Goal: Task Accomplishment & Management: Manage account settings

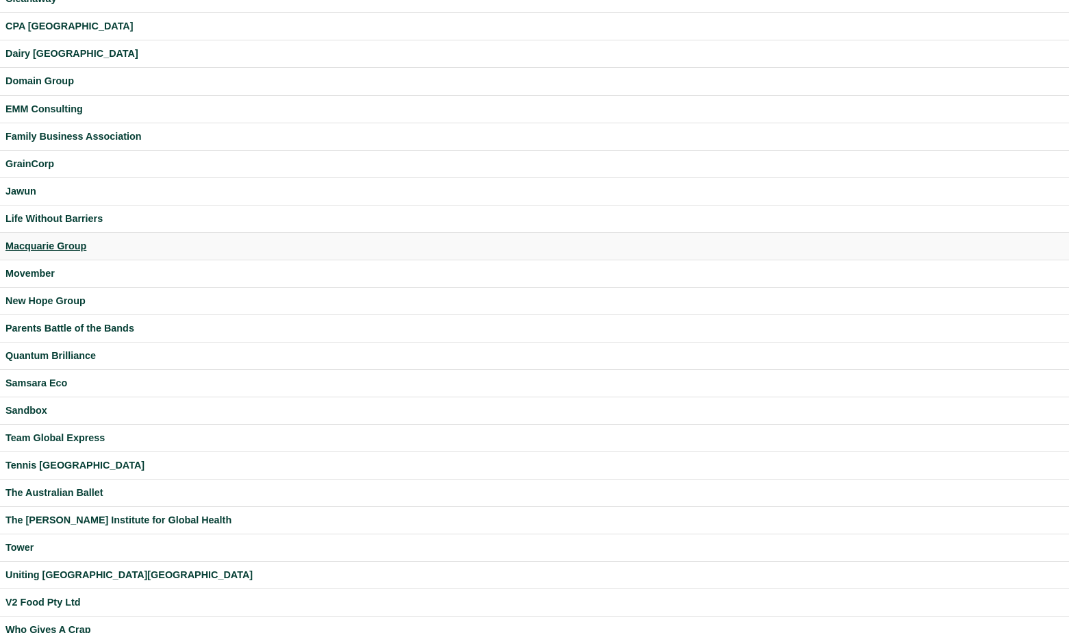
scroll to position [240, 0]
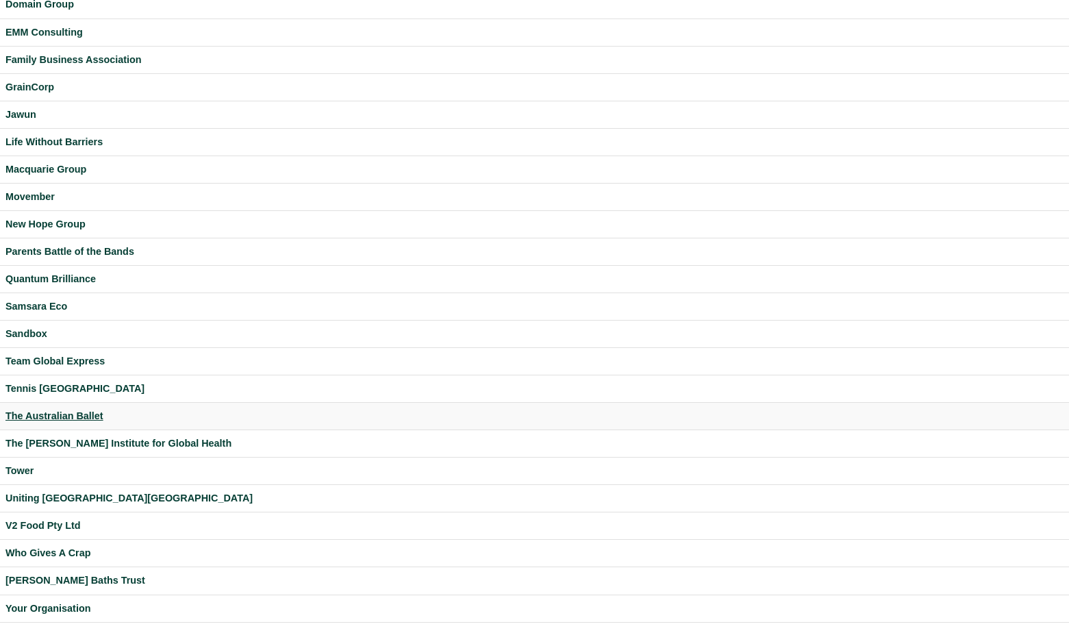
click at [63, 417] on div "The Australian Ballet" at bounding box center [534, 416] width 1058 height 16
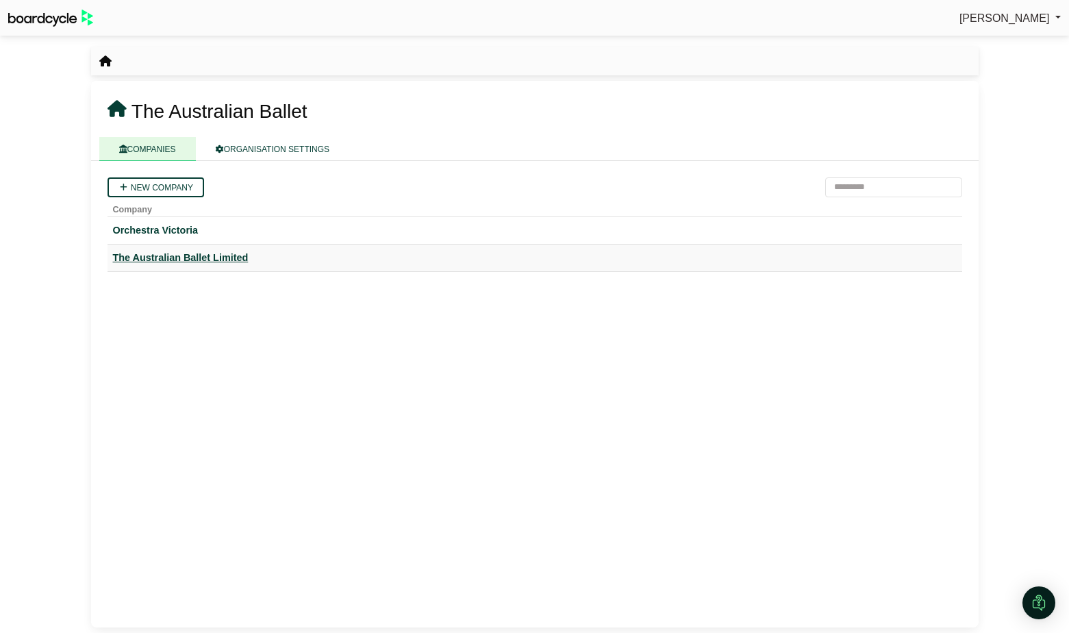
click at [214, 259] on div "The Australian Ballet Limited" at bounding box center [535, 258] width 844 height 16
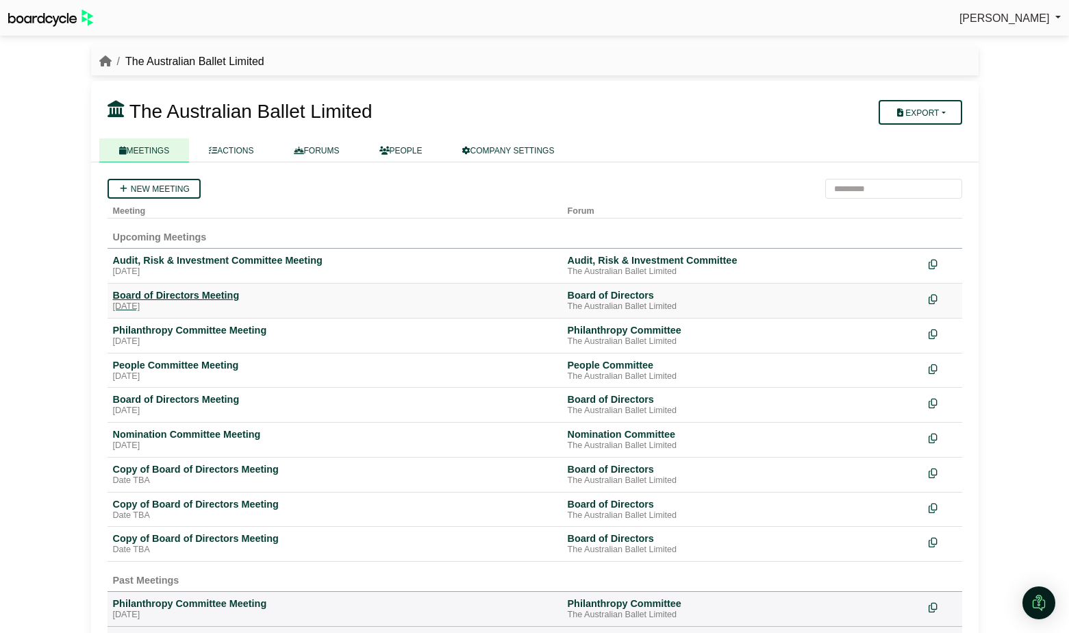
click at [217, 302] on div "Tuesday, 21 October 2025" at bounding box center [335, 306] width 444 height 11
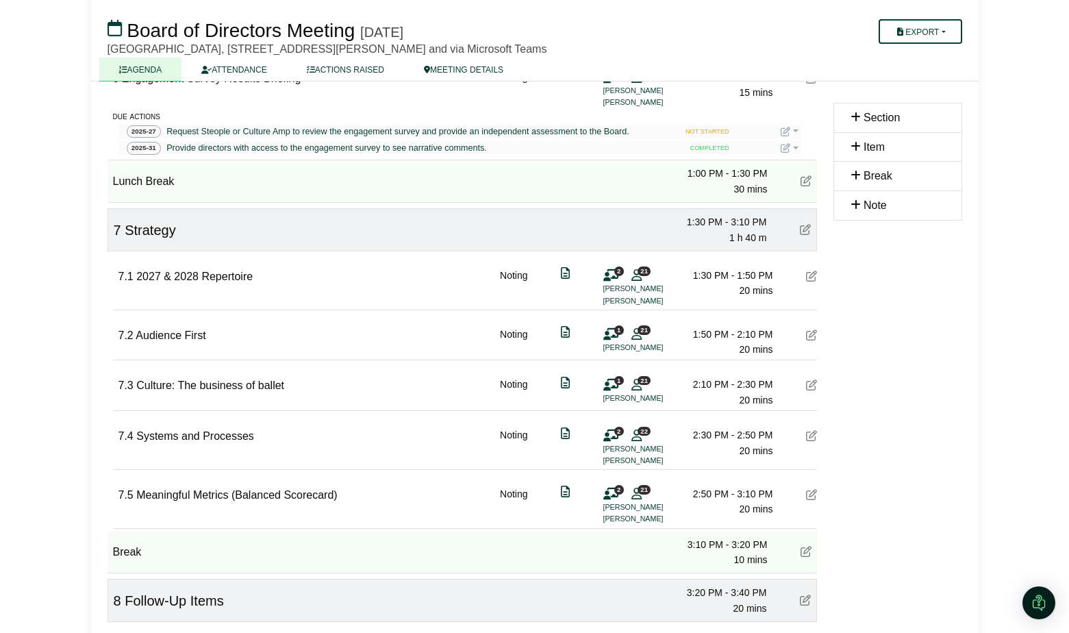
scroll to position [821, 0]
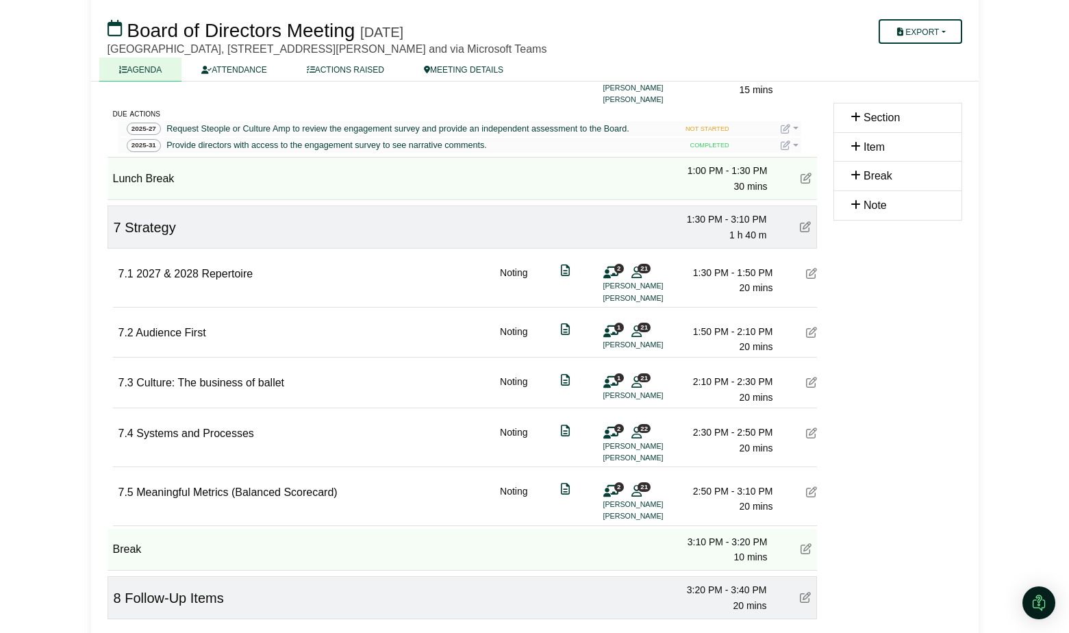
click at [806, 551] on icon at bounding box center [806, 548] width 11 height 11
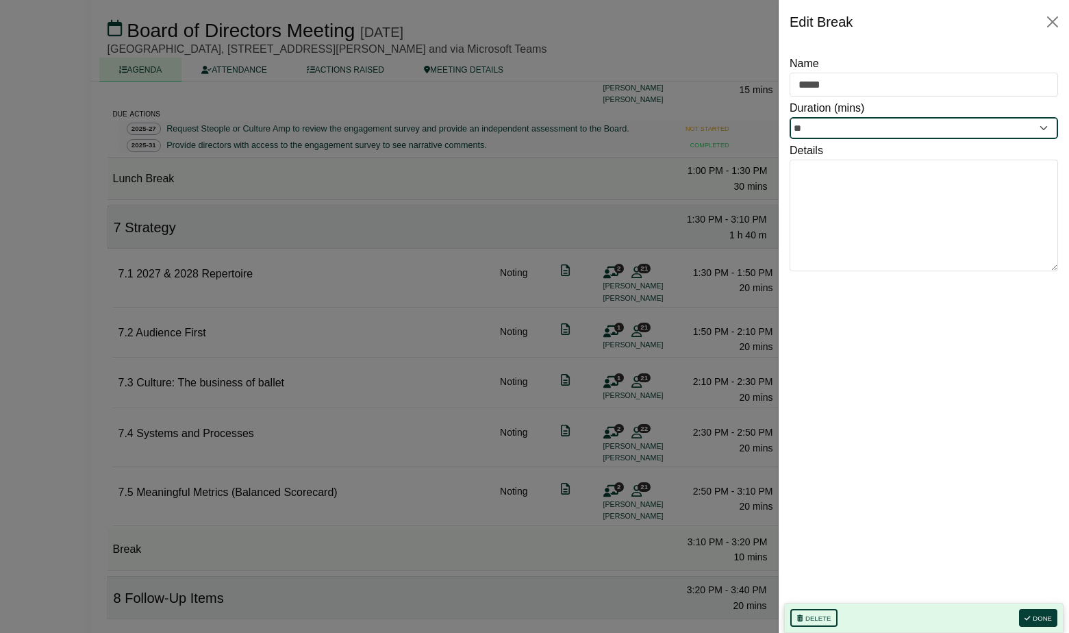
click at [836, 134] on input "**" at bounding box center [924, 128] width 268 height 22
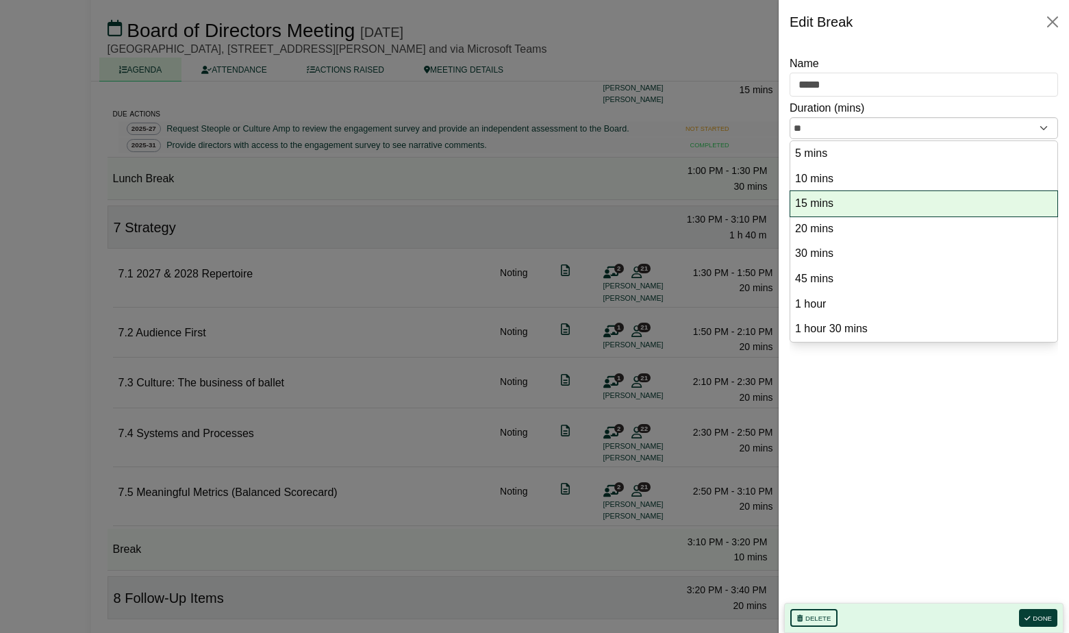
click at [825, 198] on option "15 mins" at bounding box center [924, 203] width 260 height 18
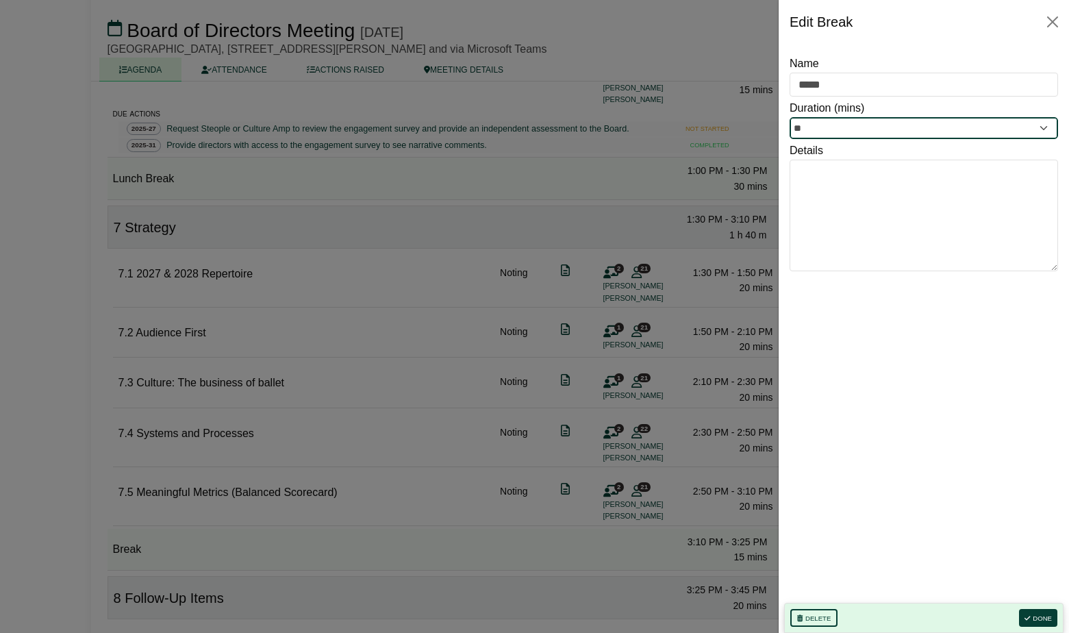
type input "**"
click at [1037, 618] on button "Done" at bounding box center [1038, 618] width 38 height 18
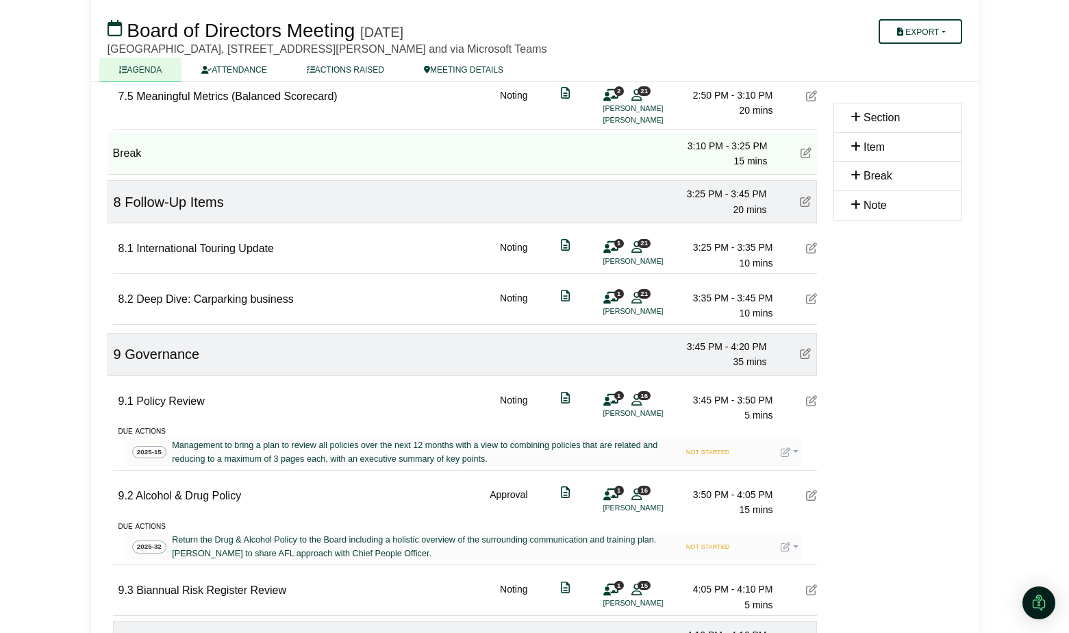
scroll to position [1222, 0]
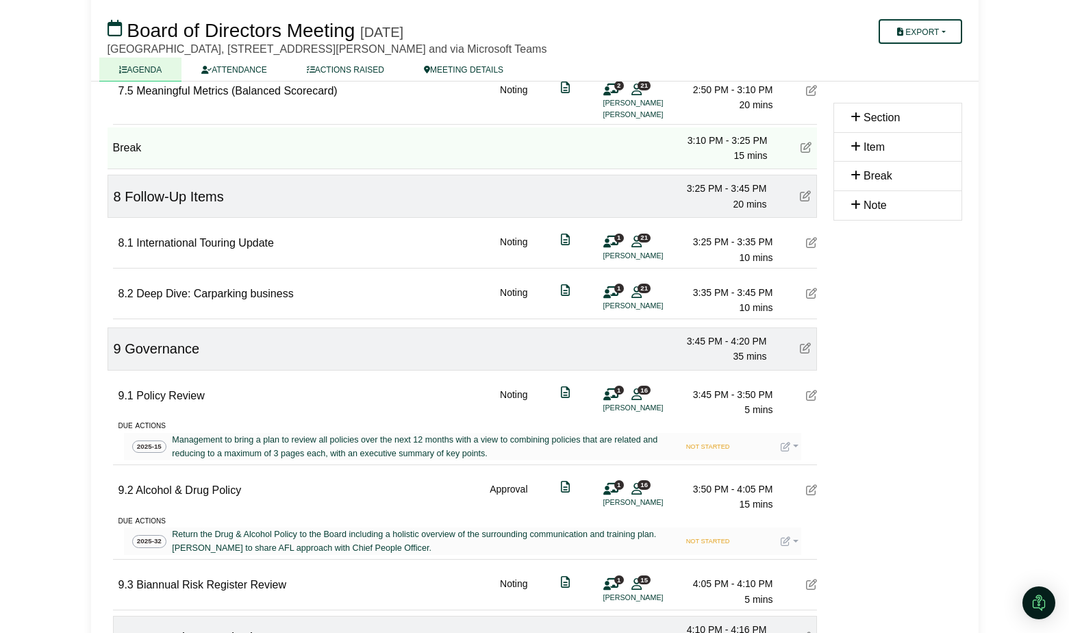
click at [814, 247] on icon at bounding box center [811, 242] width 11 height 11
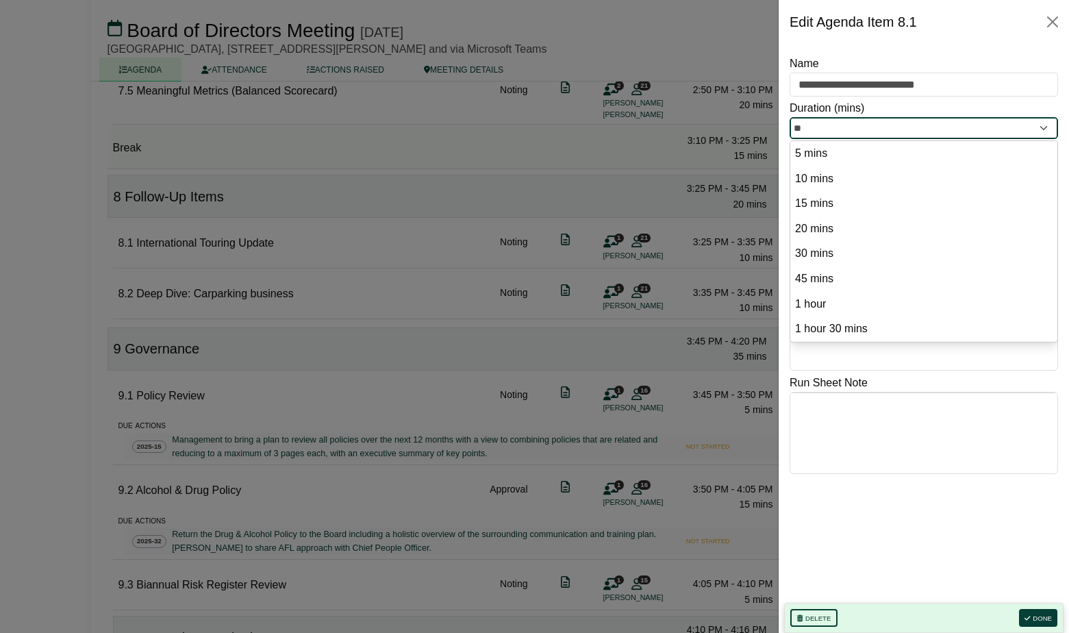
click at [896, 134] on input "**" at bounding box center [924, 128] width 268 height 22
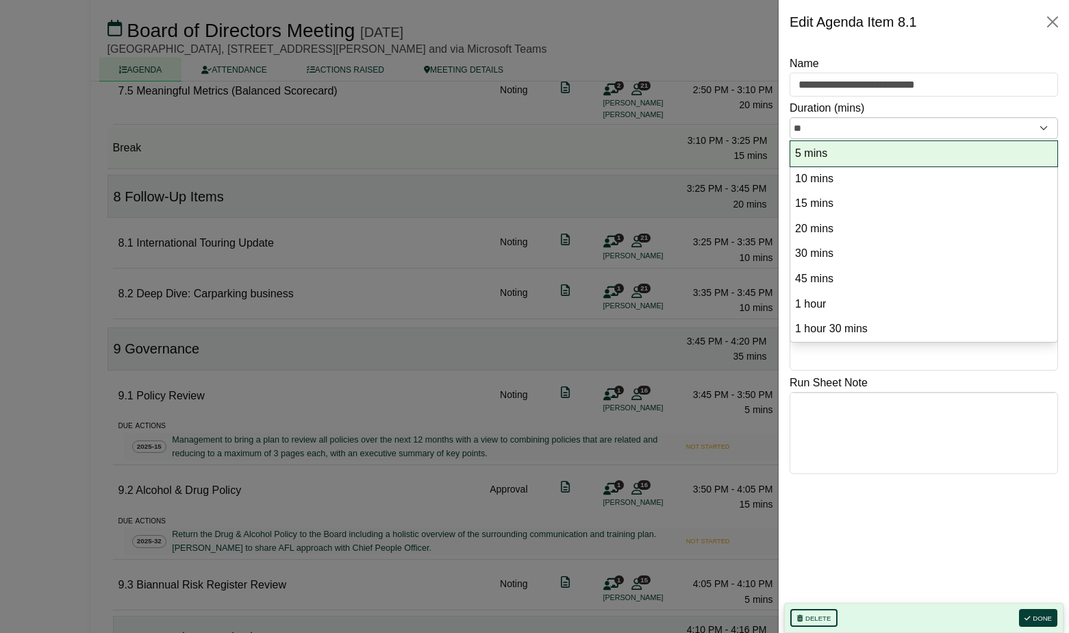
drag, startPoint x: 864, startPoint y: 155, endPoint x: 878, endPoint y: 193, distance: 40.3
click at [864, 155] on option "5 mins" at bounding box center [924, 153] width 260 height 18
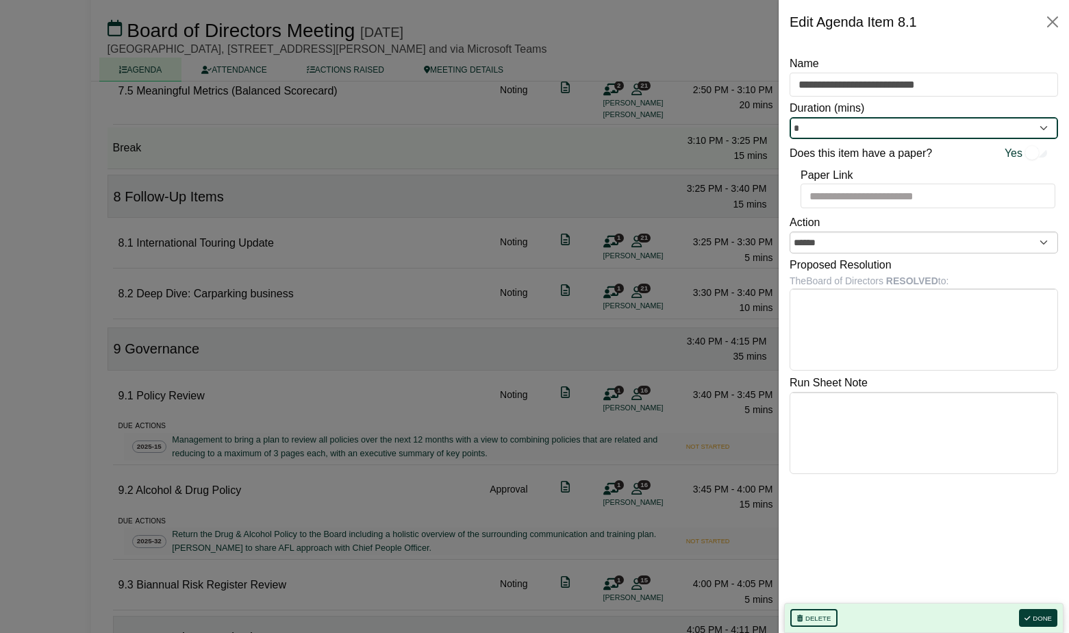
click at [1018, 129] on input "*" at bounding box center [924, 128] width 268 height 22
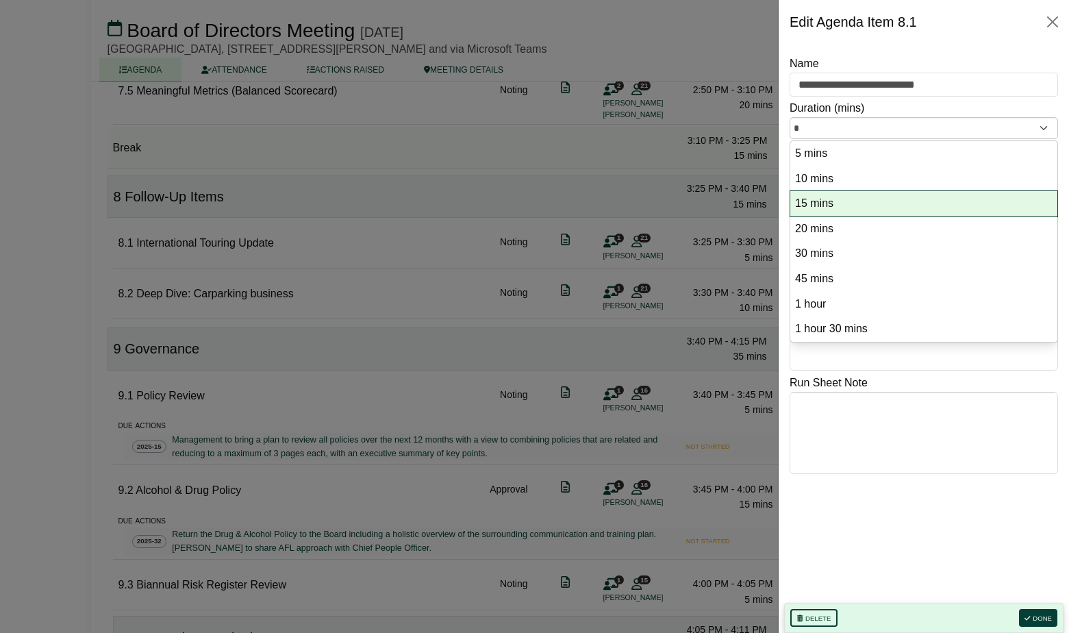
click at [925, 194] on option "15 mins" at bounding box center [924, 203] width 260 height 18
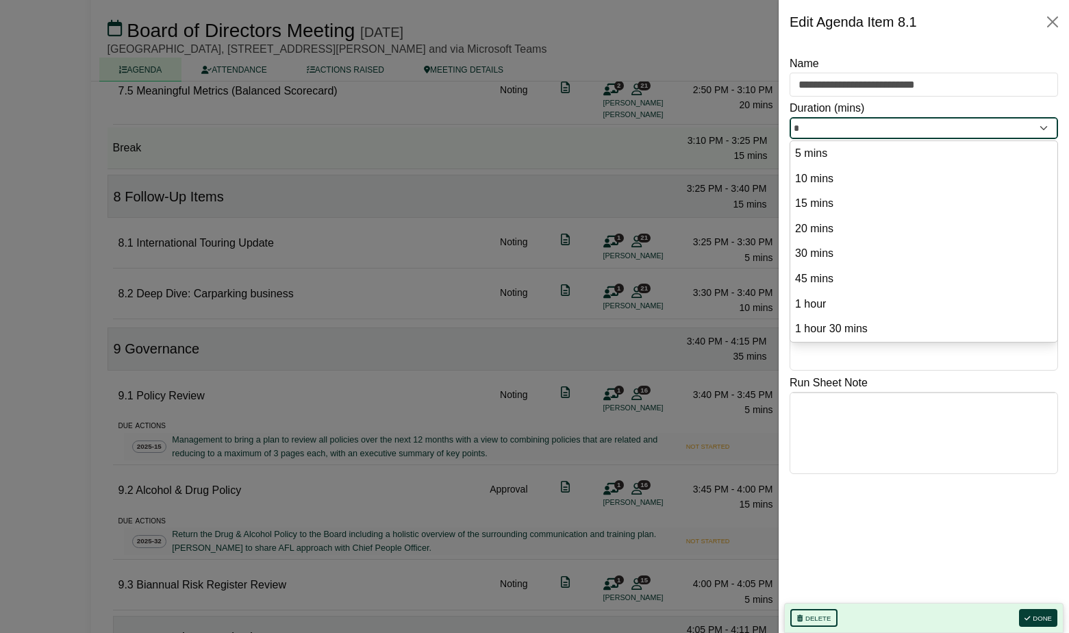
type input "**"
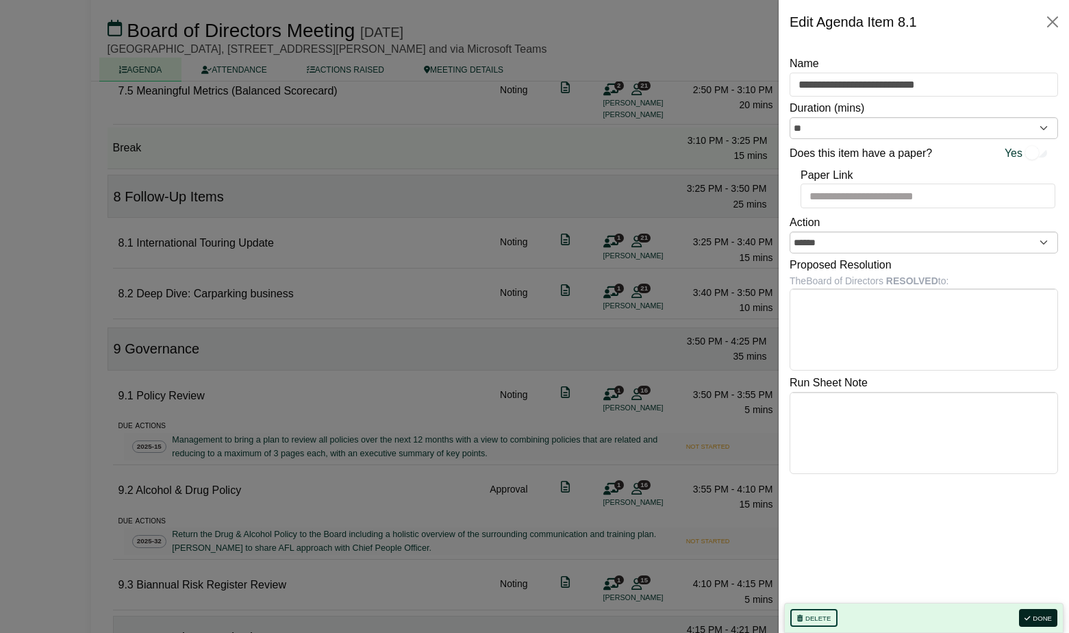
click at [1036, 615] on button "Done" at bounding box center [1038, 618] width 38 height 18
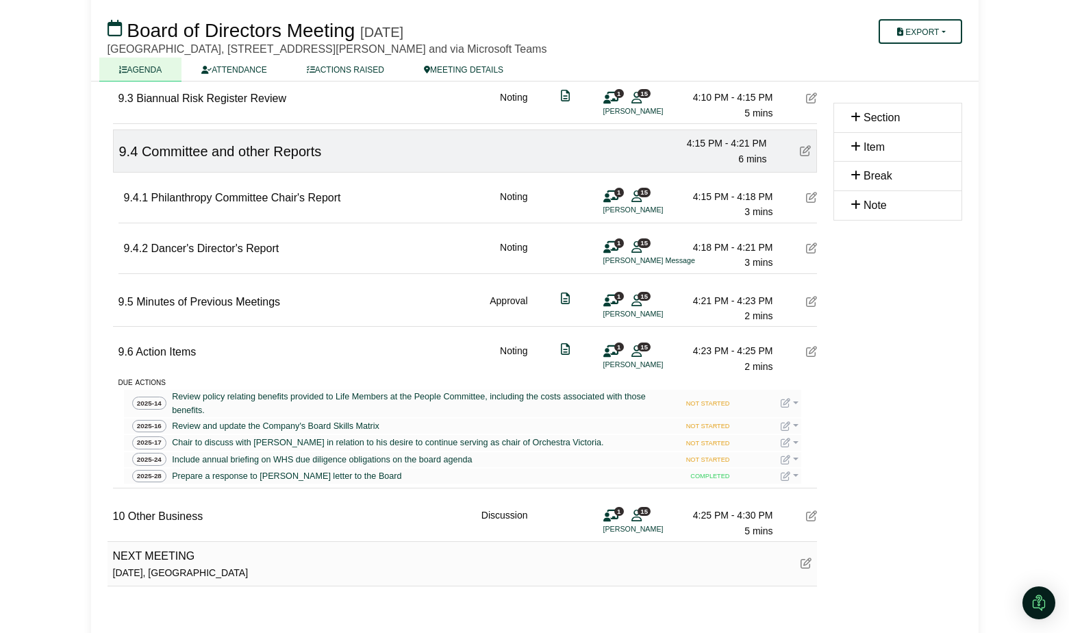
scroll to position [1727, 0]
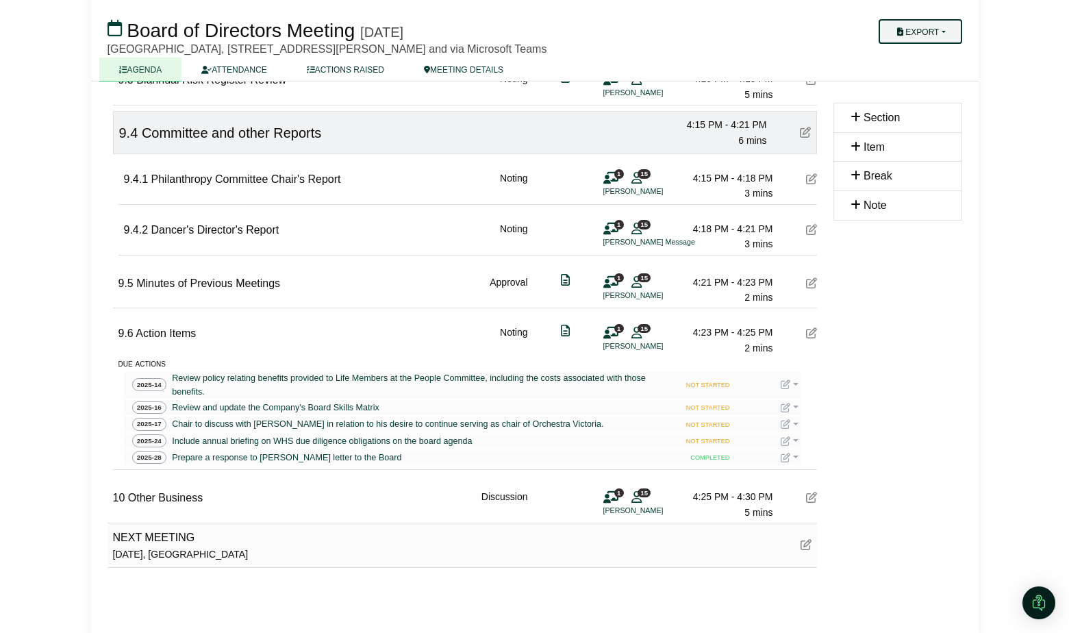
click at [948, 34] on button "Export" at bounding box center [920, 31] width 83 height 25
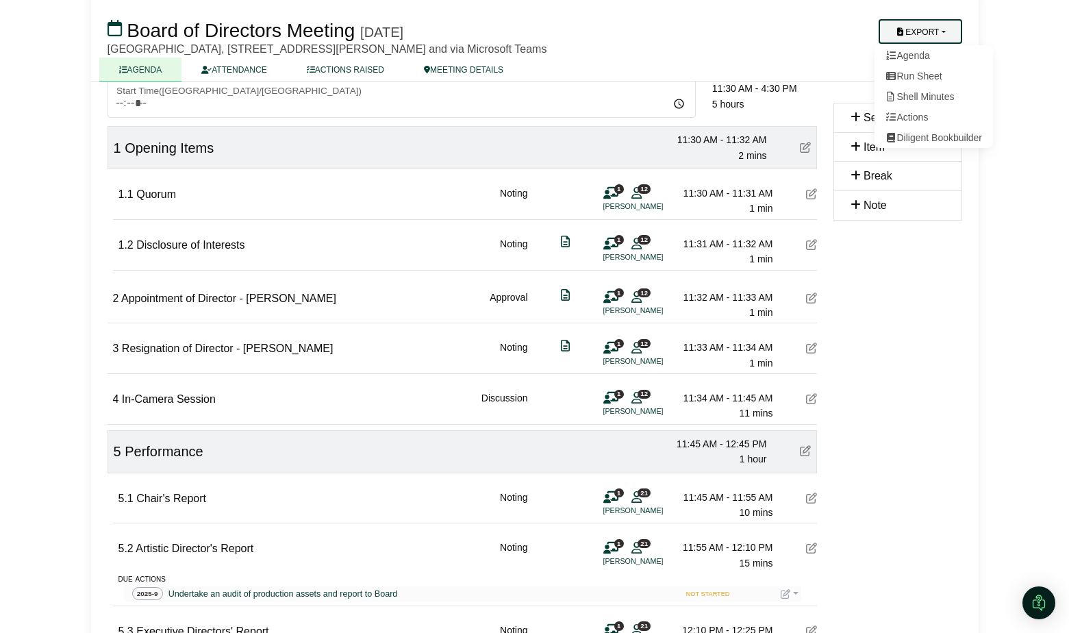
scroll to position [0, 0]
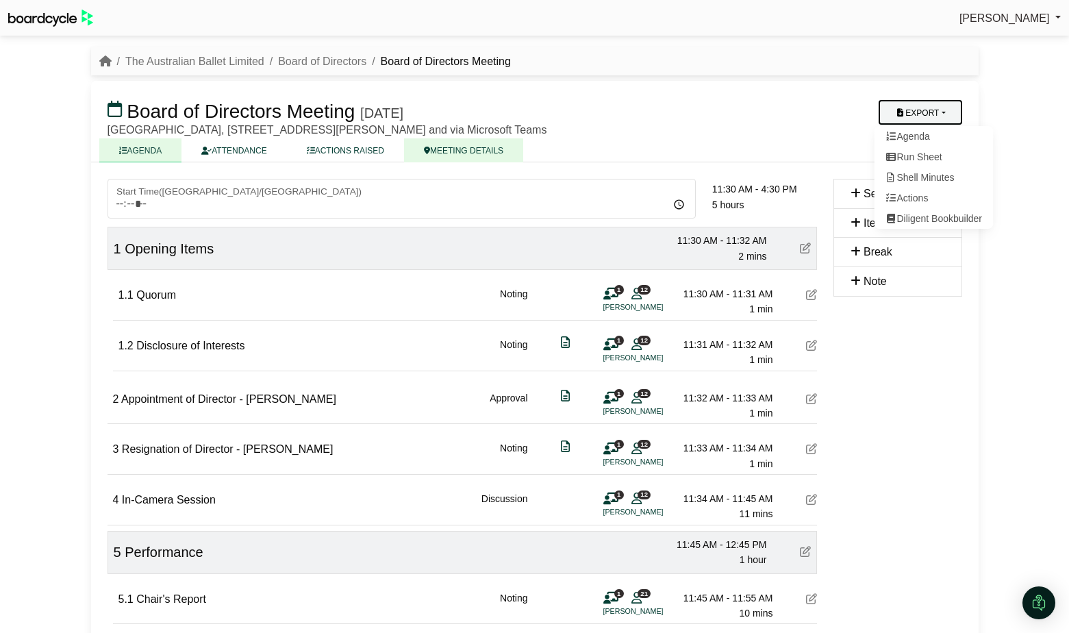
click at [460, 149] on link "MEETING DETAILS" at bounding box center [463, 150] width 119 height 24
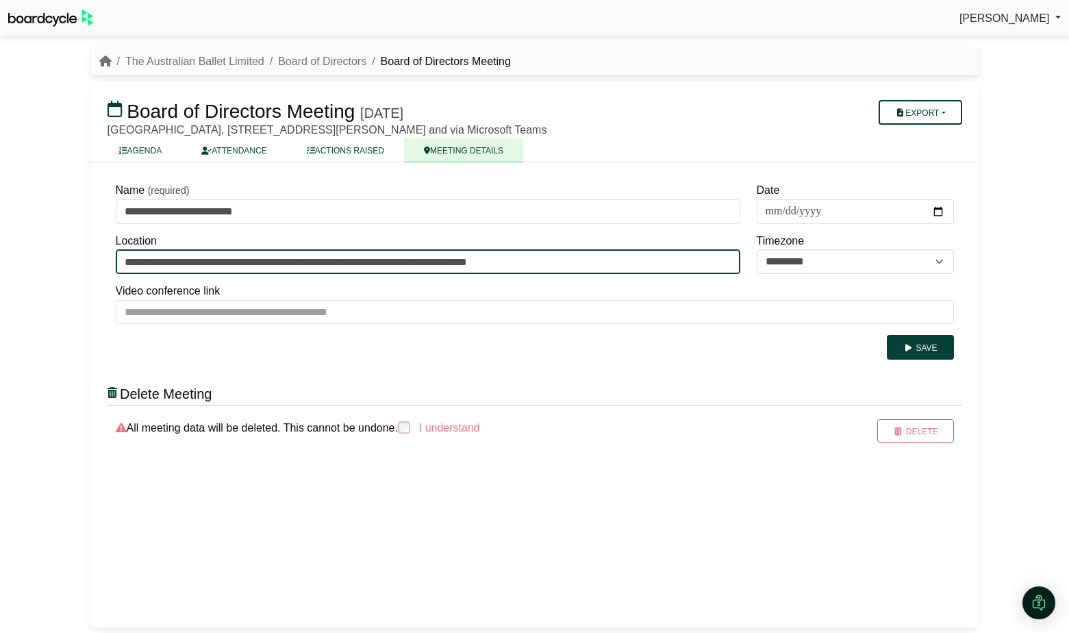
drag, startPoint x: 125, startPoint y: 261, endPoint x: 165, endPoint y: 271, distance: 41.7
click at [129, 261] on input "**********" at bounding box center [428, 261] width 625 height 25
drag, startPoint x: 633, startPoint y: 258, endPoint x: 500, endPoint y: 261, distance: 132.9
click at [500, 261] on input "**********" at bounding box center [428, 261] width 625 height 25
click at [646, 264] on input "**********" at bounding box center [428, 261] width 625 height 25
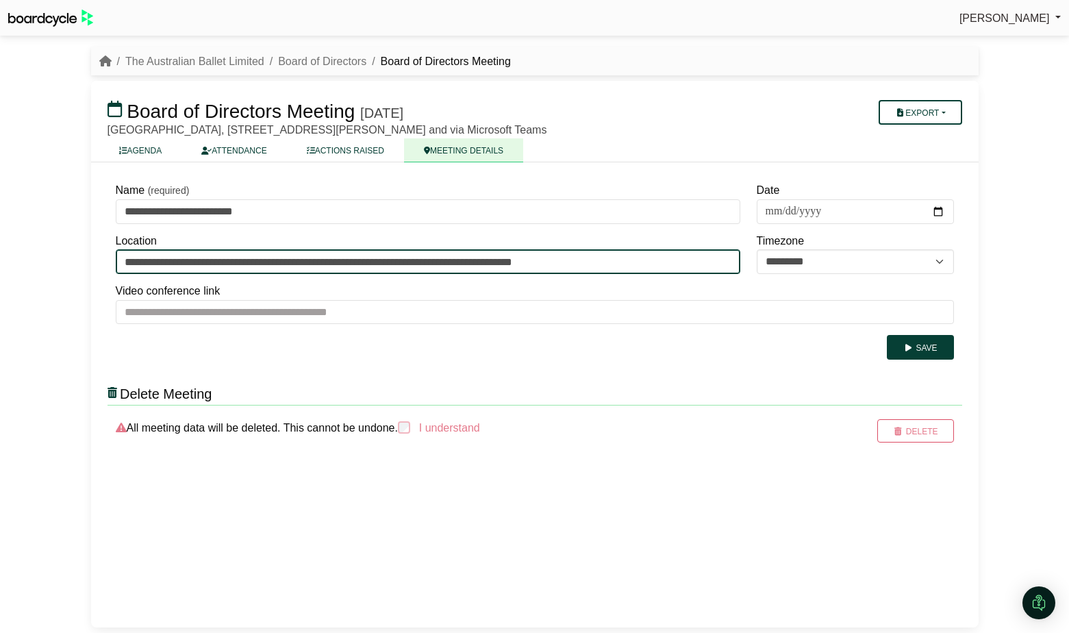
drag, startPoint x: 642, startPoint y: 264, endPoint x: 223, endPoint y: 286, distance: 419.7
click at [174, 264] on input "**********" at bounding box center [428, 261] width 625 height 25
click at [122, 261] on input "*********" at bounding box center [428, 261] width 625 height 25
type input "**********"
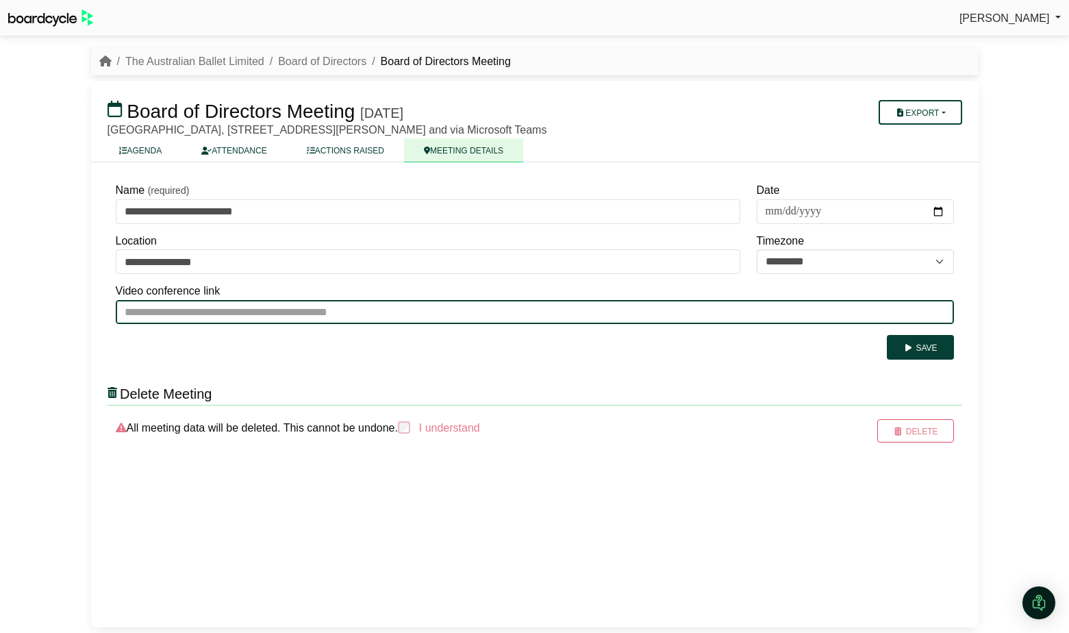
click at [444, 308] on input "Video conference link" at bounding box center [535, 312] width 838 height 25
paste input "**********"
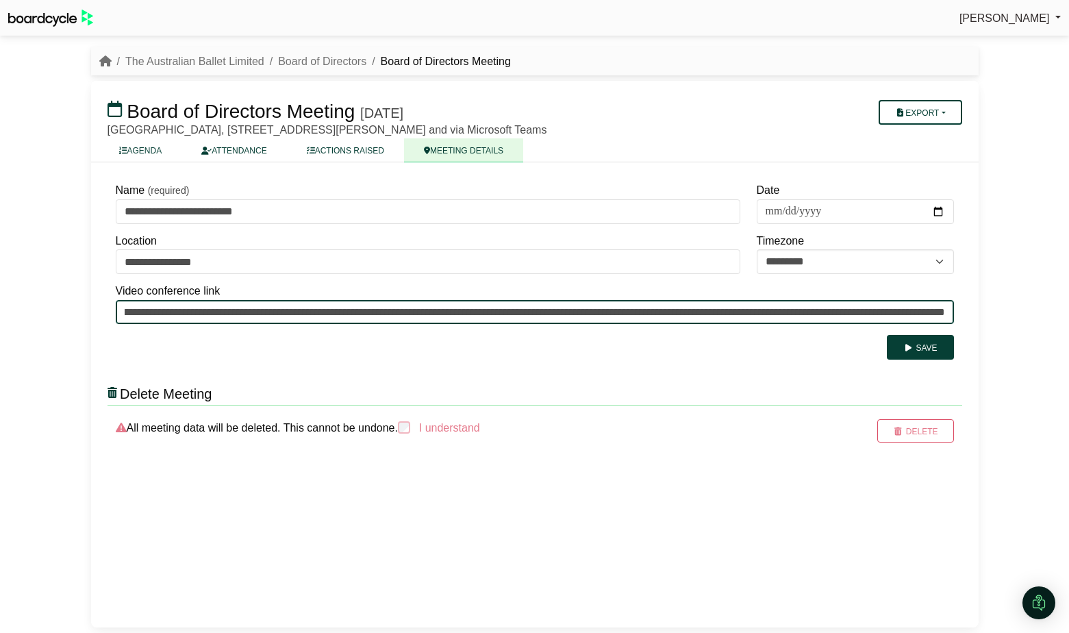
scroll to position [0, 213]
type input "**********"
drag, startPoint x: 122, startPoint y: 310, endPoint x: 1092, endPoint y: 321, distance: 969.7
click at [1068, 321] on html "Richard Conway Sign Out The Australian Ballet Limited Board of Directors Board …" at bounding box center [534, 316] width 1069 height 633
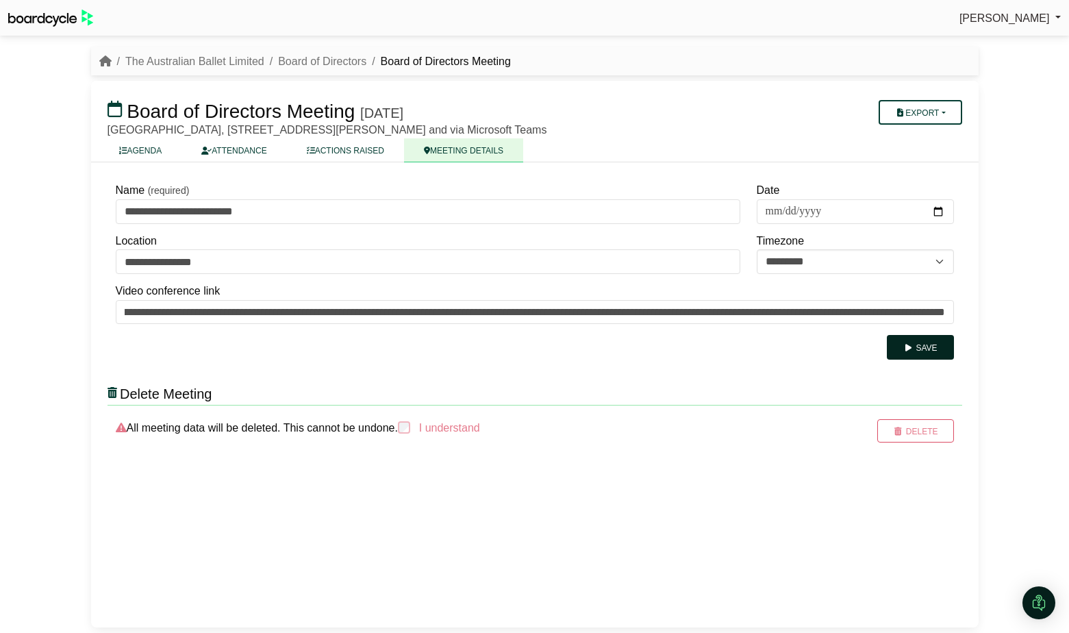
scroll to position [0, 0]
click at [932, 349] on button "Save" at bounding box center [920, 347] width 66 height 25
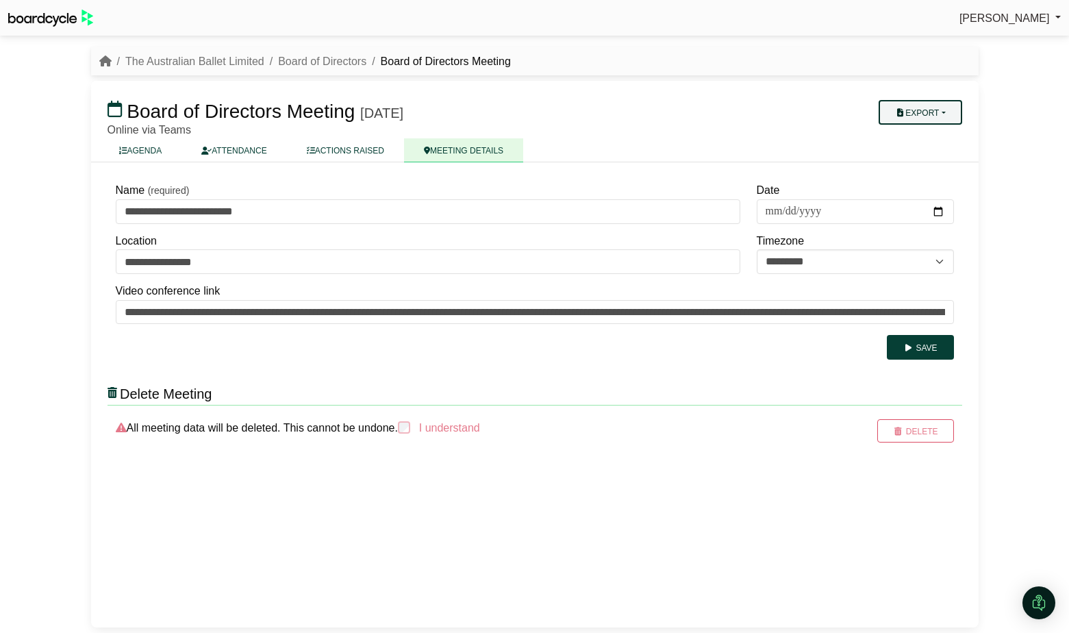
click at [926, 116] on button "Export" at bounding box center [920, 112] width 83 height 25
click at [929, 140] on link "Agenda" at bounding box center [933, 136] width 119 height 21
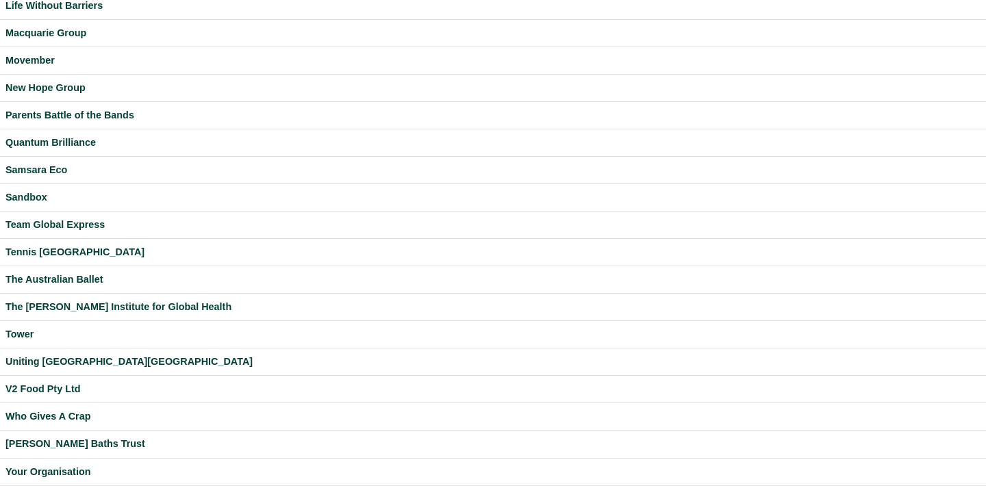
scroll to position [388, 0]
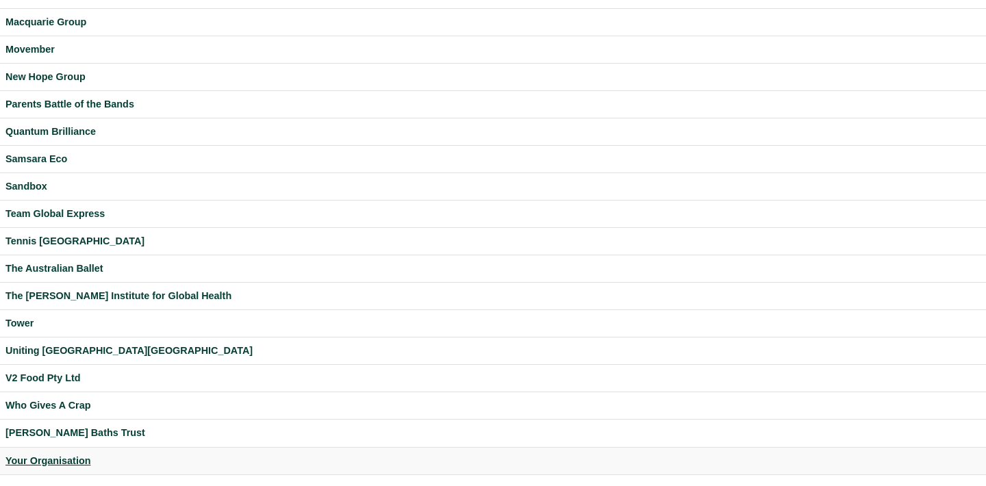
click at [70, 462] on div "Your Organisation" at bounding box center [492, 461] width 975 height 16
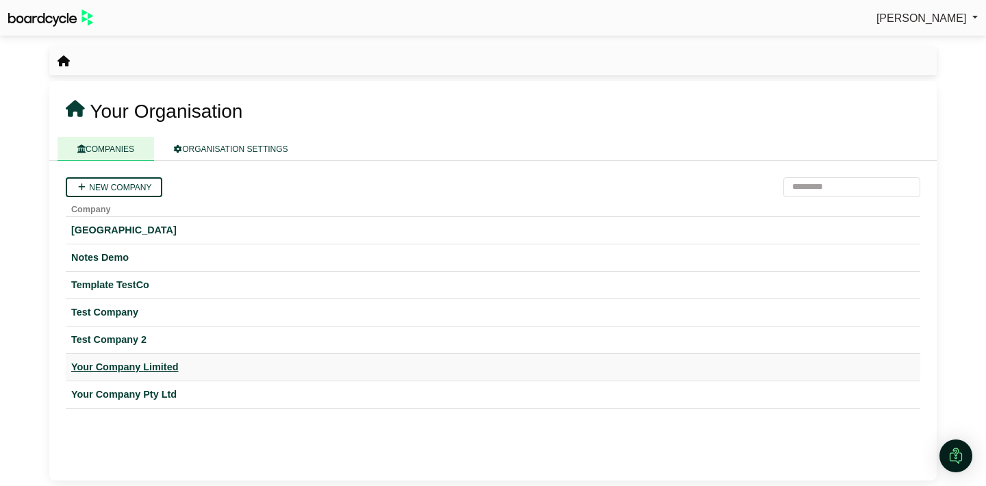
click at [170, 368] on div "Your Company Limited" at bounding box center [493, 368] width 844 height 16
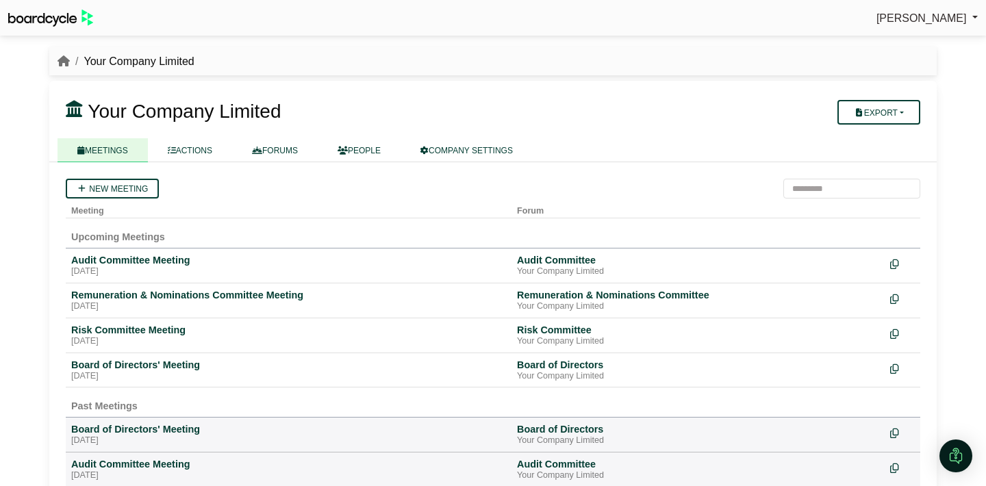
drag, startPoint x: 741, startPoint y: 57, endPoint x: 734, endPoint y: 64, distance: 9.7
click at [741, 57] on div "Your Company Limited" at bounding box center [492, 62] width 887 height 18
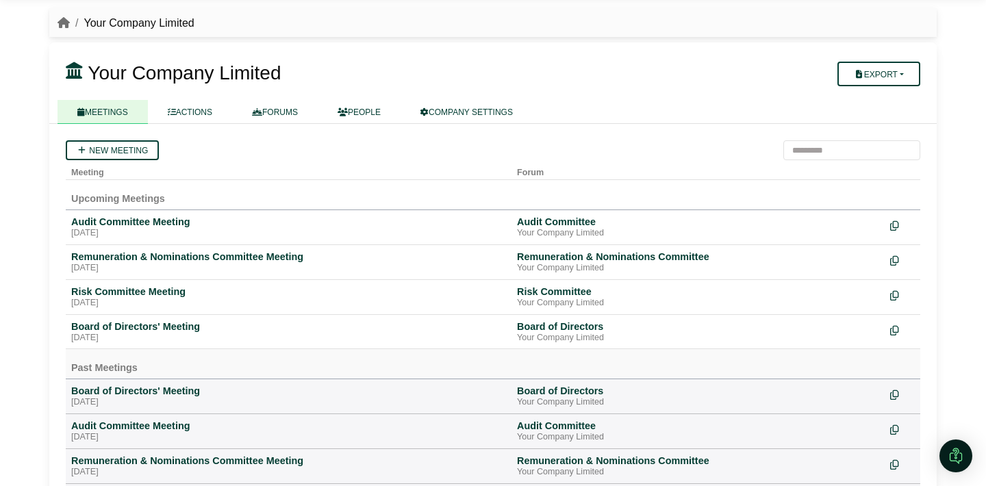
scroll to position [40, 0]
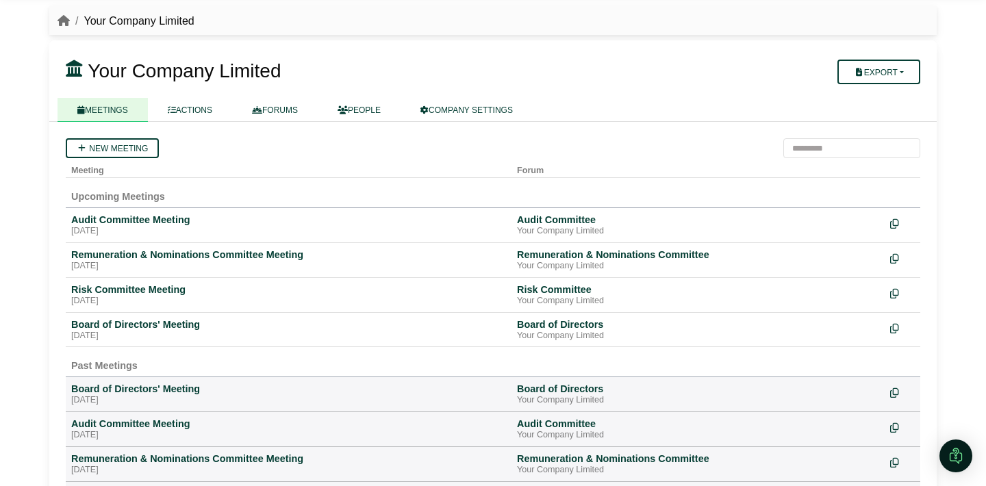
click at [21, 373] on div "Richard Conway Sign Out Your Company Limited Your Company Limited" at bounding box center [493, 203] width 986 height 486
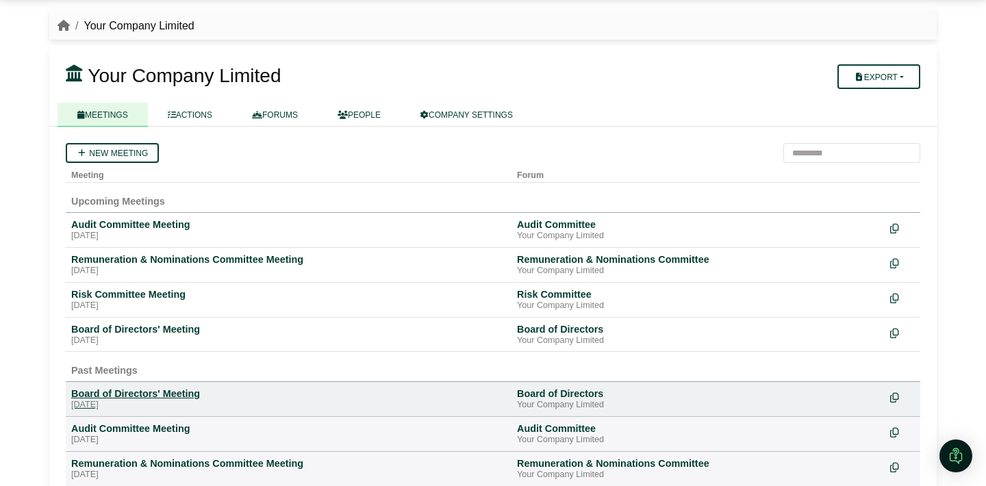
scroll to position [31, 0]
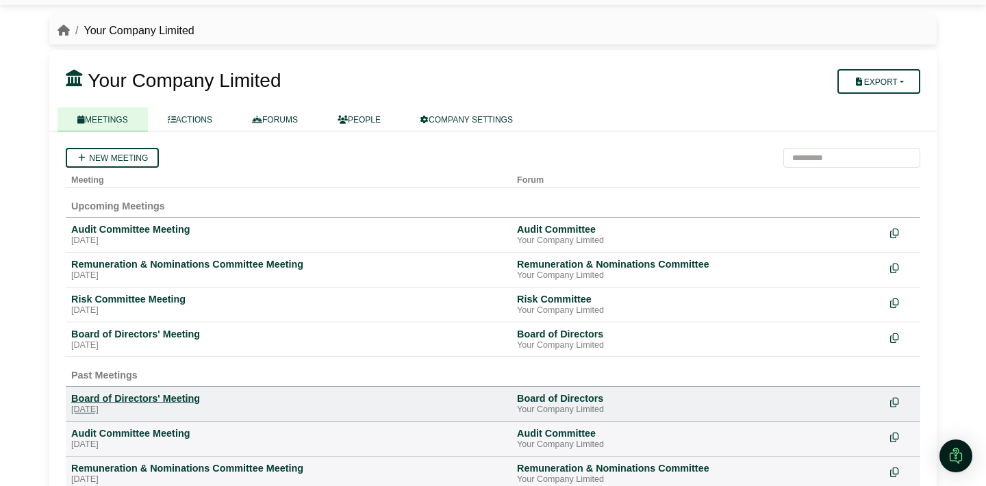
click at [186, 399] on div "Board of Directors' Meeting" at bounding box center [288, 398] width 435 height 12
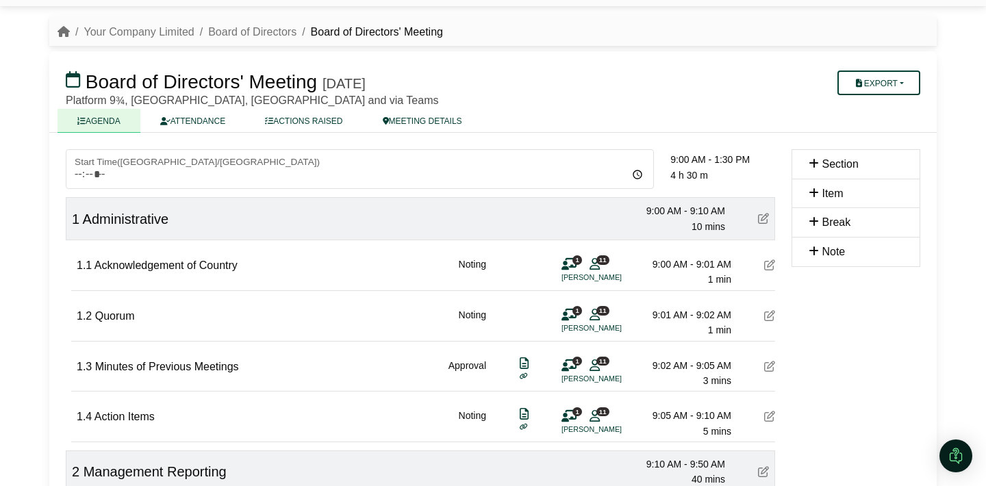
scroll to position [31, 0]
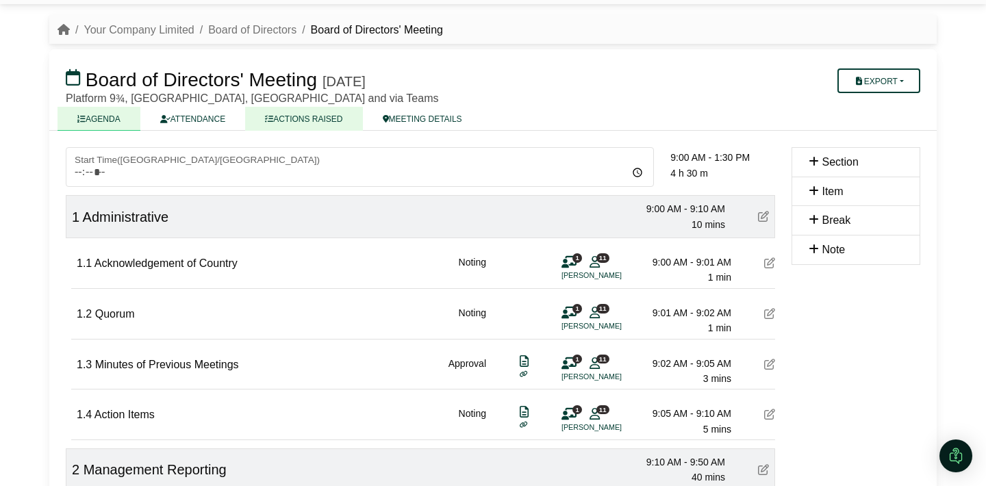
click at [302, 121] on link "ACTIONS RAISED" at bounding box center [303, 119] width 117 height 24
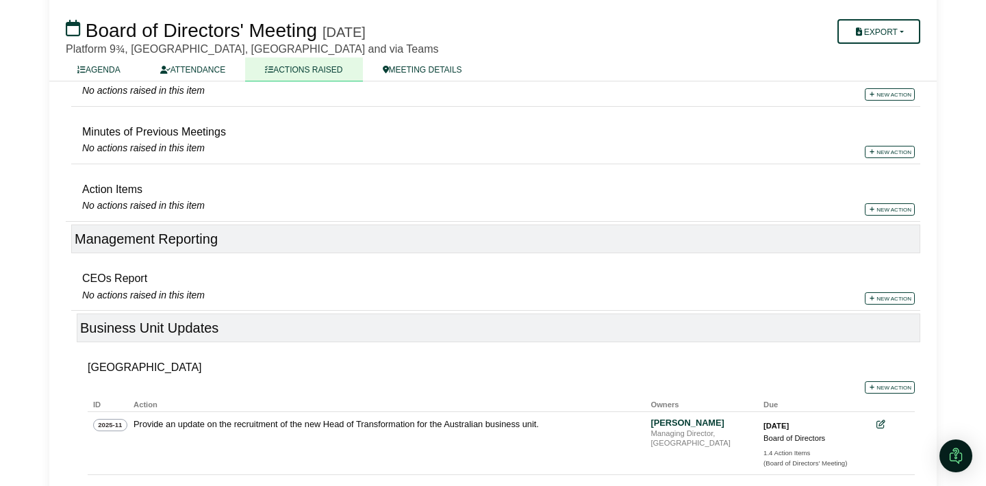
scroll to position [223, 0]
click at [890, 296] on link "New action" at bounding box center [890, 298] width 50 height 12
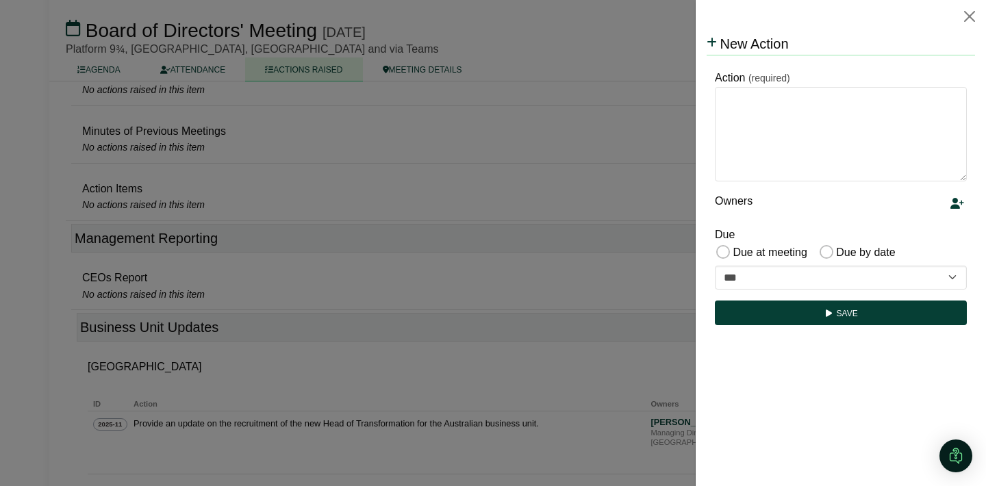
scroll to position [0, 0]
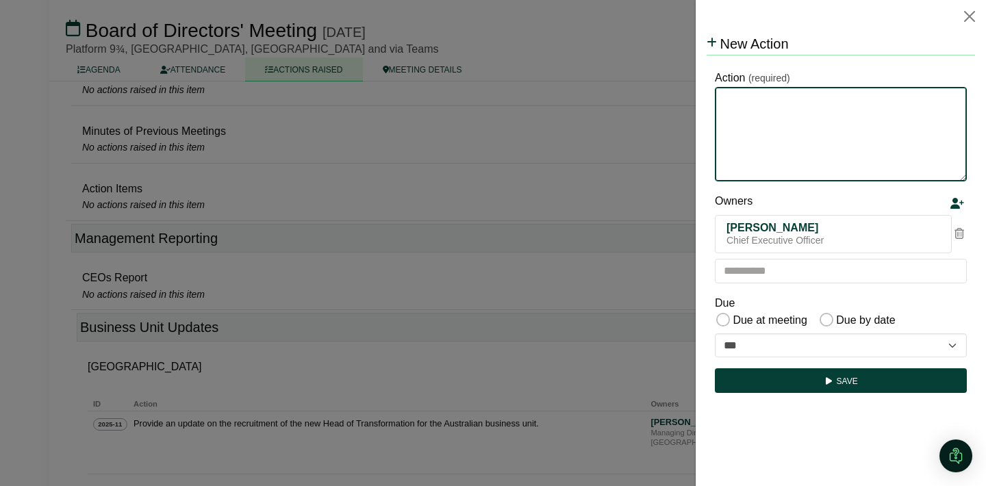
click at [792, 103] on textarea "Action" at bounding box center [841, 134] width 252 height 94
type textarea "**********"
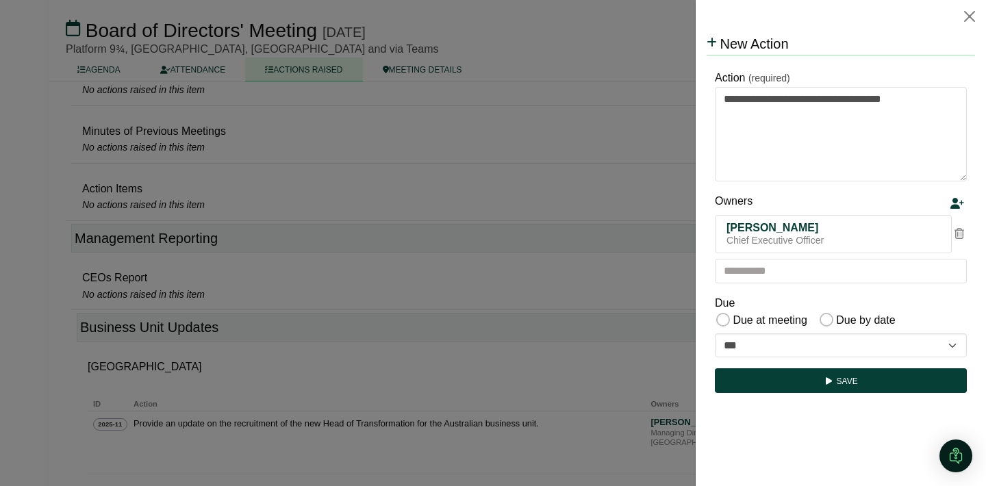
click at [959, 234] on icon at bounding box center [960, 233] width 10 height 11
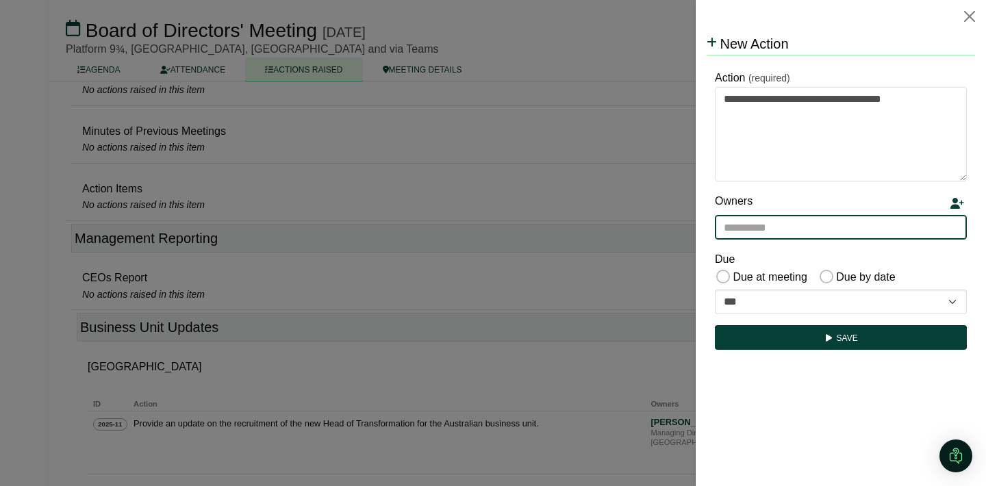
click at [945, 233] on input "text" at bounding box center [841, 227] width 252 height 25
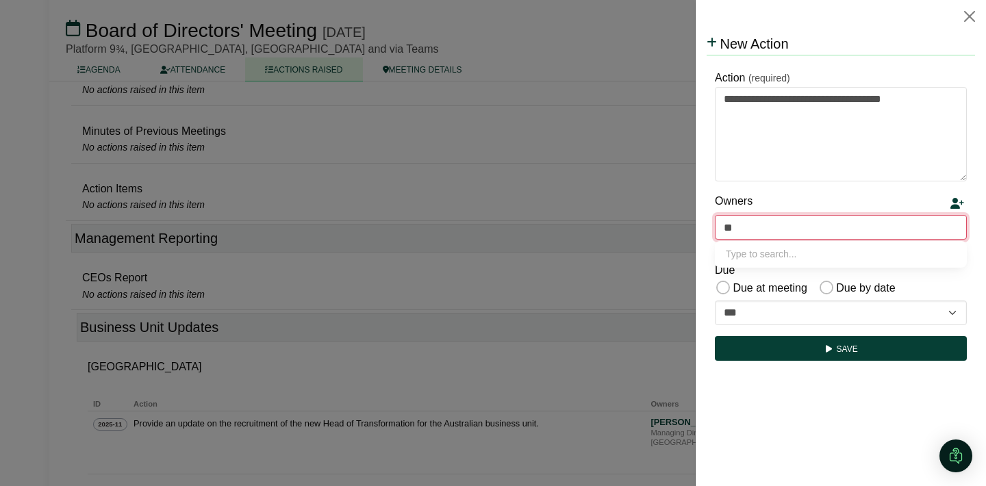
type input "***"
type input "**********"
type input "****"
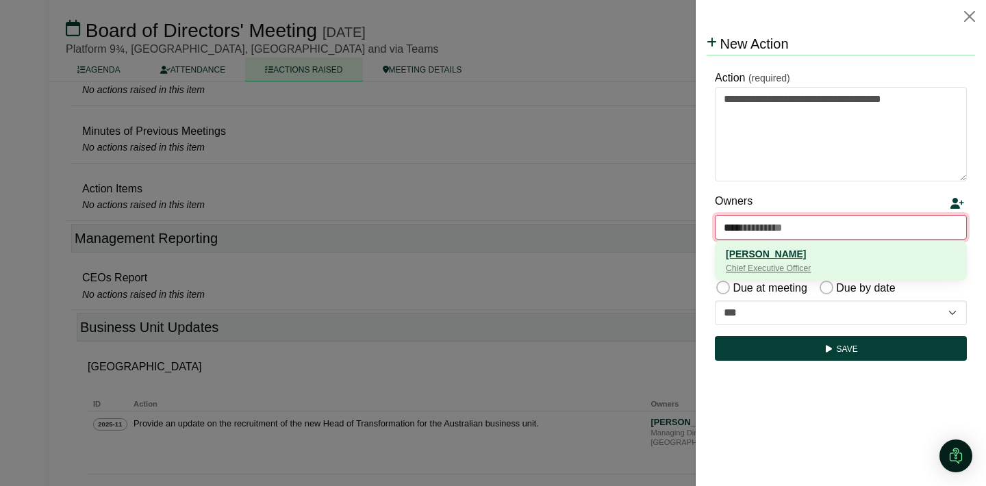
click at [832, 255] on div "[PERSON_NAME]" at bounding box center [841, 254] width 230 height 15
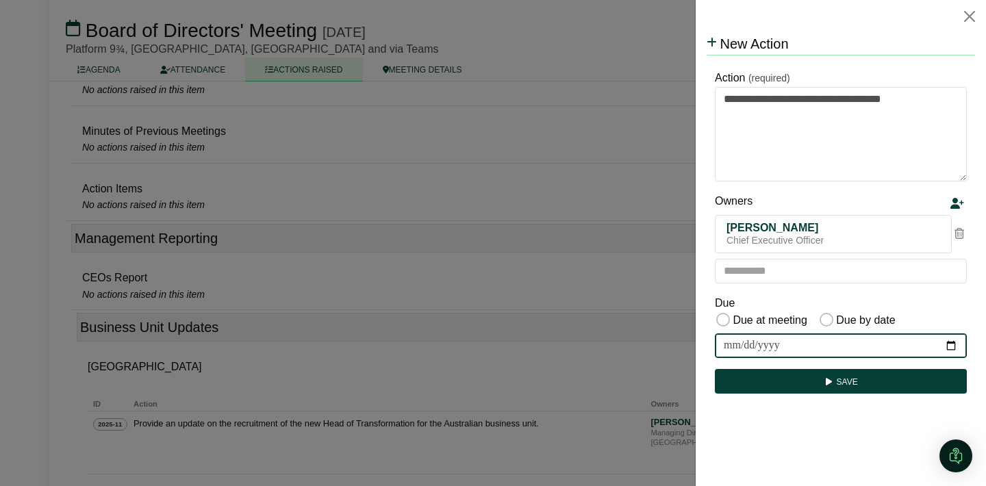
click at [953, 344] on input "date" at bounding box center [841, 345] width 252 height 25
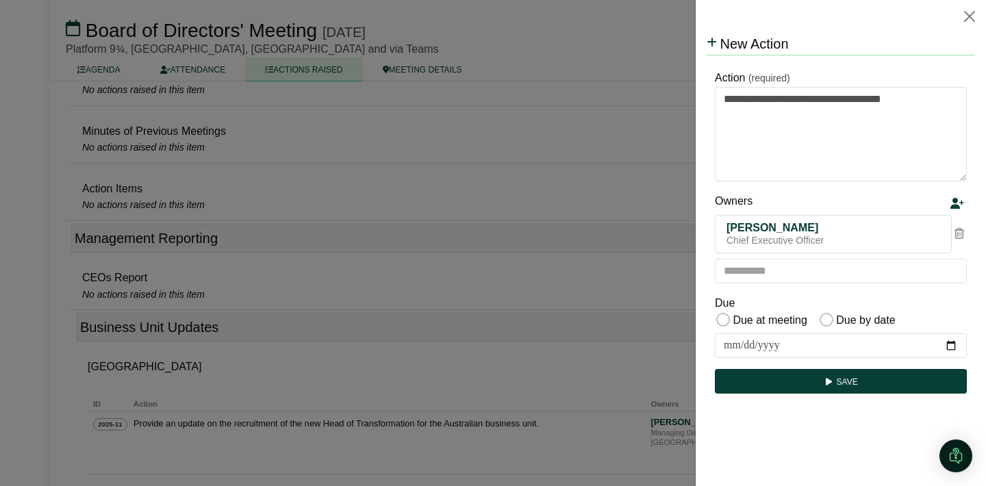
click at [918, 304] on div "Due Due at meeting Due by date" at bounding box center [841, 312] width 252 height 36
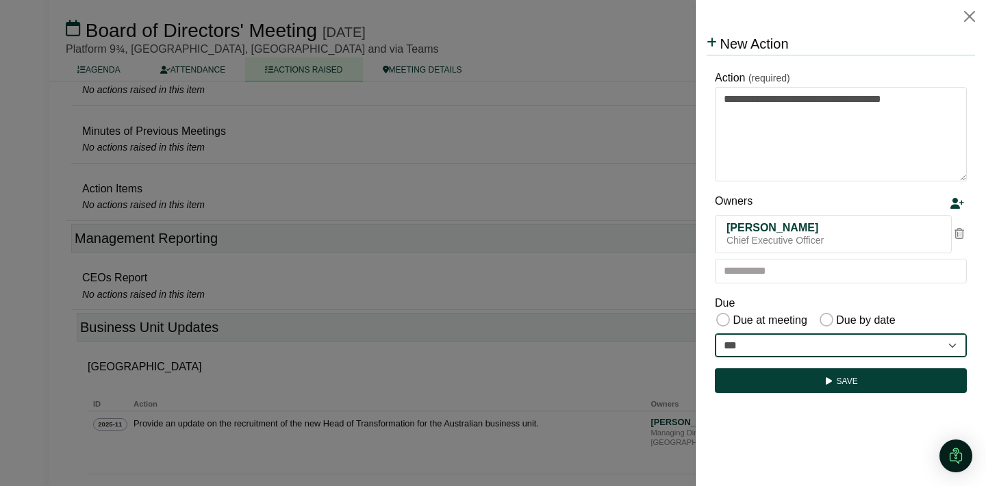
click at [785, 340] on select "**********" at bounding box center [841, 345] width 252 height 25
select select "**********"
click at [715, 333] on select "**********" at bounding box center [841, 345] width 252 height 25
click at [856, 345] on select "**********" at bounding box center [841, 345] width 252 height 25
click at [715, 333] on select "**********" at bounding box center [841, 345] width 252 height 25
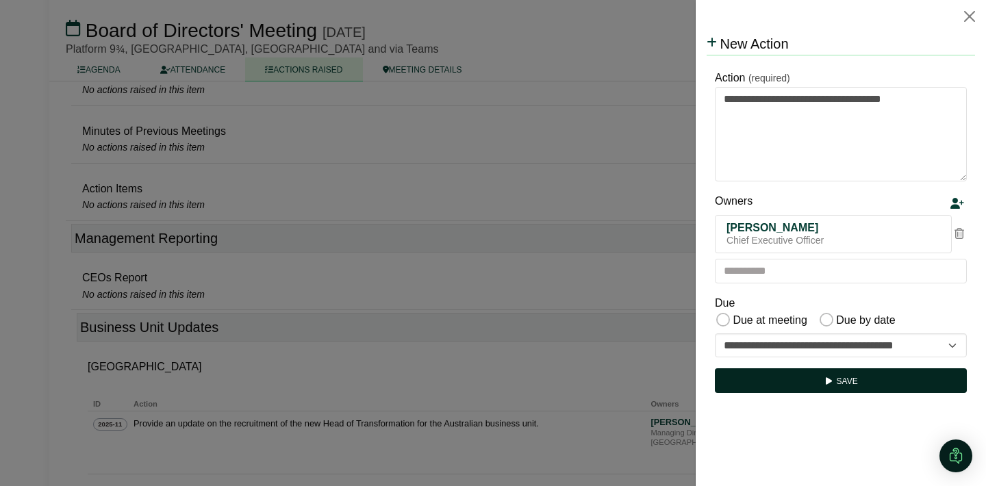
click at [861, 377] on button "Save" at bounding box center [841, 380] width 252 height 25
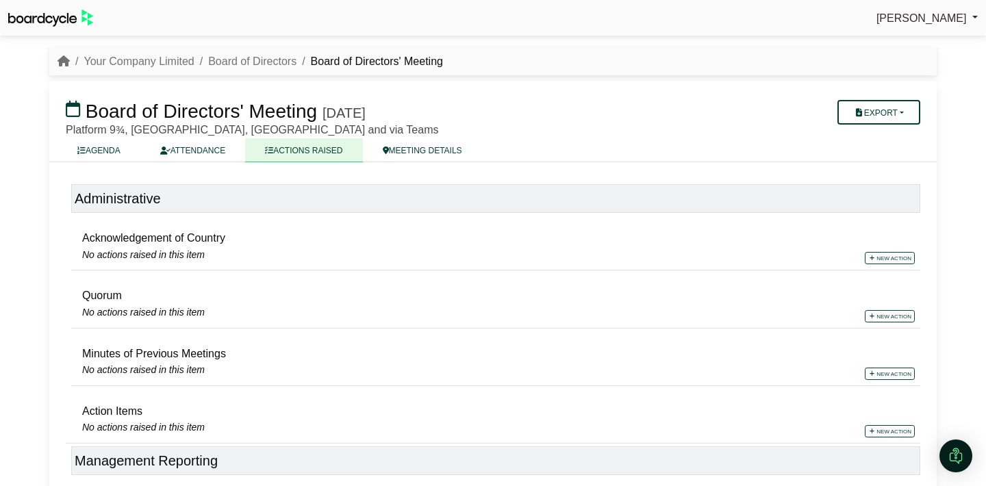
scroll to position [223, 0]
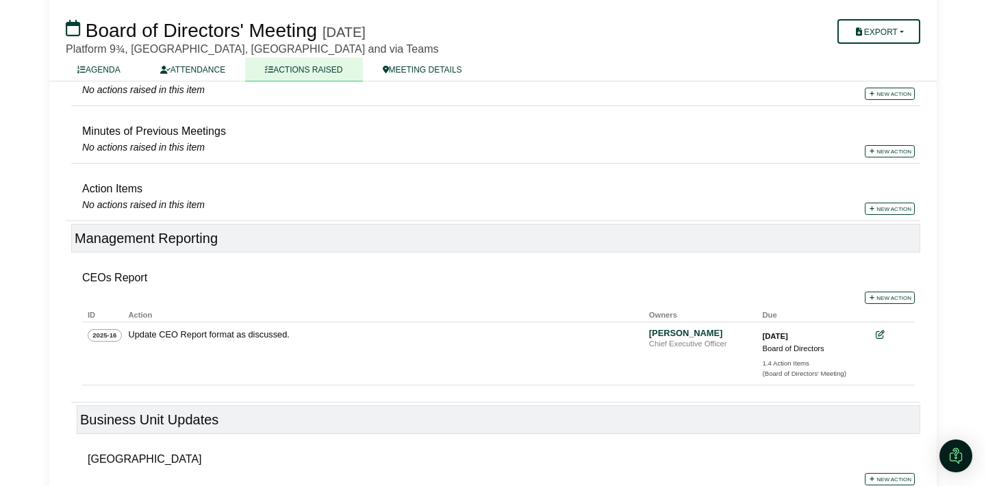
click at [945, 264] on html "[PERSON_NAME] Sign Out Your Company Limited Board of Directors Board of Directo…" at bounding box center [493, 20] width 986 height 486
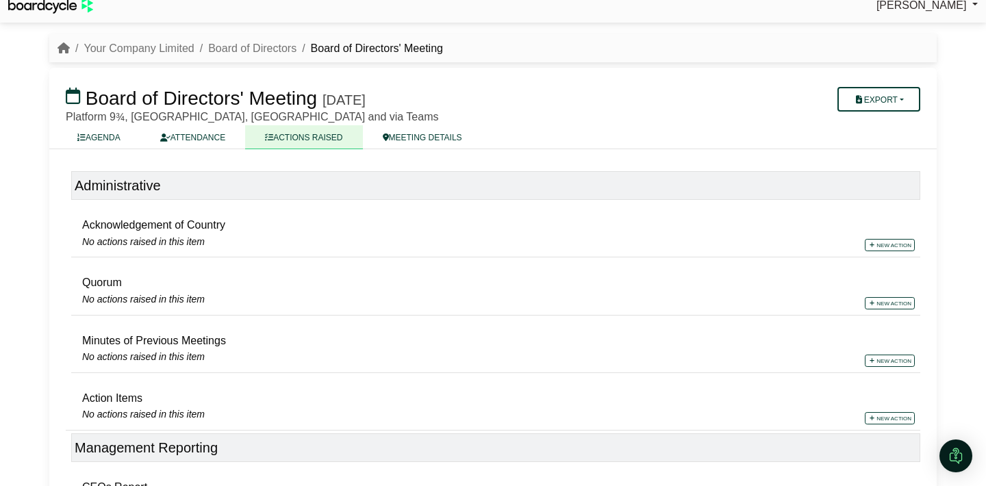
scroll to position [0, 0]
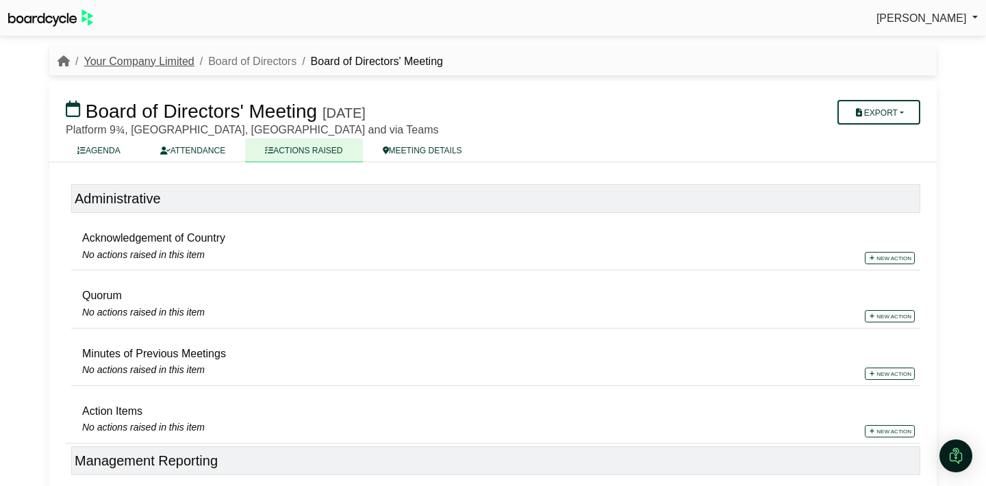
click at [138, 63] on link "Your Company Limited" at bounding box center [139, 61] width 110 height 12
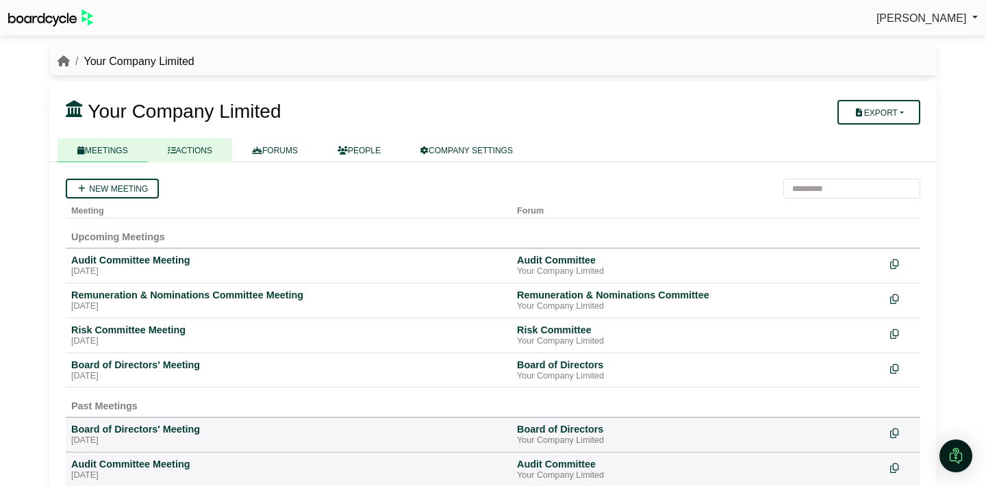
click at [186, 149] on link "ACTIONS" at bounding box center [190, 150] width 84 height 24
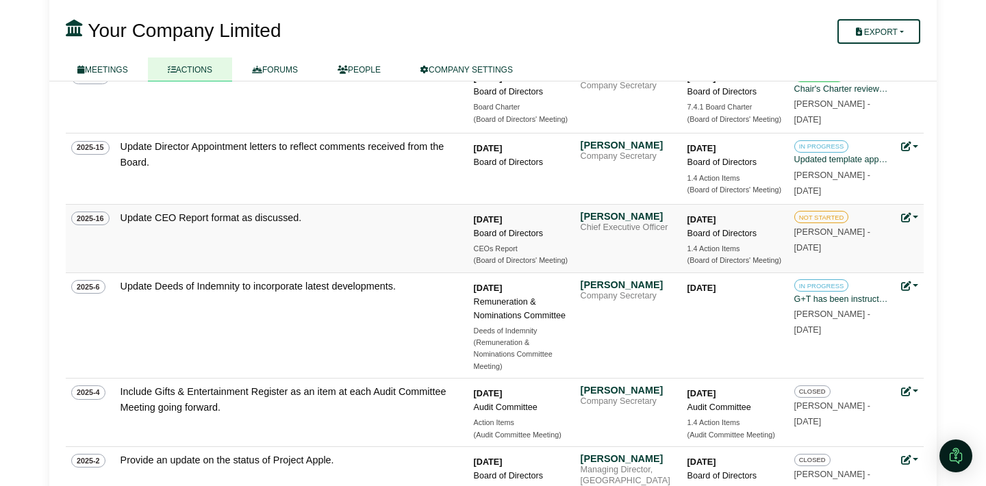
scroll to position [639, 0]
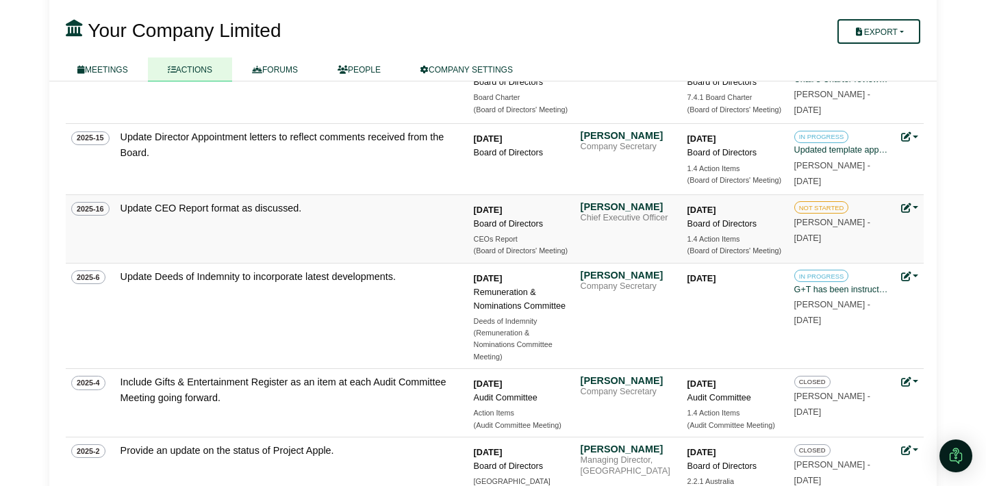
click at [915, 206] on link at bounding box center [910, 208] width 18 height 11
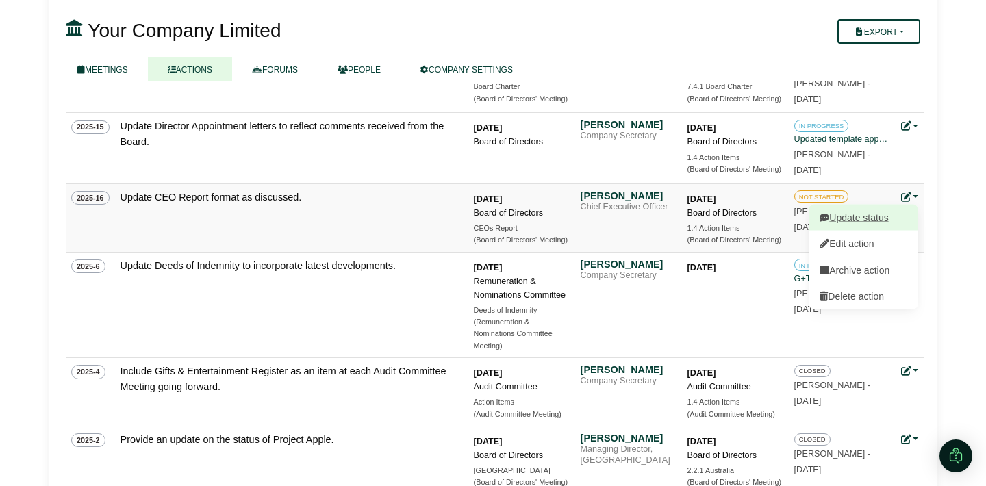
scroll to position [652, 0]
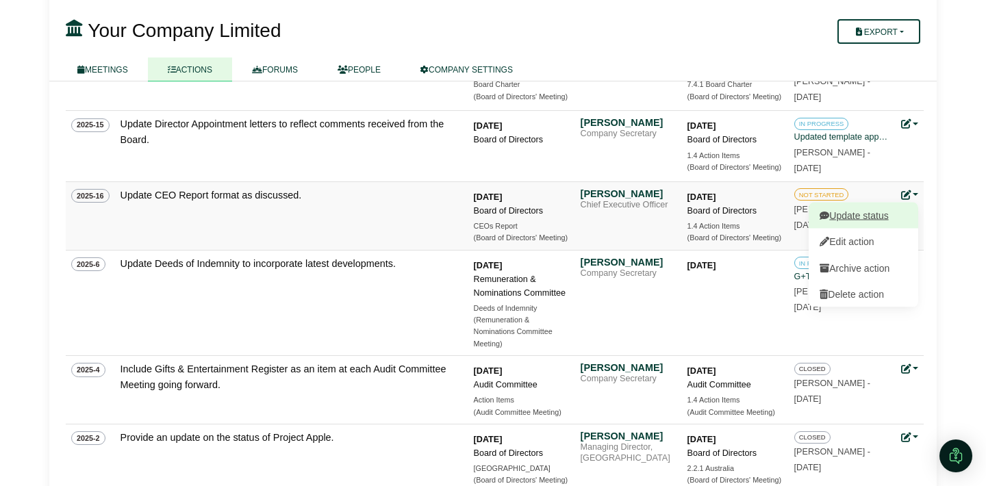
click at [886, 219] on link "Update status" at bounding box center [864, 215] width 110 height 26
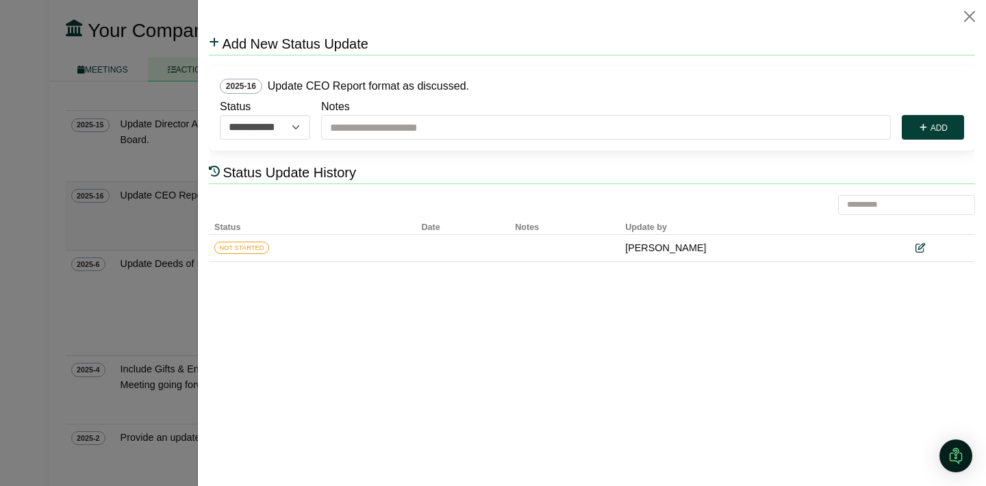
scroll to position [0, 0]
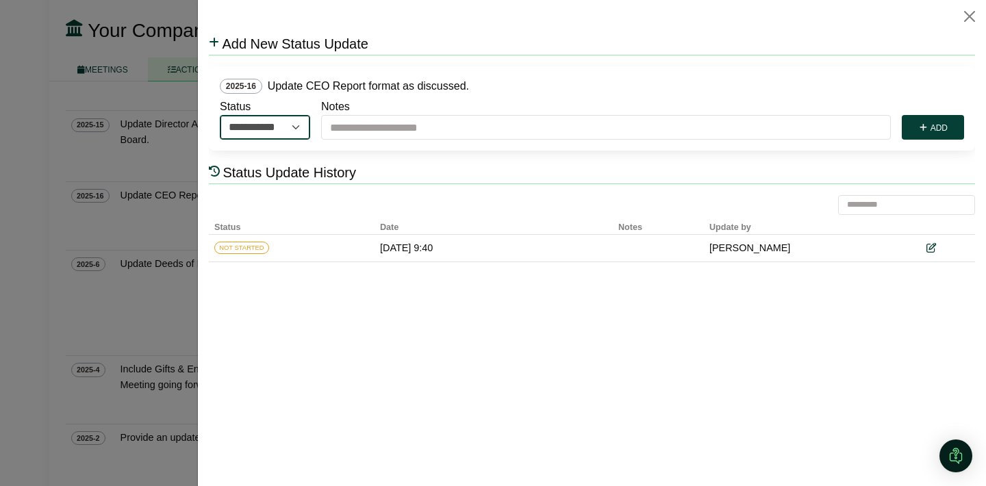
click at [297, 127] on select "**********" at bounding box center [265, 127] width 90 height 25
select select "**********"
click at [220, 115] on select "**********" at bounding box center [265, 127] width 90 height 25
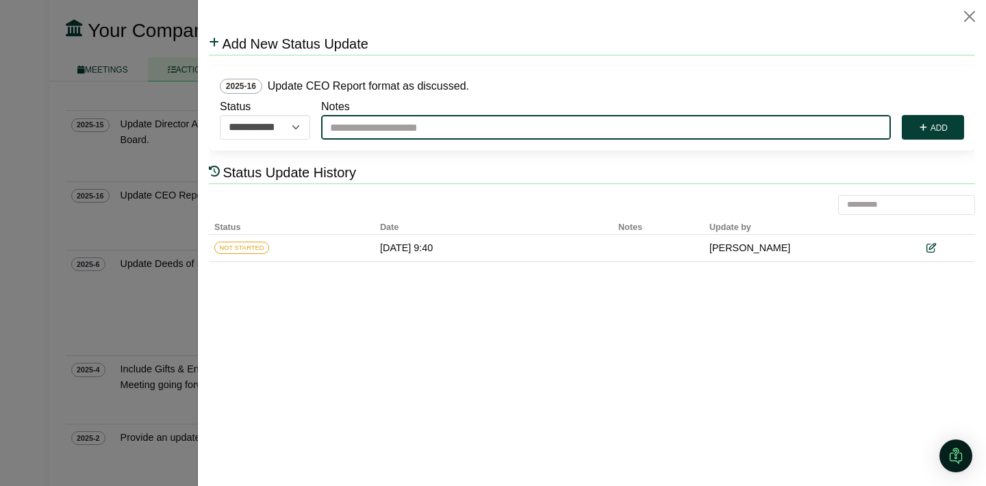
click at [363, 132] on input "Notes" at bounding box center [606, 127] width 570 height 25
type input "**********"
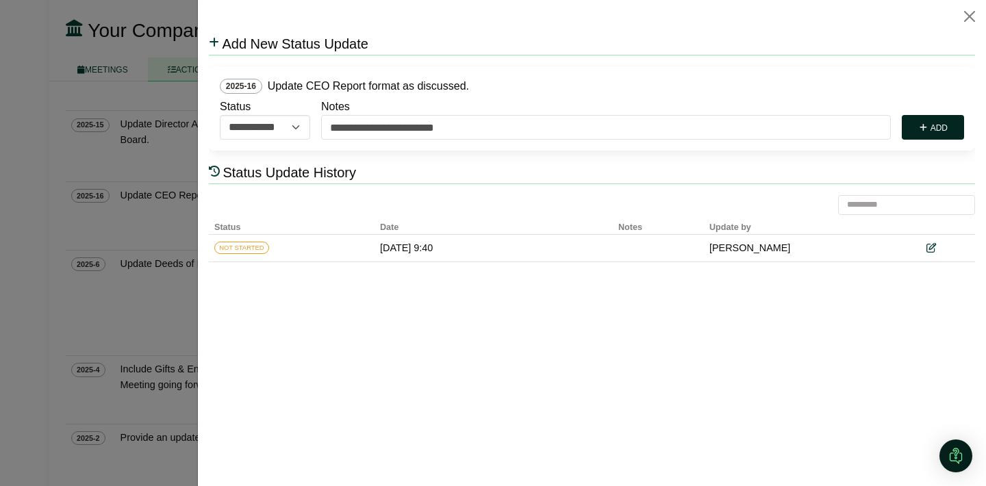
click at [942, 128] on button "Add" at bounding box center [933, 127] width 62 height 25
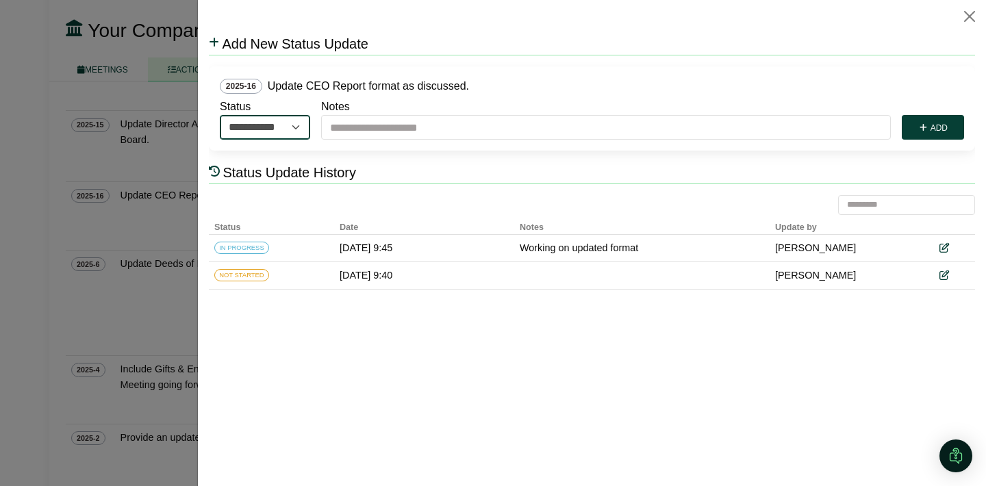
click at [279, 126] on select "**********" at bounding box center [265, 127] width 90 height 25
click at [944, 246] on icon at bounding box center [944, 249] width 10 height 10
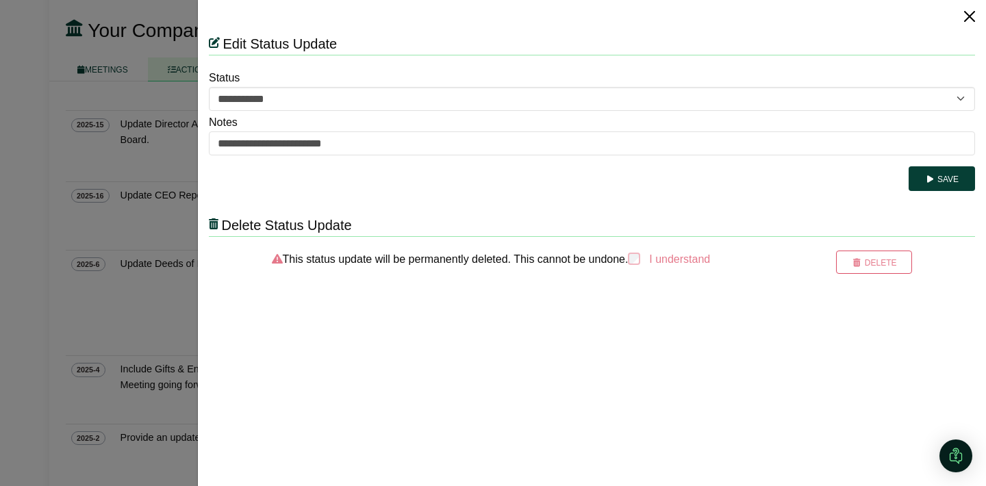
click at [971, 20] on button "Close" at bounding box center [970, 16] width 22 height 22
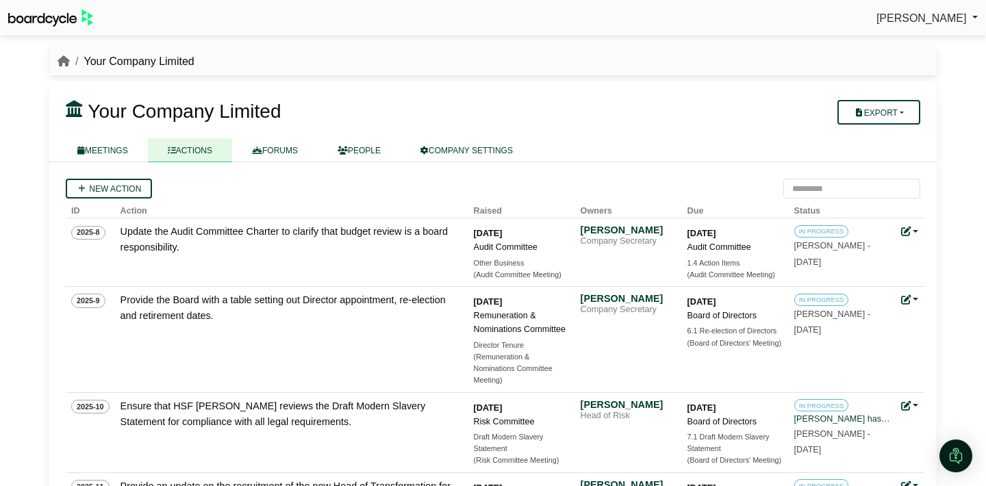
scroll to position [652, 0]
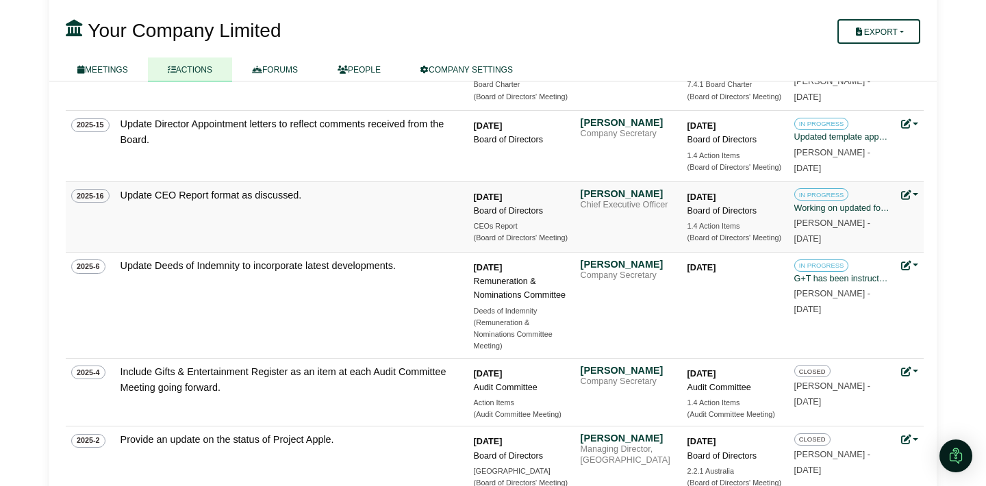
click at [913, 194] on link at bounding box center [910, 195] width 18 height 11
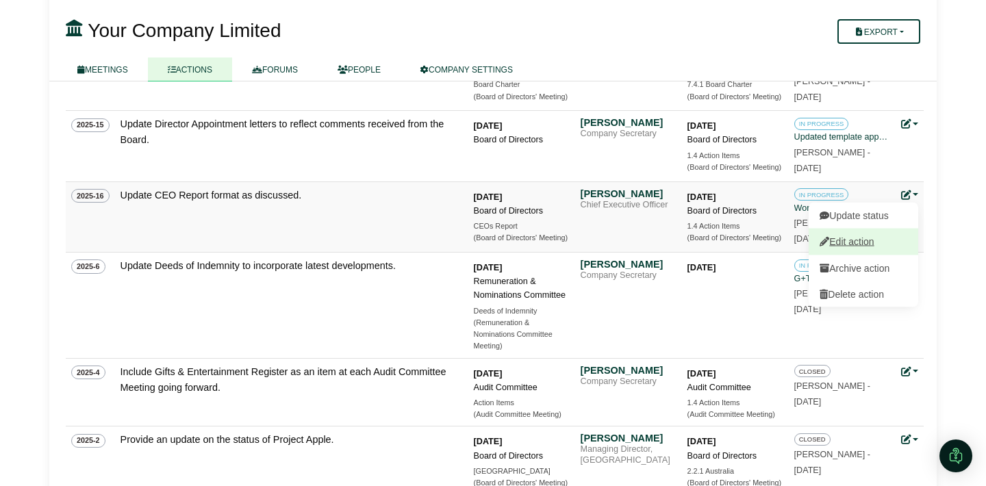
click at [874, 242] on link "Edit action" at bounding box center [864, 242] width 110 height 26
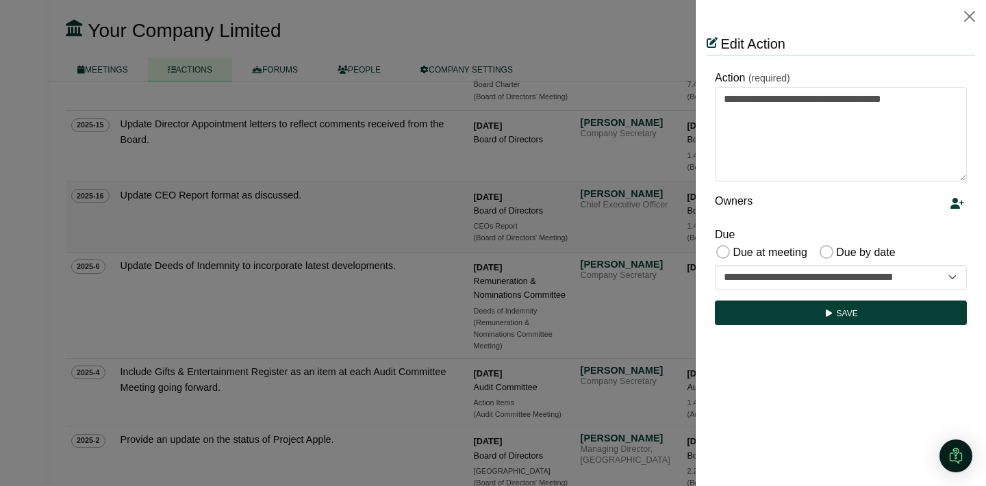
scroll to position [0, 0]
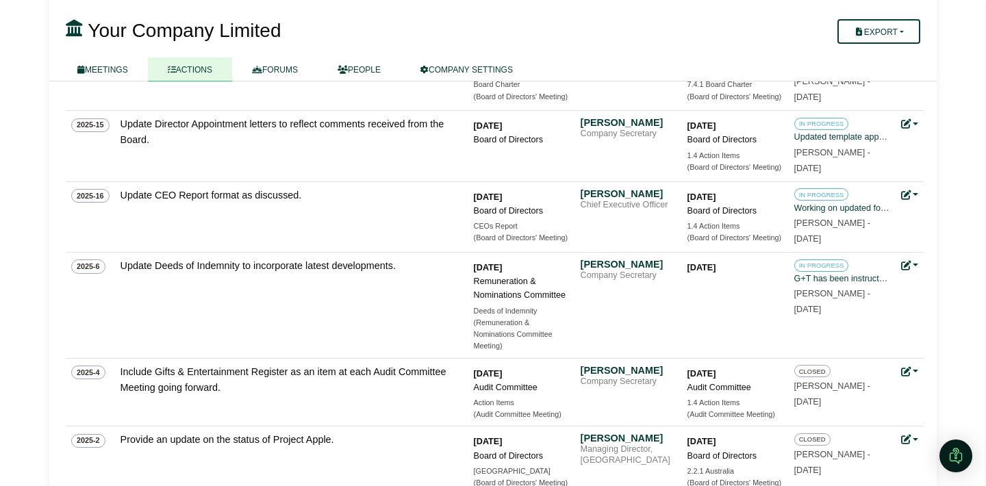
click at [685, 268] on div at bounding box center [493, 243] width 986 height 486
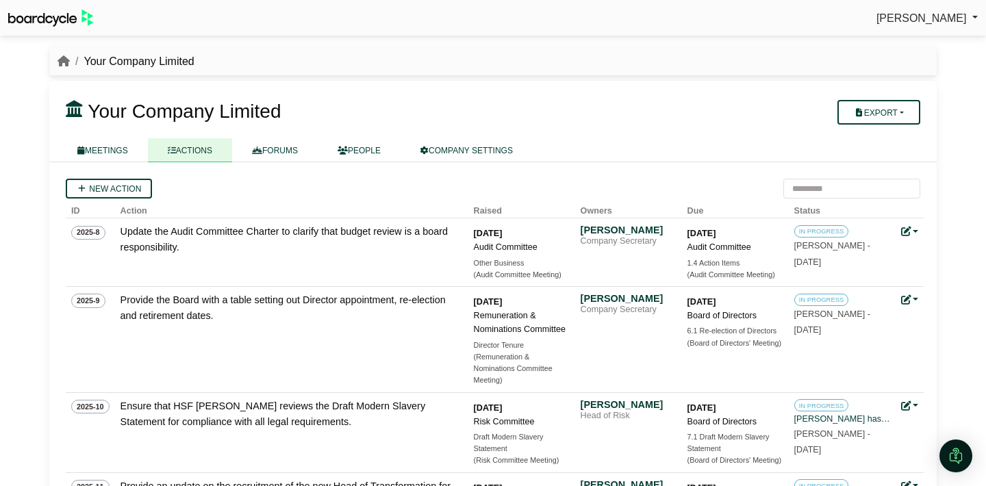
scroll to position [652, 0]
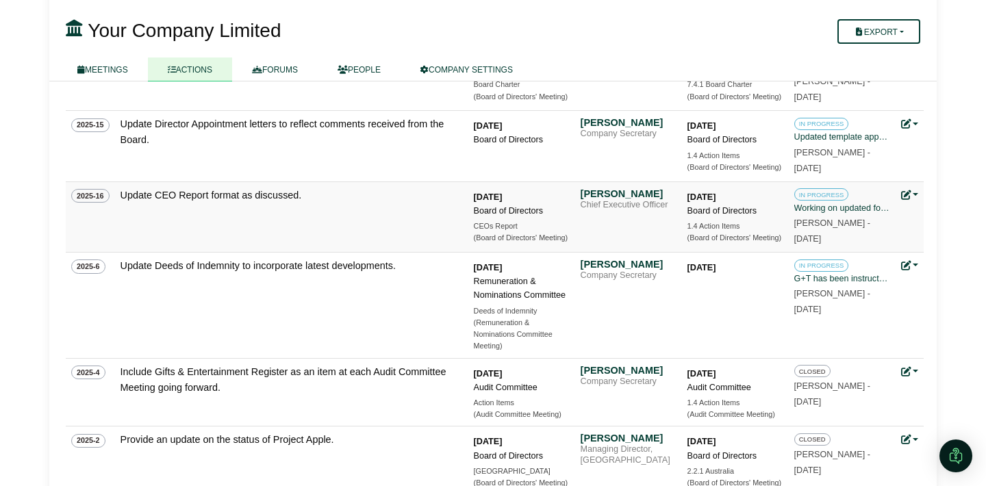
click at [918, 195] on link at bounding box center [910, 195] width 18 height 11
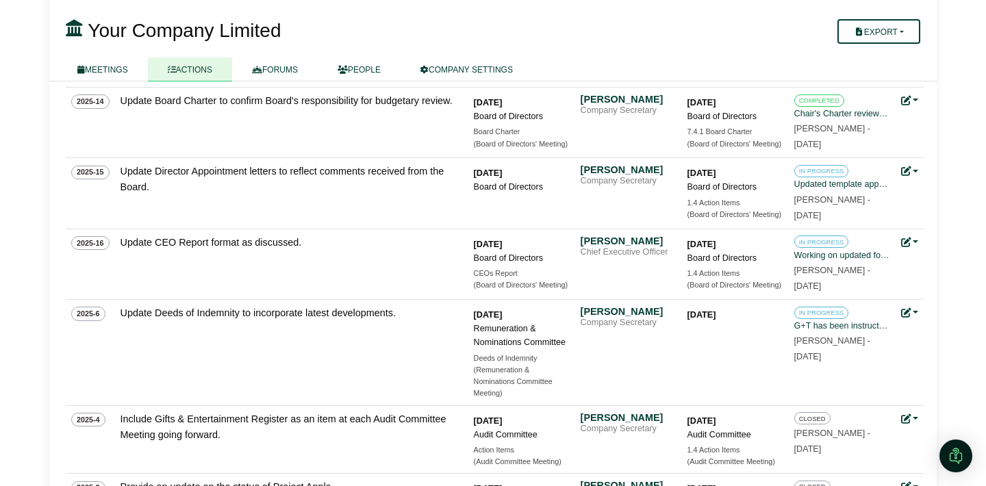
scroll to position [604, 0]
click at [905, 34] on button "Export" at bounding box center [878, 31] width 83 height 25
click at [898, 56] on link "Company Actions" at bounding box center [888, 55] width 110 height 21
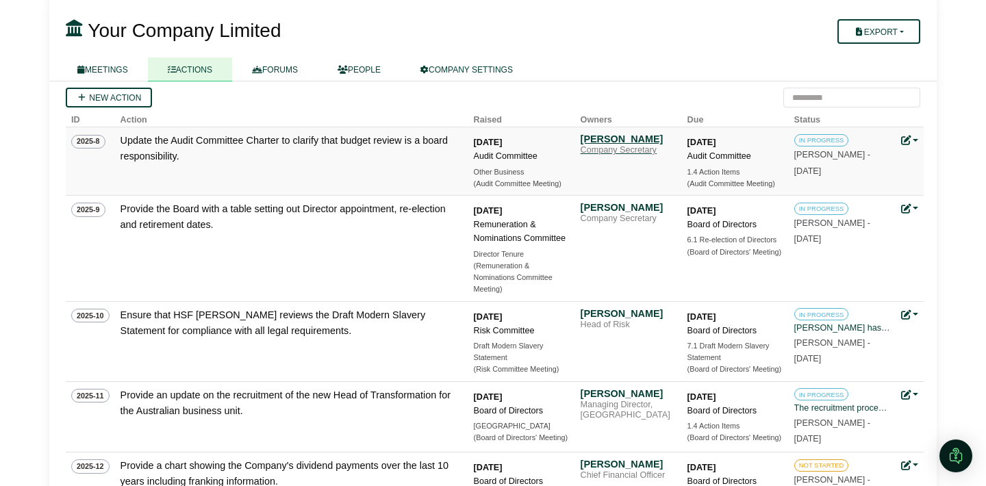
scroll to position [95, 0]
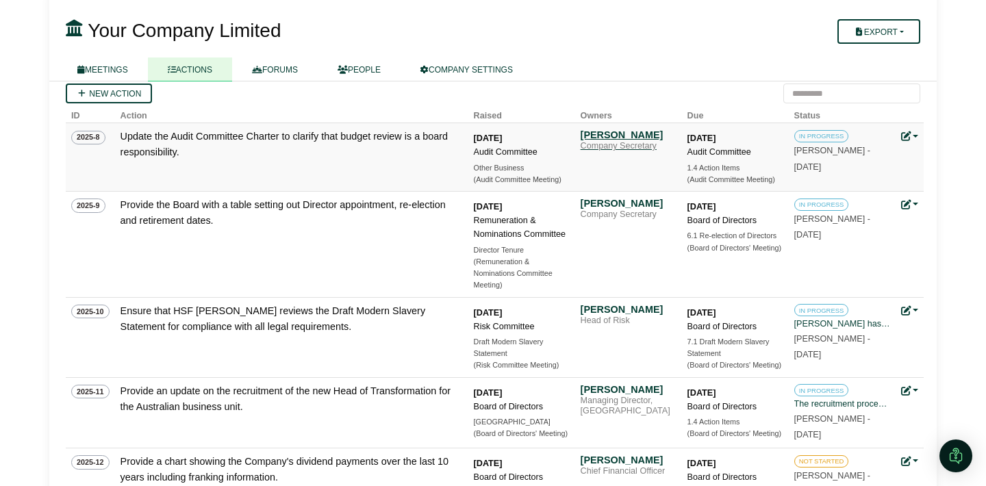
click at [631, 142] on div "Company Secretary" at bounding box center [629, 146] width 96 height 11
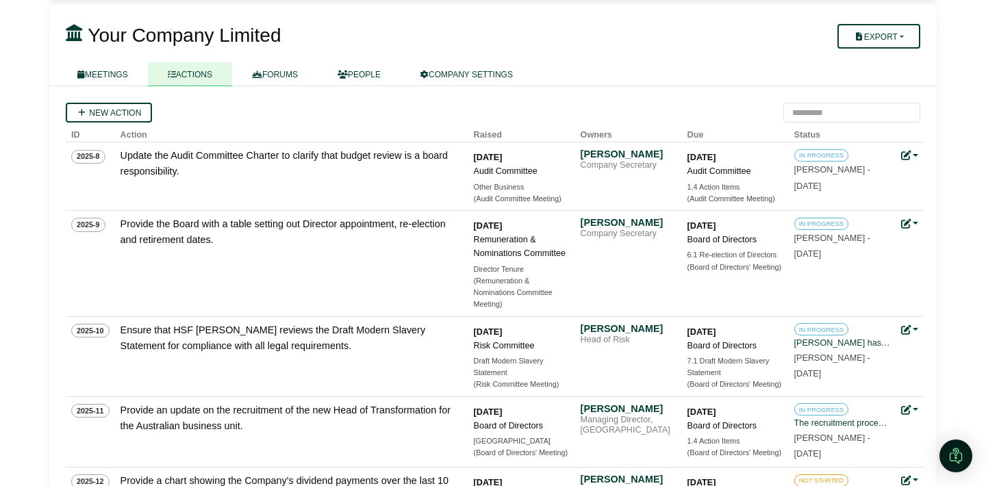
scroll to position [67, 0]
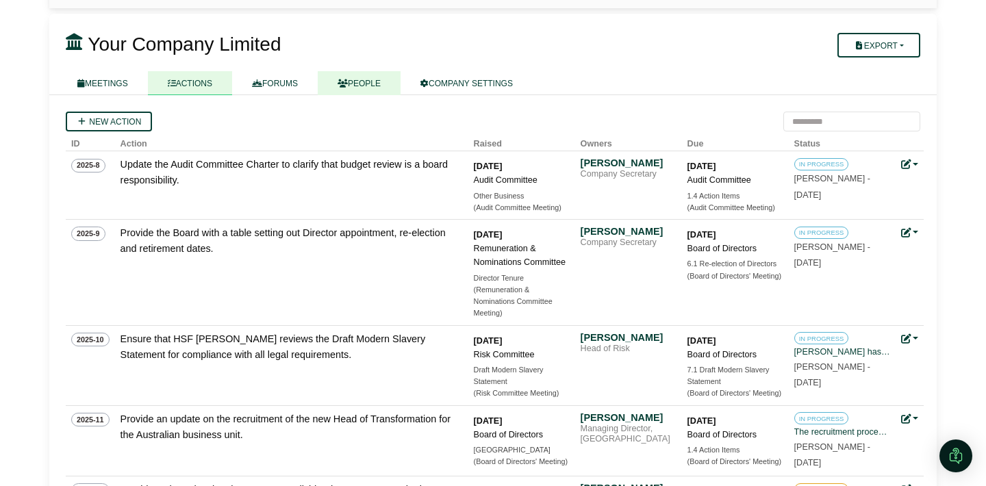
click at [370, 86] on link "PEOPLE" at bounding box center [359, 83] width 83 height 24
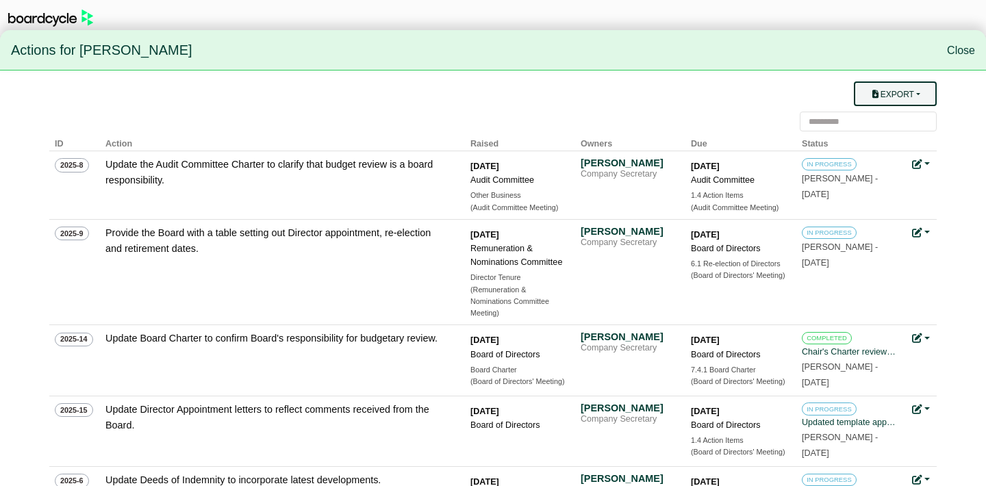
click at [923, 95] on button "Export" at bounding box center [895, 93] width 83 height 25
click at [907, 124] on link "Owner Actions" at bounding box center [904, 121] width 110 height 26
click at [959, 49] on link "Close" at bounding box center [961, 51] width 28 height 12
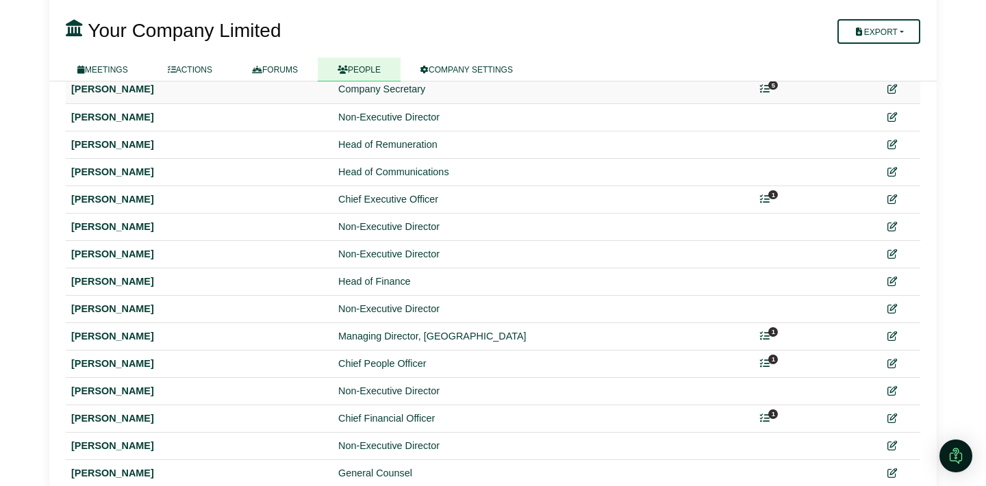
scroll to position [218, 0]
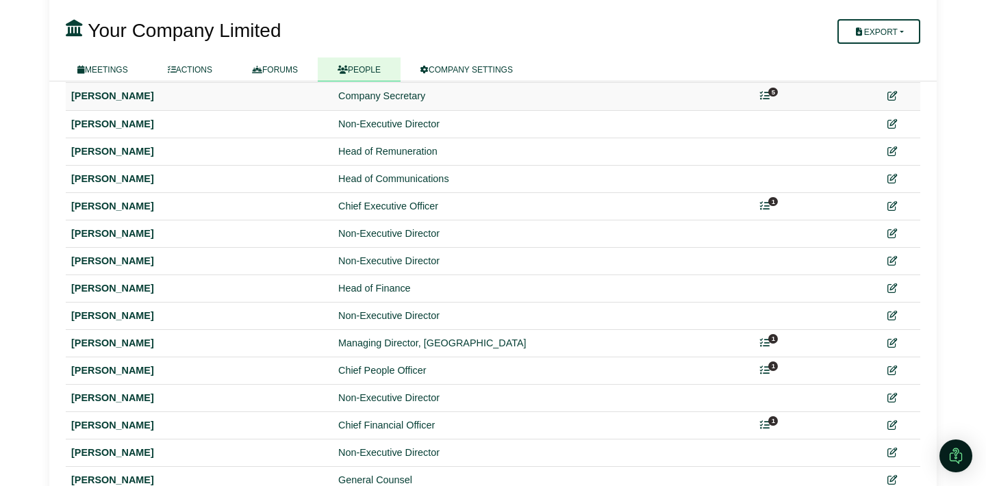
click at [768, 91] on icon at bounding box center [765, 96] width 10 height 10
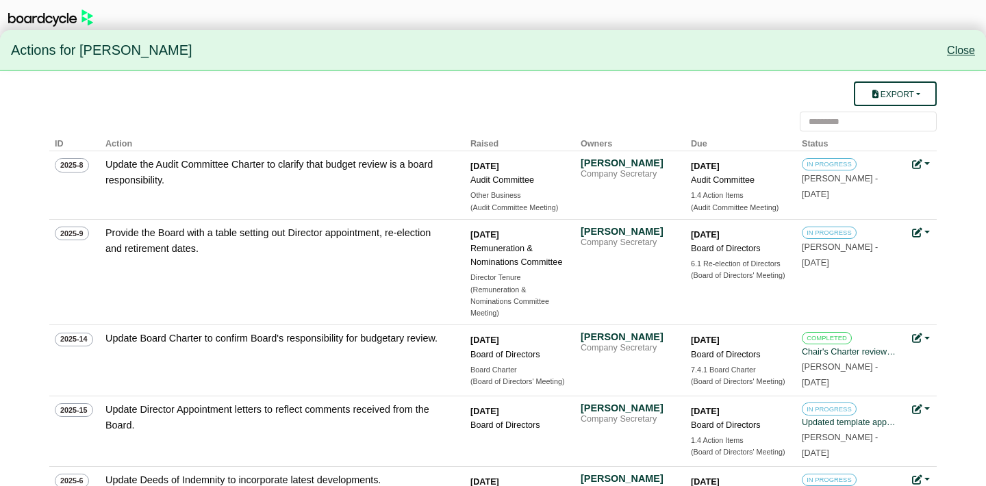
click at [957, 53] on link "Close" at bounding box center [961, 51] width 28 height 12
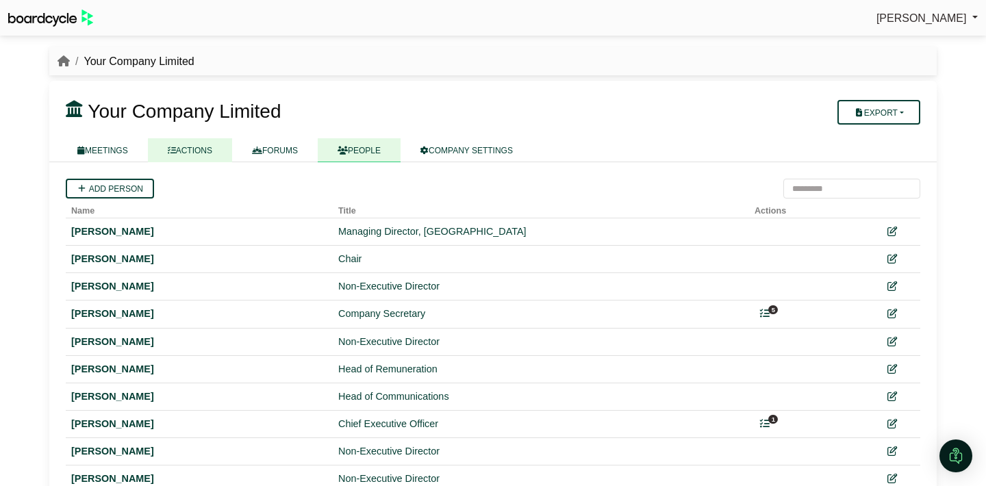
click at [198, 144] on link "ACTIONS" at bounding box center [190, 150] width 84 height 24
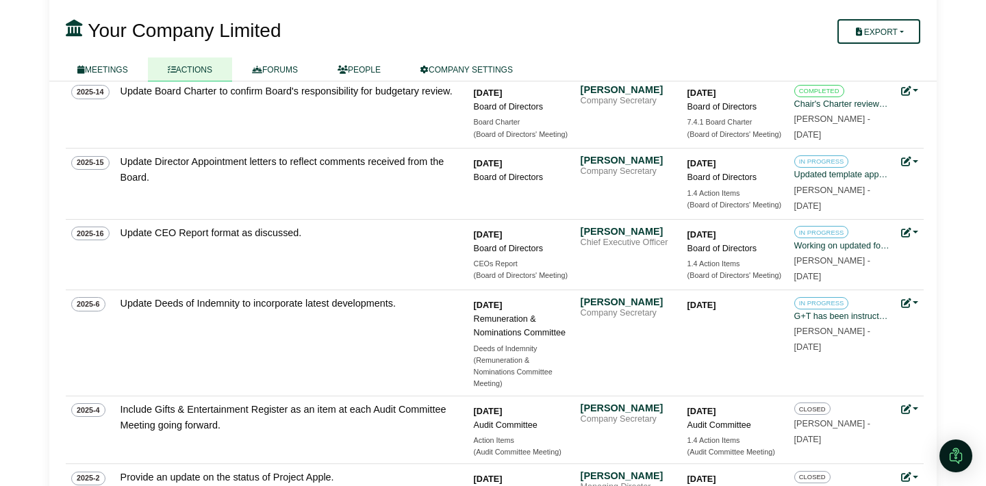
scroll to position [621, 0]
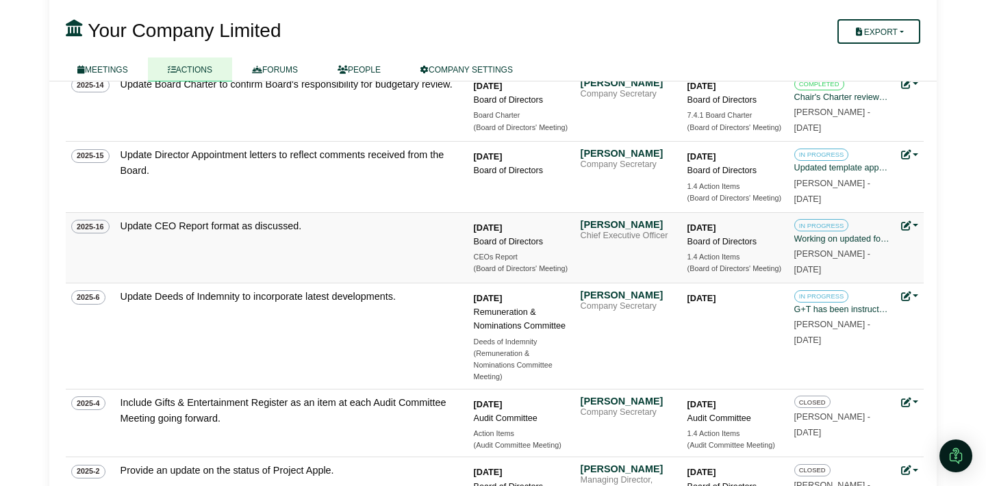
click at [760, 227] on div "[DATE]" at bounding box center [736, 228] width 96 height 14
click at [723, 261] on div "1.4 Action Items" at bounding box center [736, 257] width 96 height 12
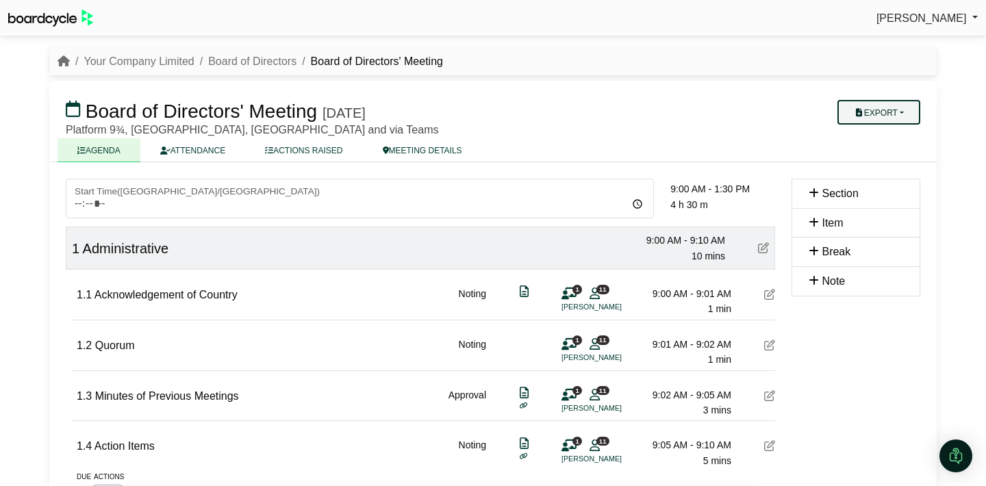
click at [895, 114] on button "Export" at bounding box center [878, 112] width 83 height 25
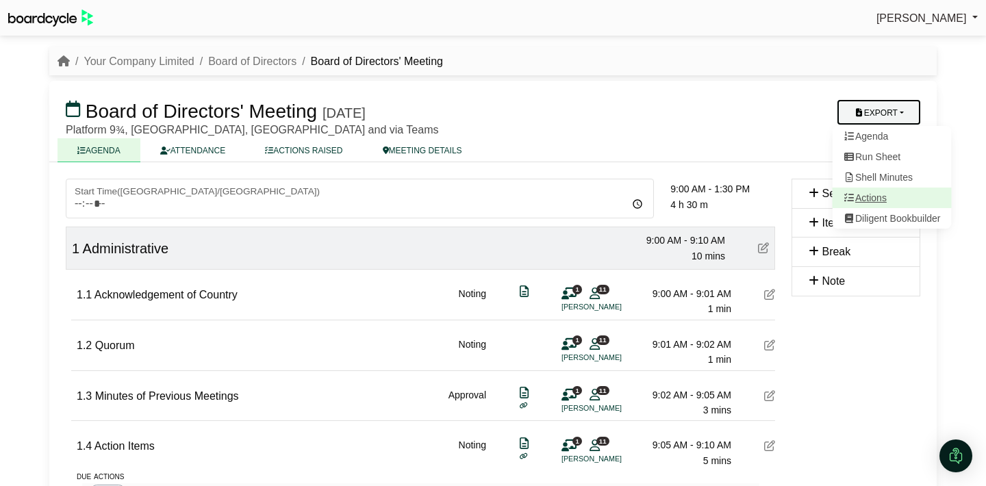
click at [879, 199] on link "Actions" at bounding box center [892, 198] width 119 height 21
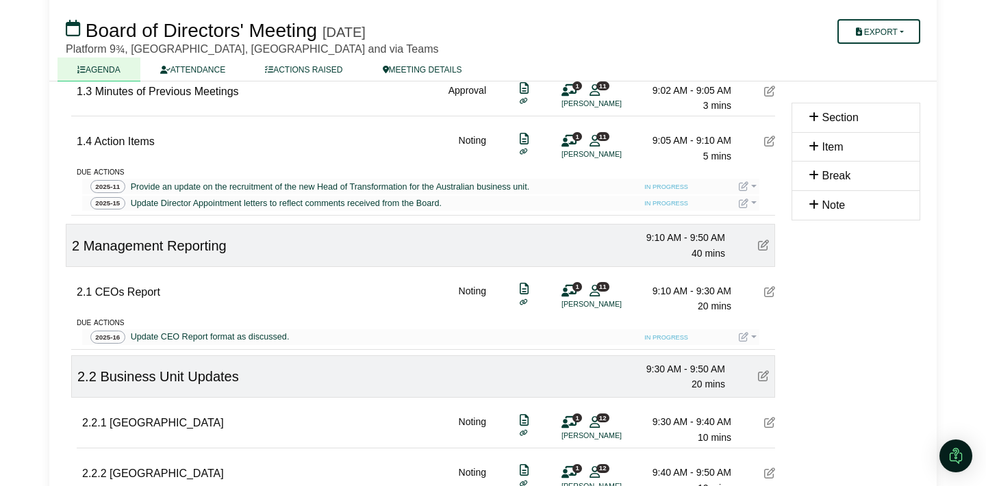
scroll to position [303, 0]
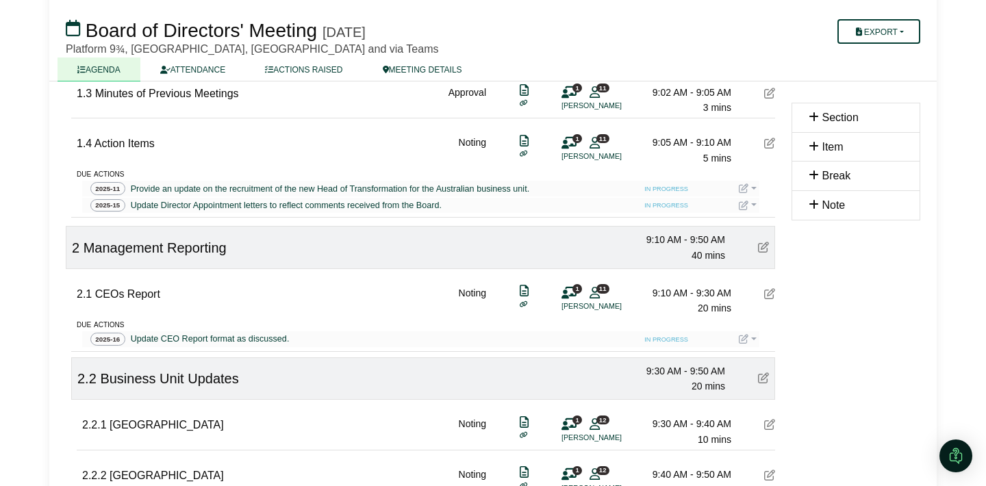
click at [754, 188] on link at bounding box center [748, 188] width 18 height 11
click at [755, 336] on link at bounding box center [748, 338] width 18 height 11
click at [783, 356] on button "Update status" at bounding box center [794, 359] width 110 height 26
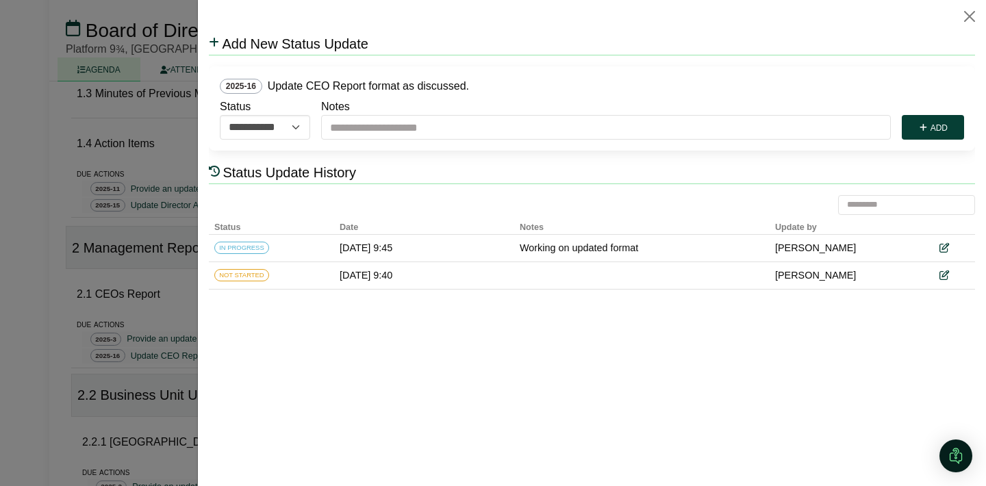
scroll to position [0, 0]
click at [294, 121] on select "**********" at bounding box center [265, 127] width 90 height 25
select select "*********"
click at [220, 115] on select "**********" at bounding box center [265, 127] width 90 height 25
click at [950, 127] on button "Add" at bounding box center [933, 127] width 62 height 25
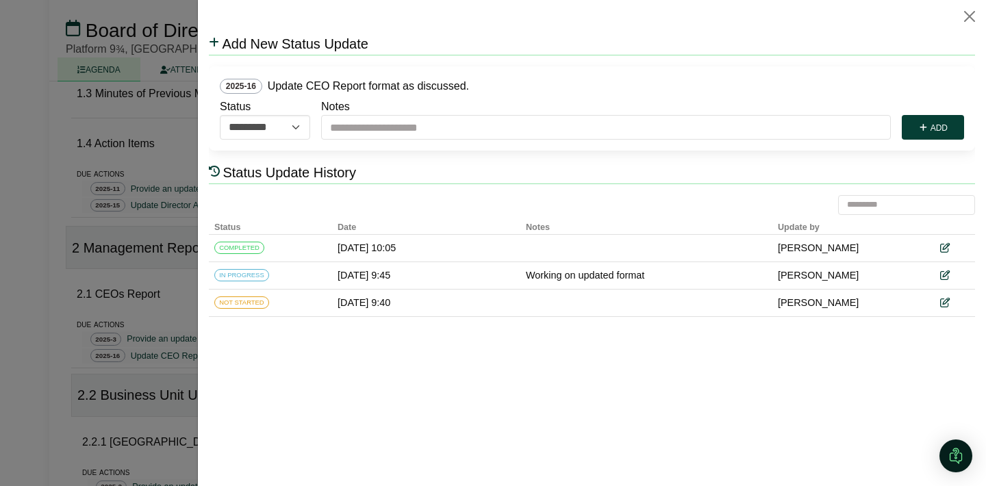
click at [141, 325] on div at bounding box center [493, 243] width 986 height 486
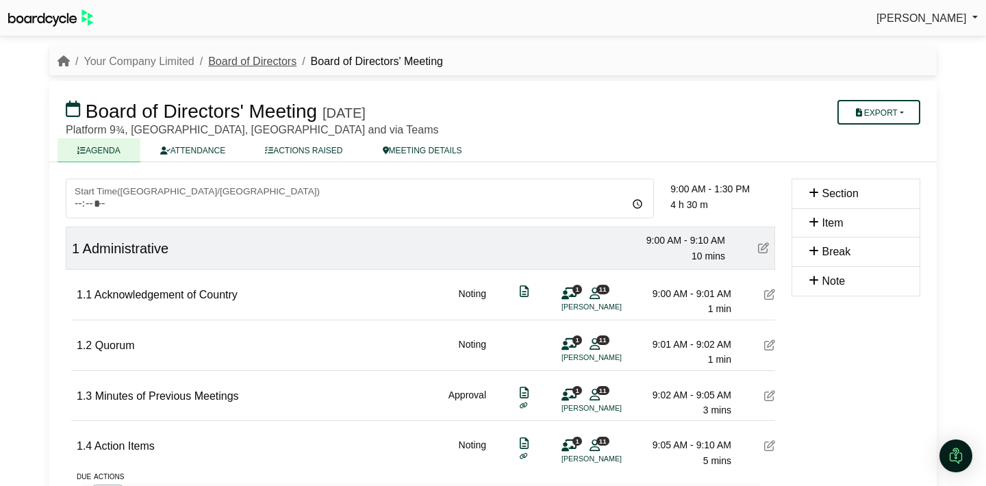
click at [238, 65] on link "Board of Directors" at bounding box center [252, 61] width 88 height 12
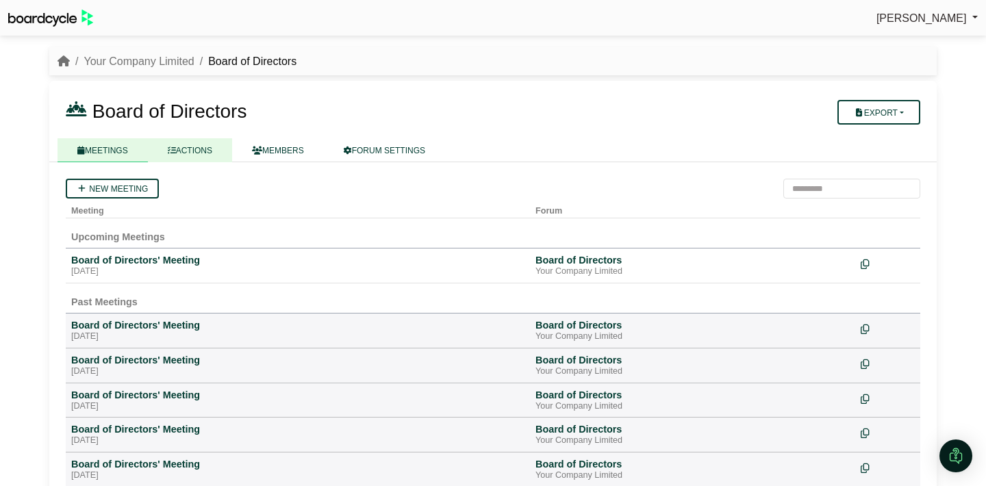
click at [203, 152] on link "ACTIONS" at bounding box center [190, 150] width 84 height 24
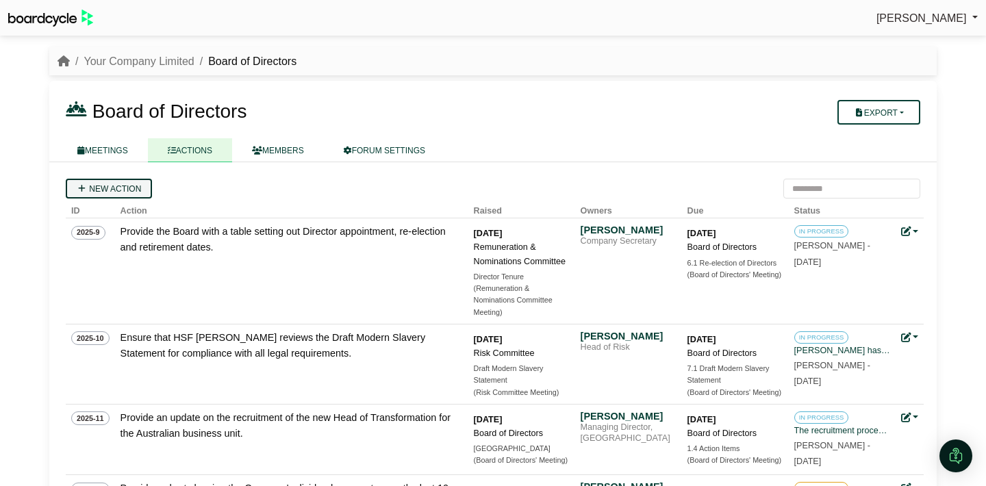
click at [118, 188] on link "New action" at bounding box center [109, 189] width 86 height 20
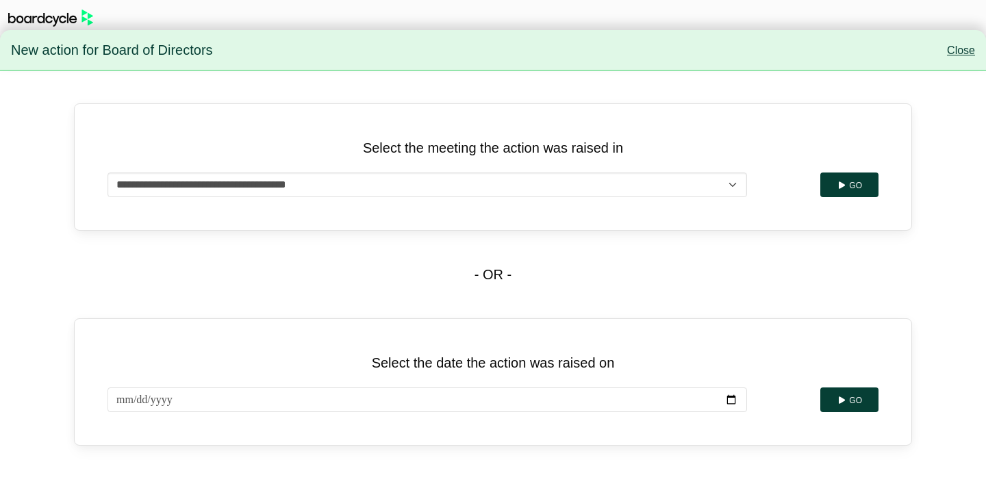
click at [955, 53] on link "Close" at bounding box center [961, 51] width 28 height 12
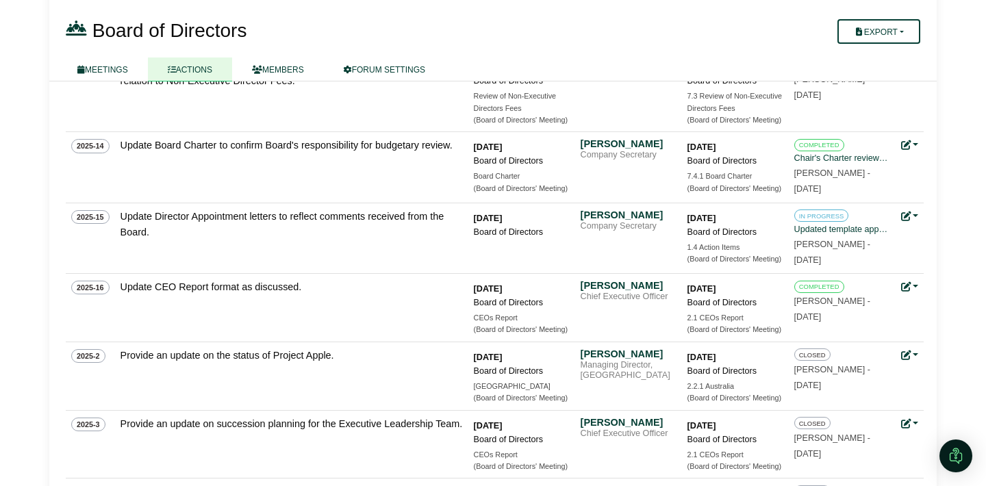
scroll to position [494, 0]
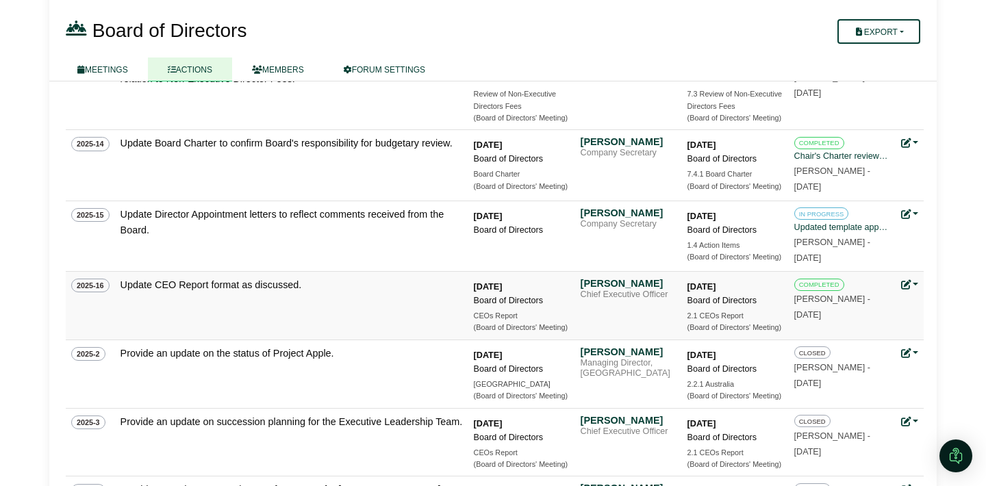
click at [916, 286] on link at bounding box center [910, 284] width 18 height 11
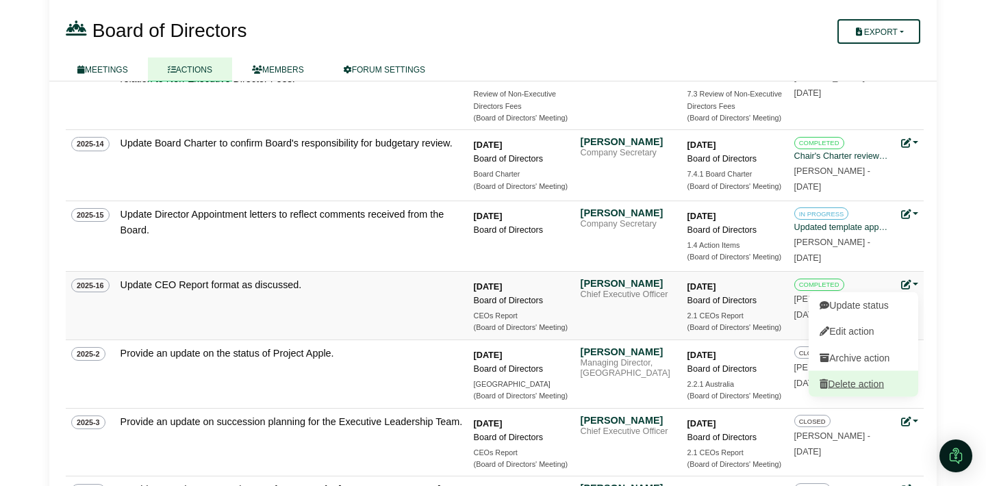
click at [864, 388] on link "Delete action" at bounding box center [864, 384] width 110 height 26
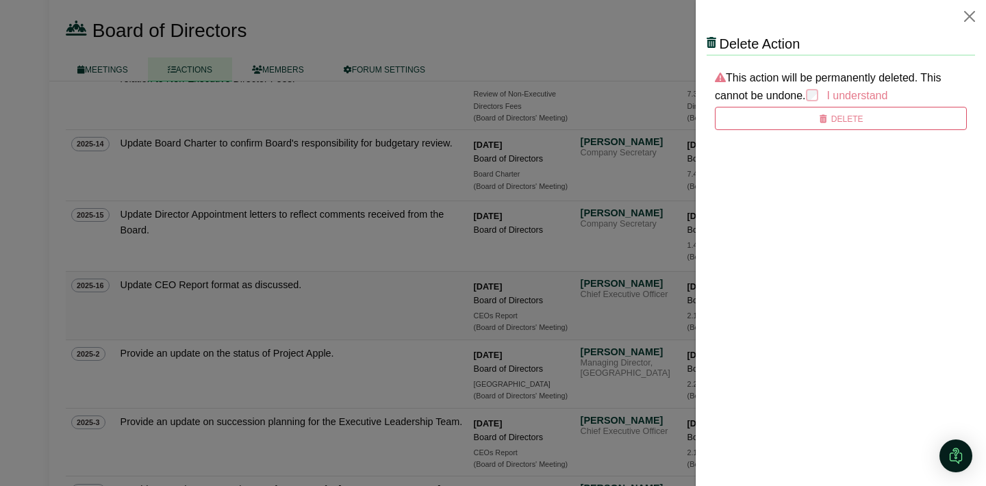
scroll to position [0, 0]
click at [826, 120] on icon "submit" at bounding box center [823, 119] width 10 height 8
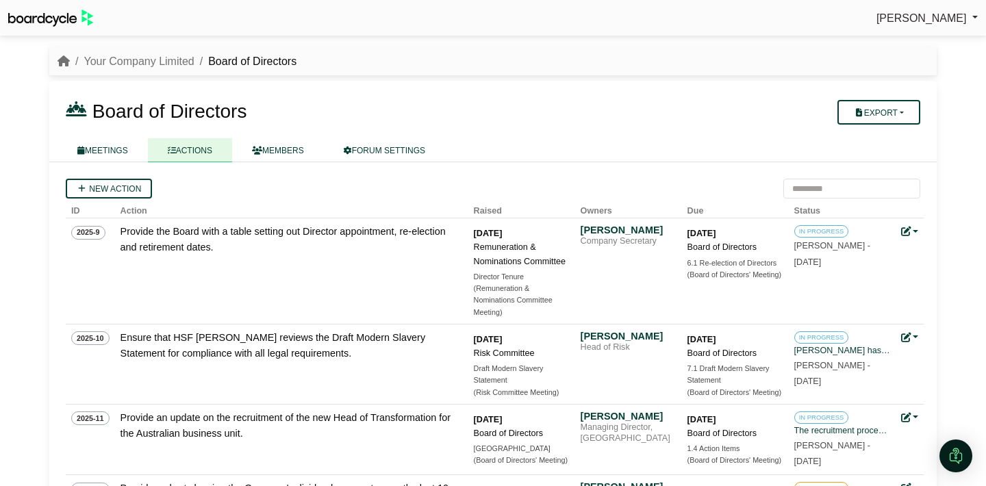
click at [475, 93] on div "Board of Directors Export Forum Actions MEETINGS ACTIONS MEMBERS" at bounding box center [492, 121] width 887 height 81
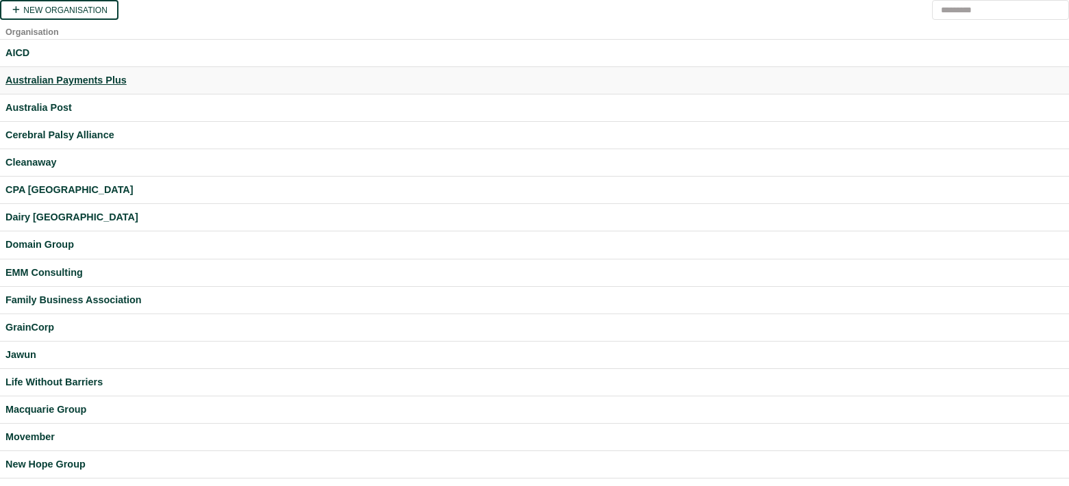
click at [47, 84] on div "Australian Payments Plus" at bounding box center [534, 81] width 1058 height 16
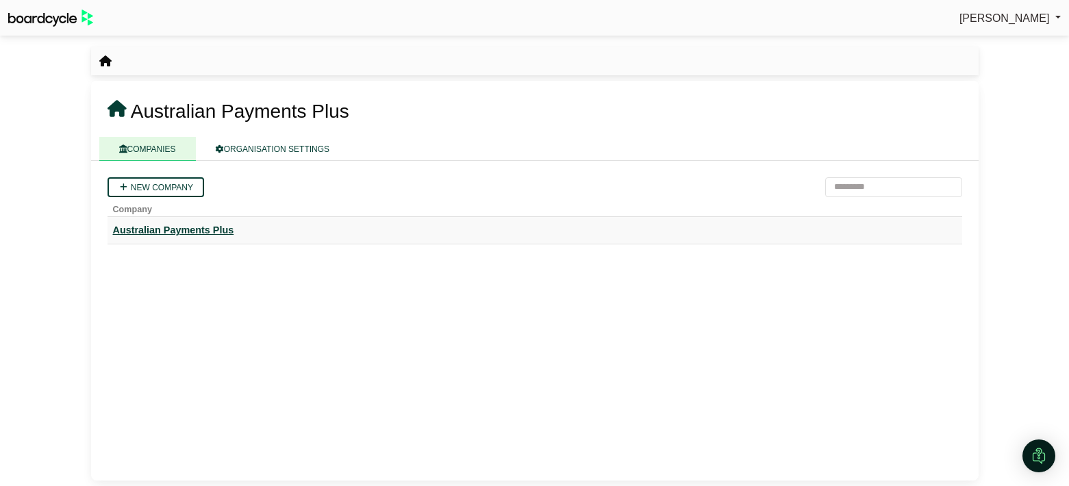
click at [157, 236] on div "Australian Payments Plus" at bounding box center [535, 231] width 844 height 16
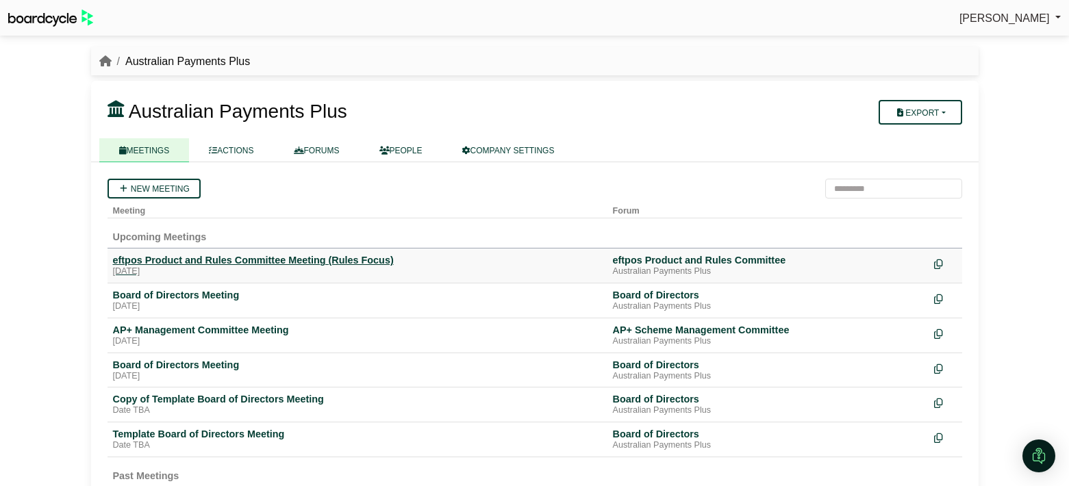
click at [186, 265] on div "eftpos Product and Rules Committee Meeting (Rules Focus)" at bounding box center [357, 260] width 489 height 12
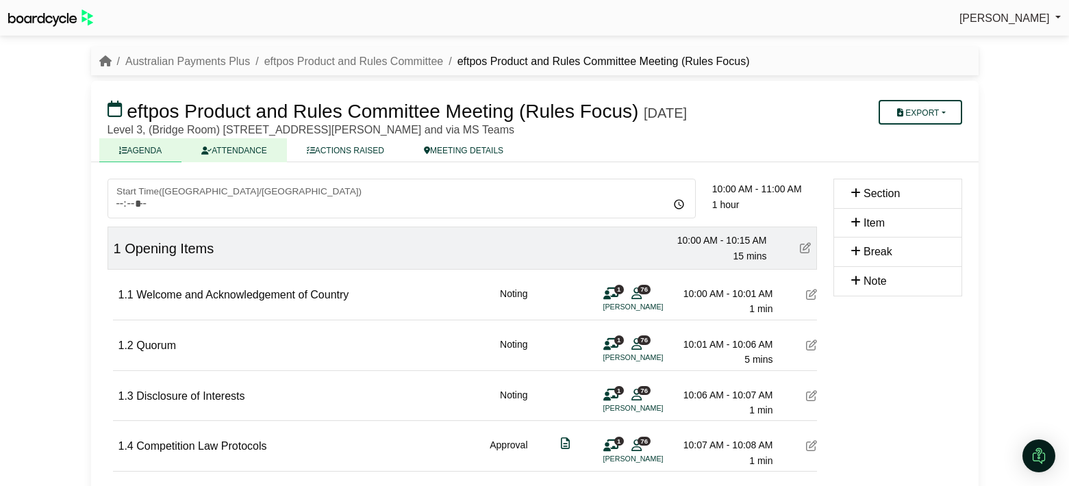
click at [240, 152] on link "ATTENDANCE" at bounding box center [233, 150] width 105 height 24
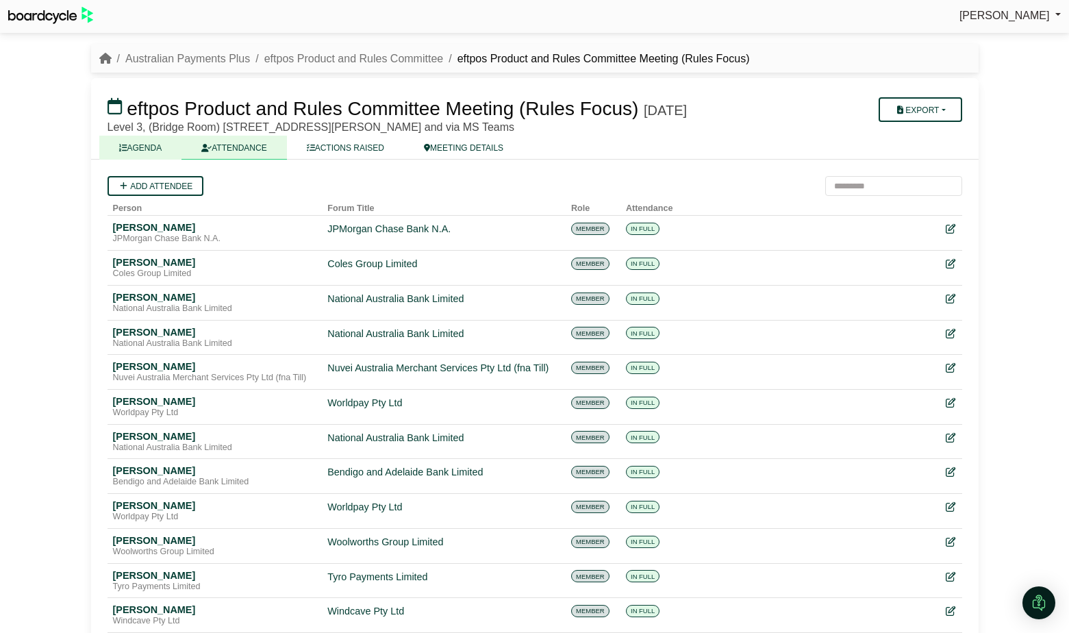
scroll to position [4, 0]
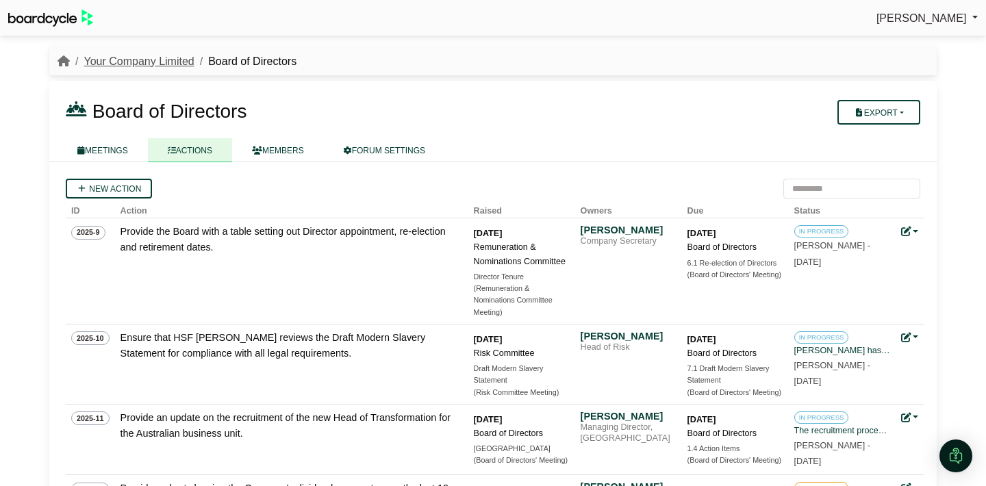
click at [140, 65] on link "Your Company Limited" at bounding box center [139, 61] width 110 height 12
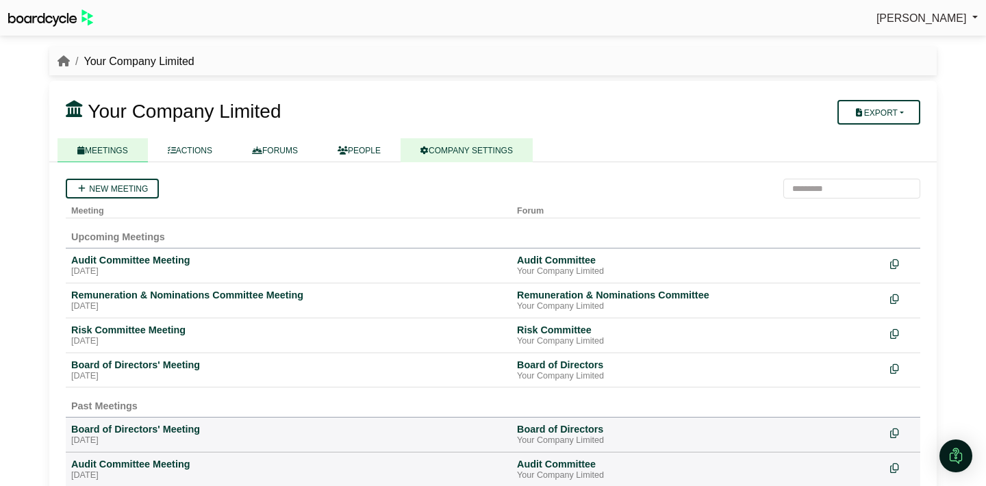
click at [496, 153] on link "COMPANY SETTINGS" at bounding box center [467, 150] width 132 height 24
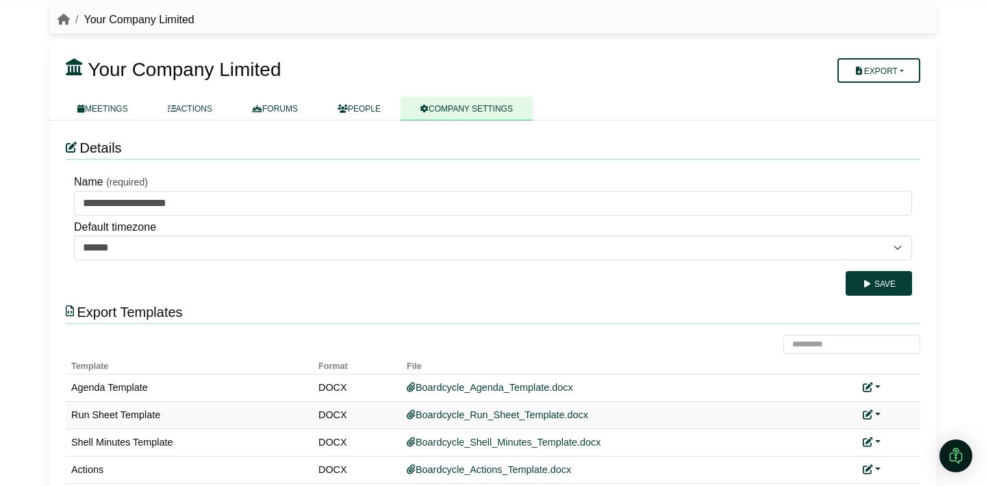
scroll to position [73, 0]
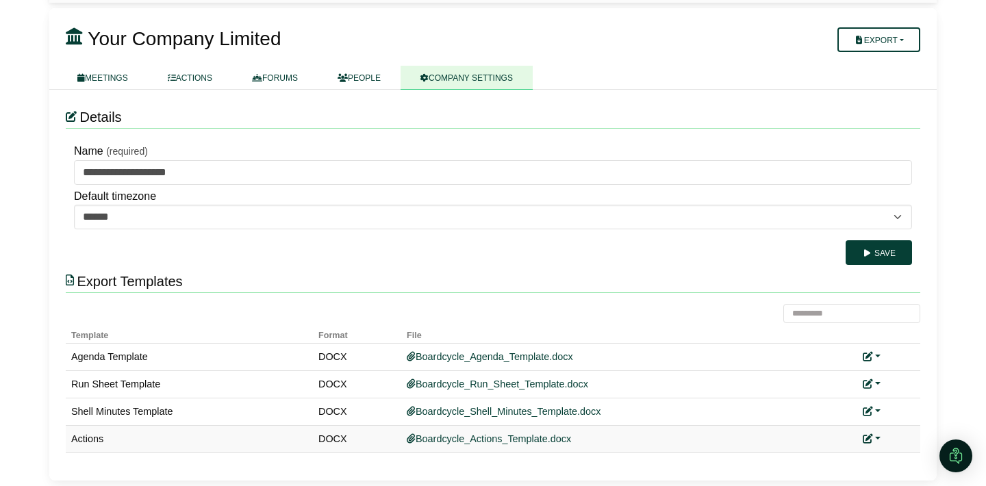
click at [879, 438] on link at bounding box center [872, 438] width 18 height 11
click at [898, 459] on link "Add custom template" at bounding box center [923, 459] width 121 height 26
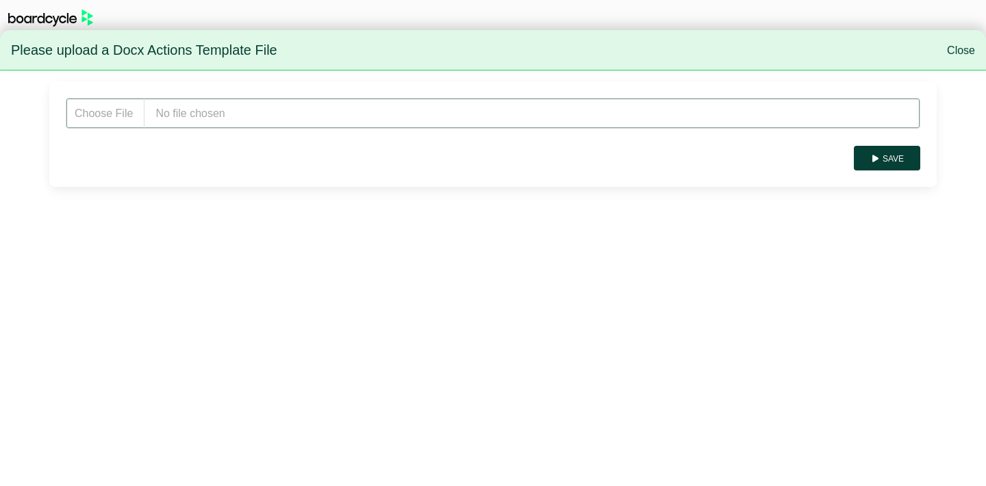
click at [261, 114] on input "file" at bounding box center [493, 113] width 855 height 31
type input "**********"
click at [892, 153] on button "Save" at bounding box center [887, 158] width 66 height 25
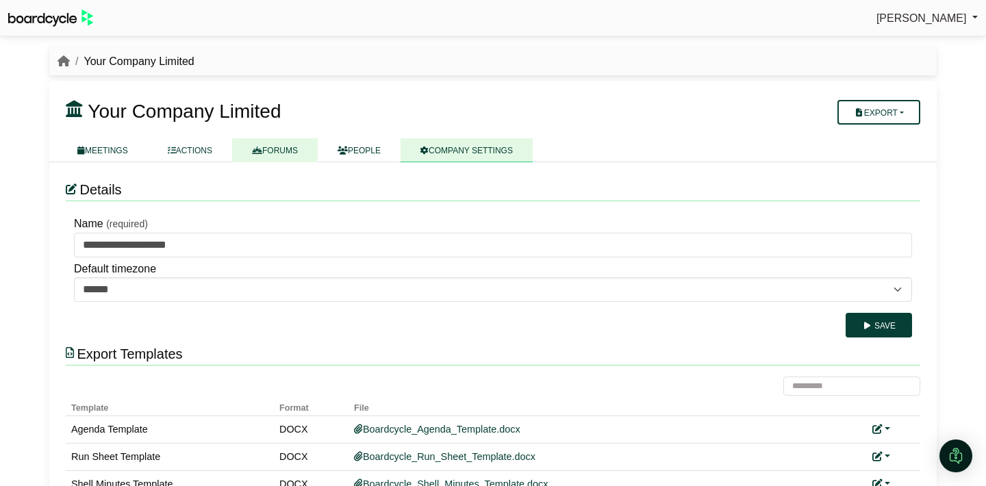
drag, startPoint x: 220, startPoint y: 153, endPoint x: 310, endPoint y: 155, distance: 90.4
click at [220, 153] on link "ACTIONS" at bounding box center [190, 150] width 84 height 24
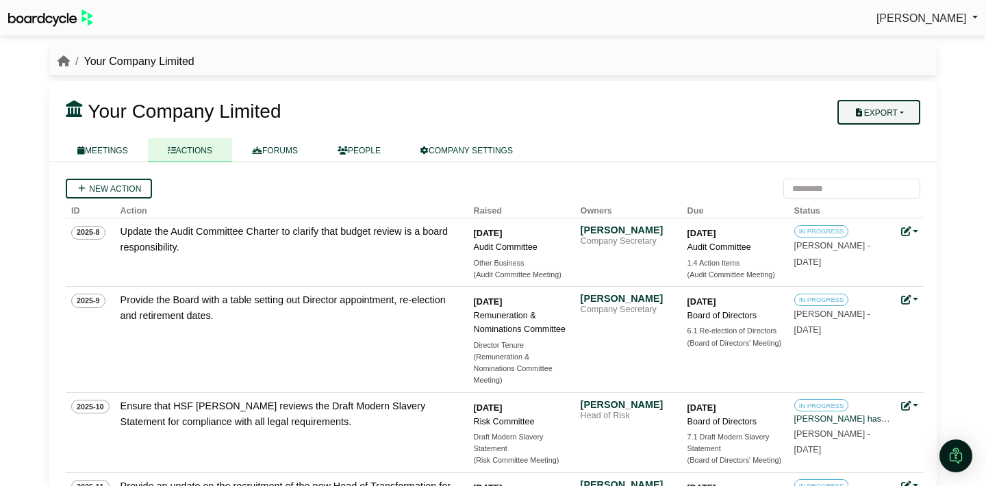
click at [901, 118] on button "Export" at bounding box center [878, 112] width 83 height 25
click at [900, 138] on link "Company Actions" at bounding box center [888, 136] width 110 height 21
click at [488, 144] on link "COMPANY SETTINGS" at bounding box center [467, 150] width 132 height 24
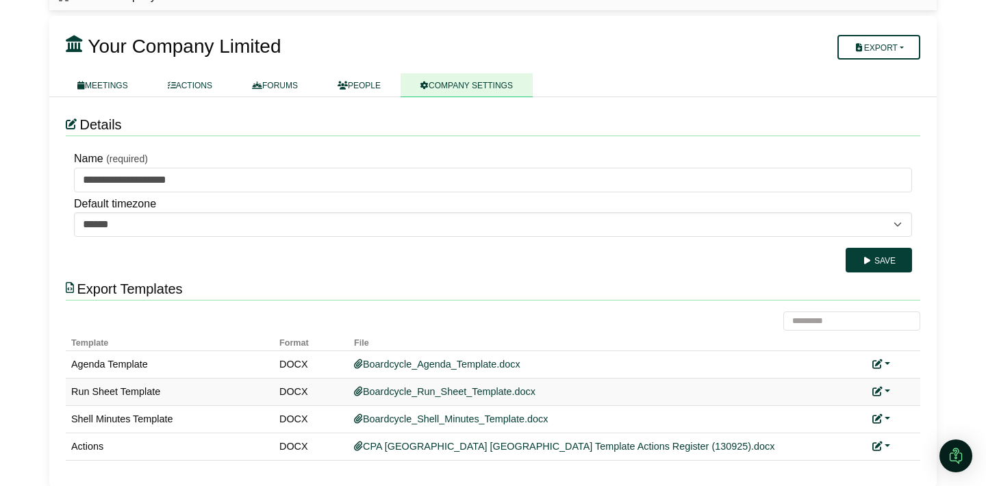
scroll to position [73, 0]
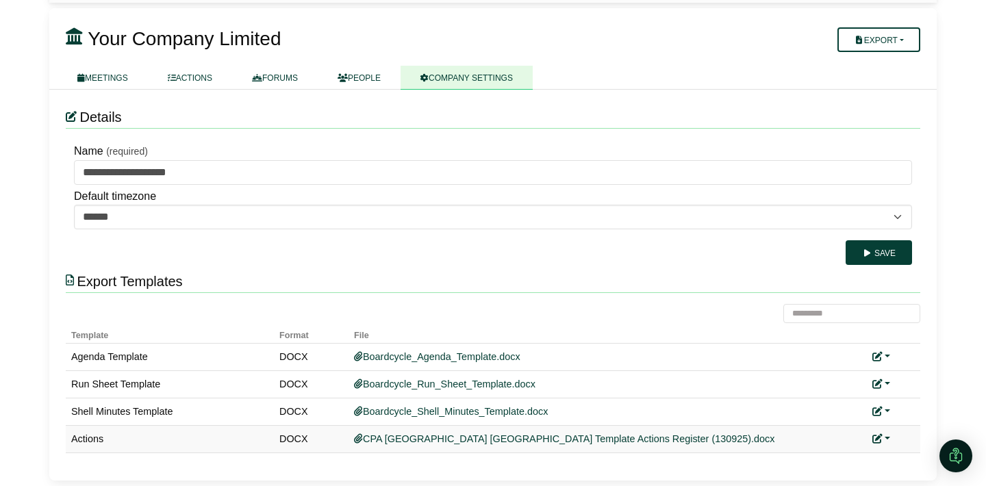
click at [887, 437] on link at bounding box center [881, 438] width 18 height 11
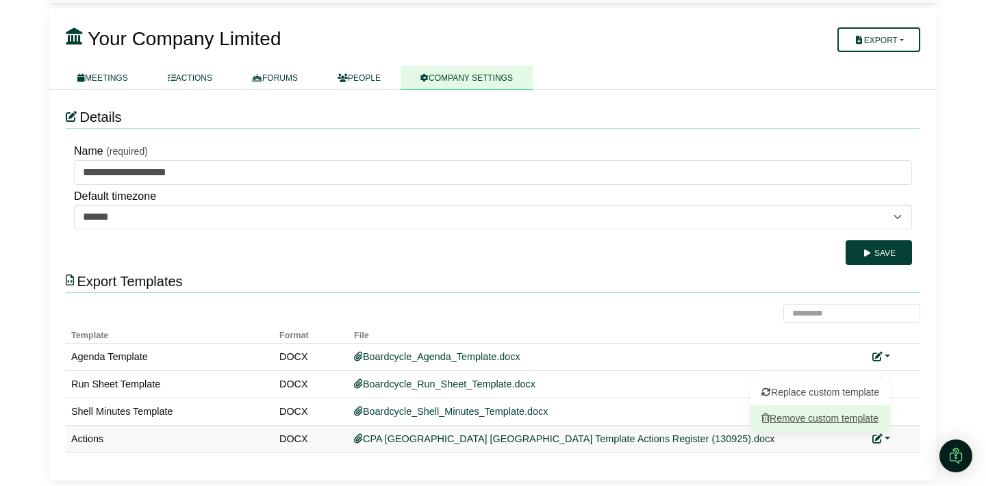
click at [856, 414] on button "Remove custom template" at bounding box center [821, 418] width 140 height 26
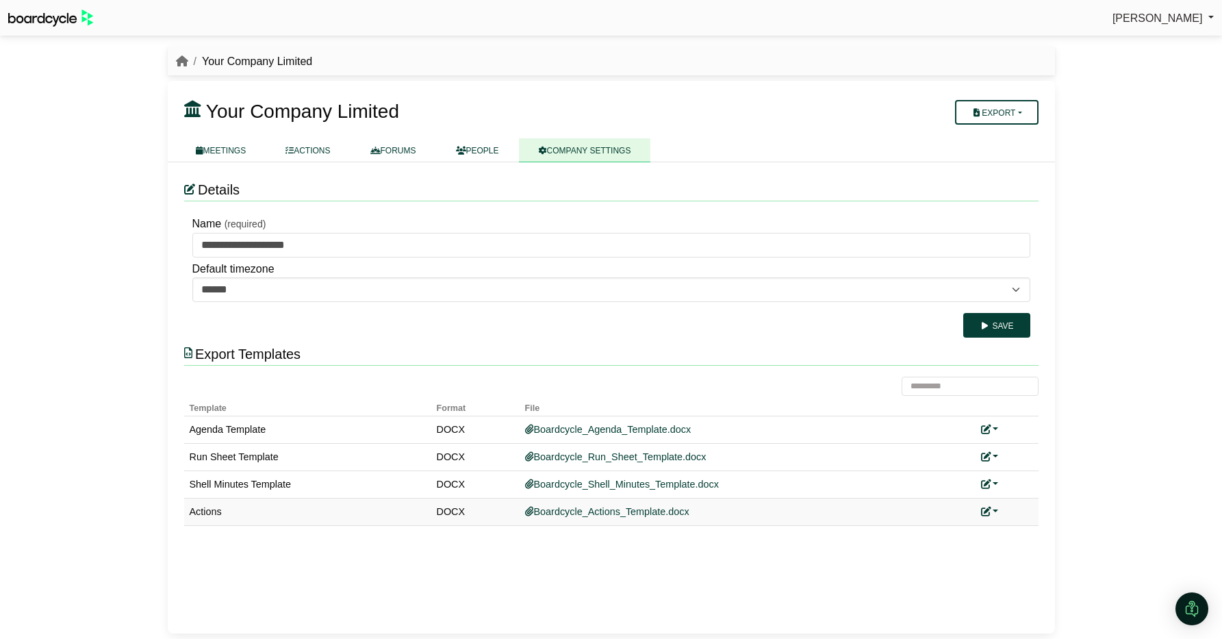
click at [985, 486] on icon at bounding box center [986, 512] width 10 height 10
click at [985, 486] on link "Add custom template" at bounding box center [1041, 531] width 121 height 26
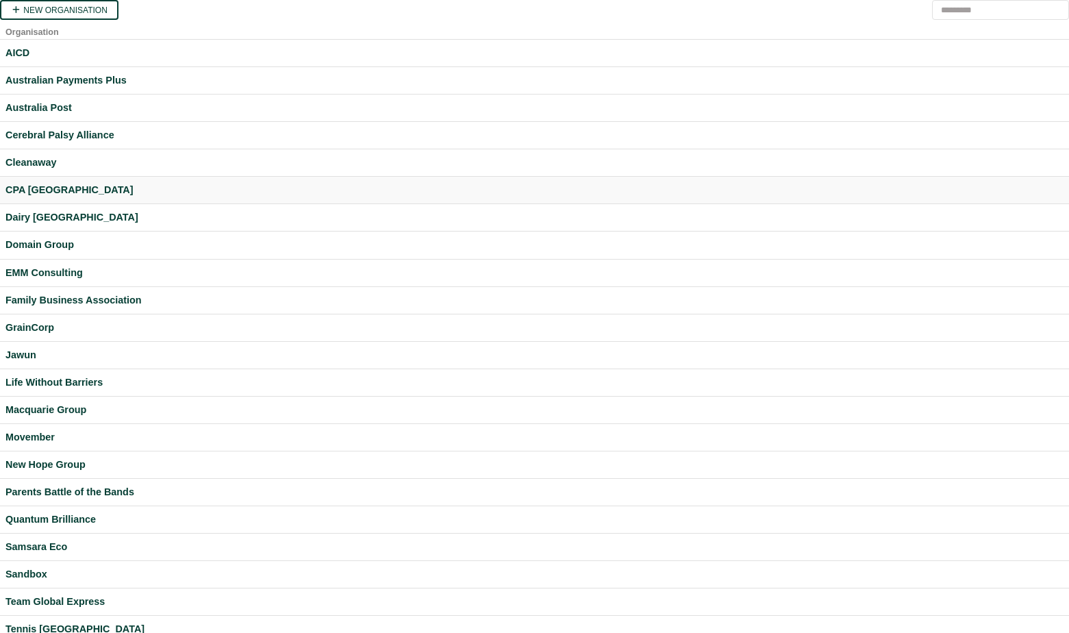
drag, startPoint x: 39, startPoint y: 191, endPoint x: 60, endPoint y: 199, distance: 22.1
click at [39, 191] on div "CPA [GEOGRAPHIC_DATA]" at bounding box center [534, 190] width 1058 height 16
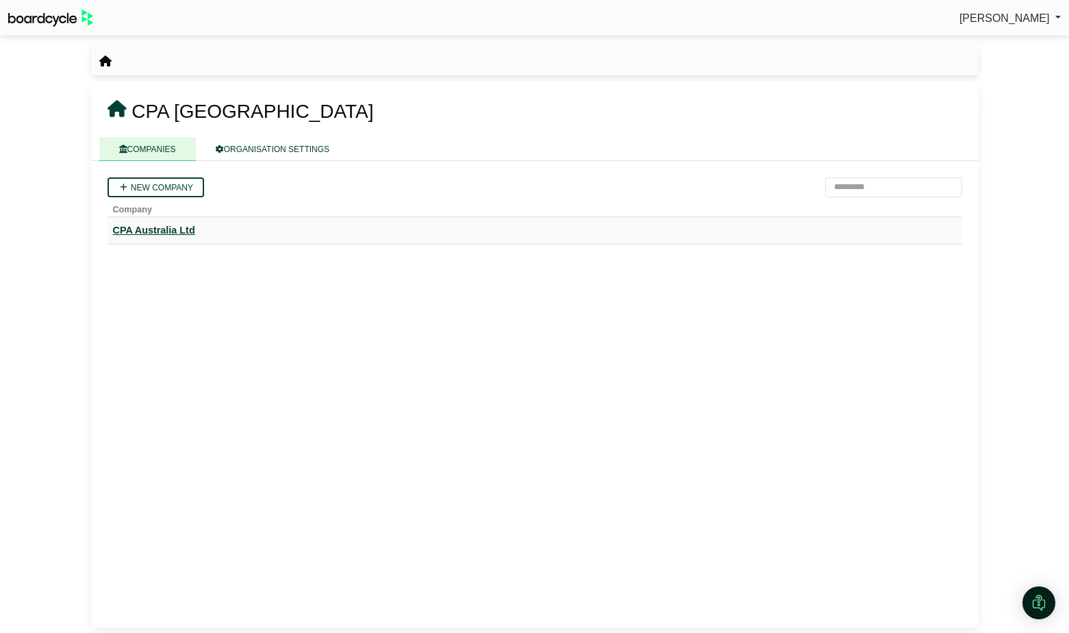
click at [184, 227] on div "CPA Australia Ltd" at bounding box center [535, 231] width 844 height 16
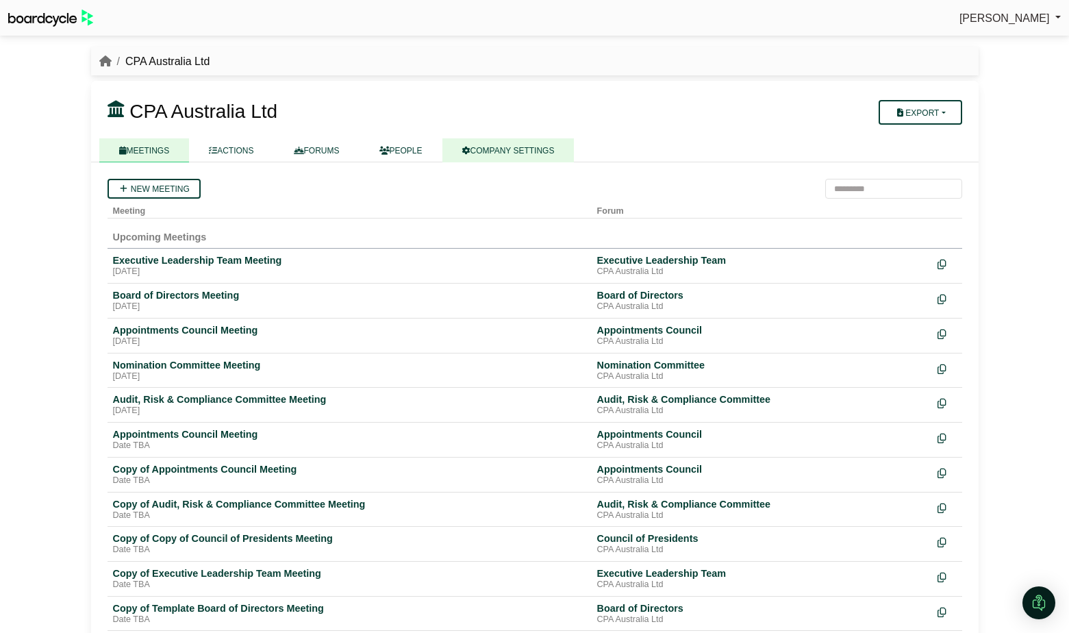
click at [485, 153] on link "COMPANY SETTINGS" at bounding box center [508, 150] width 132 height 24
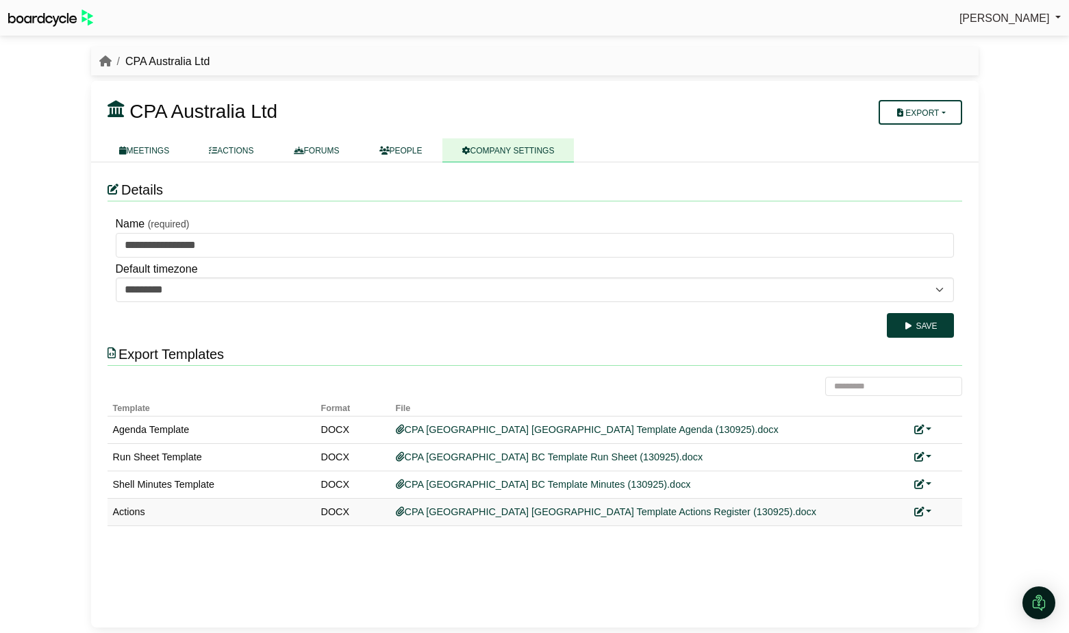
click at [929, 512] on link at bounding box center [923, 511] width 18 height 11
click at [944, 531] on link "Replace custom template" at bounding box center [984, 531] width 140 height 26
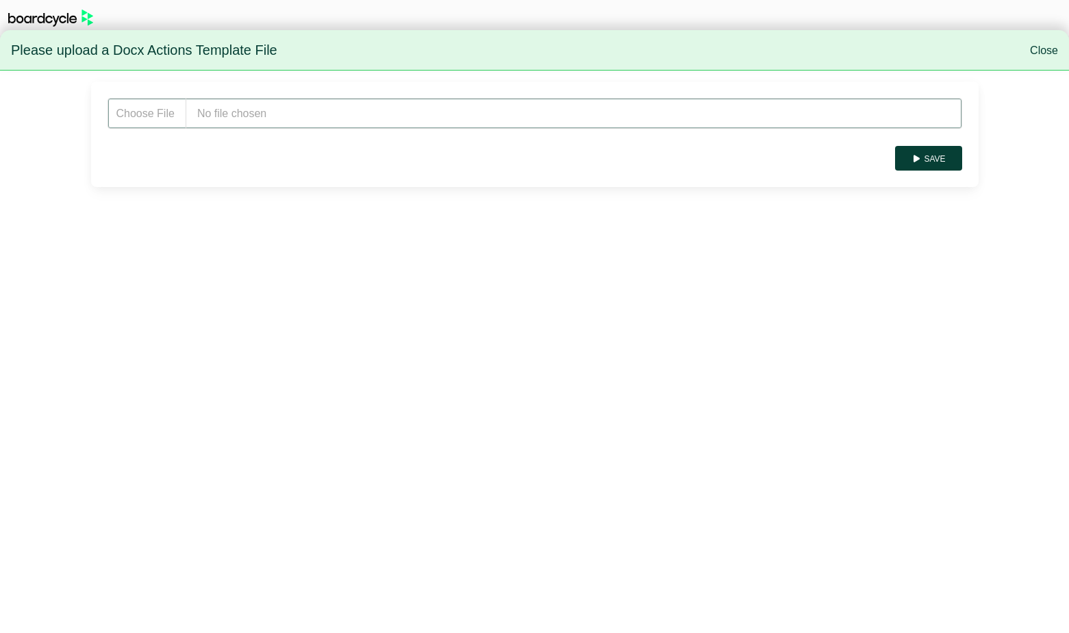
click at [299, 105] on input "file" at bounding box center [535, 113] width 855 height 31
click at [300, 110] on input "file" at bounding box center [535, 113] width 855 height 31
type input "**********"
click at [932, 155] on button "Save" at bounding box center [928, 158] width 66 height 25
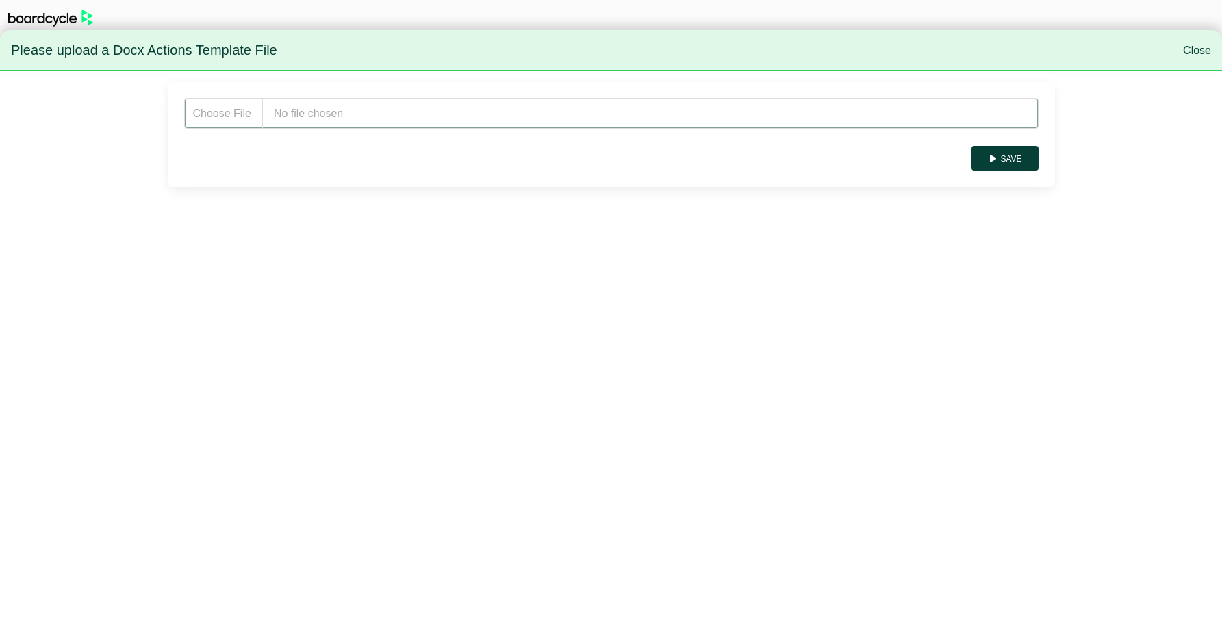
click at [330, 117] on input "file" at bounding box center [611, 113] width 855 height 31
type input "**********"
click at [1009, 159] on button "Save" at bounding box center [1005, 158] width 66 height 25
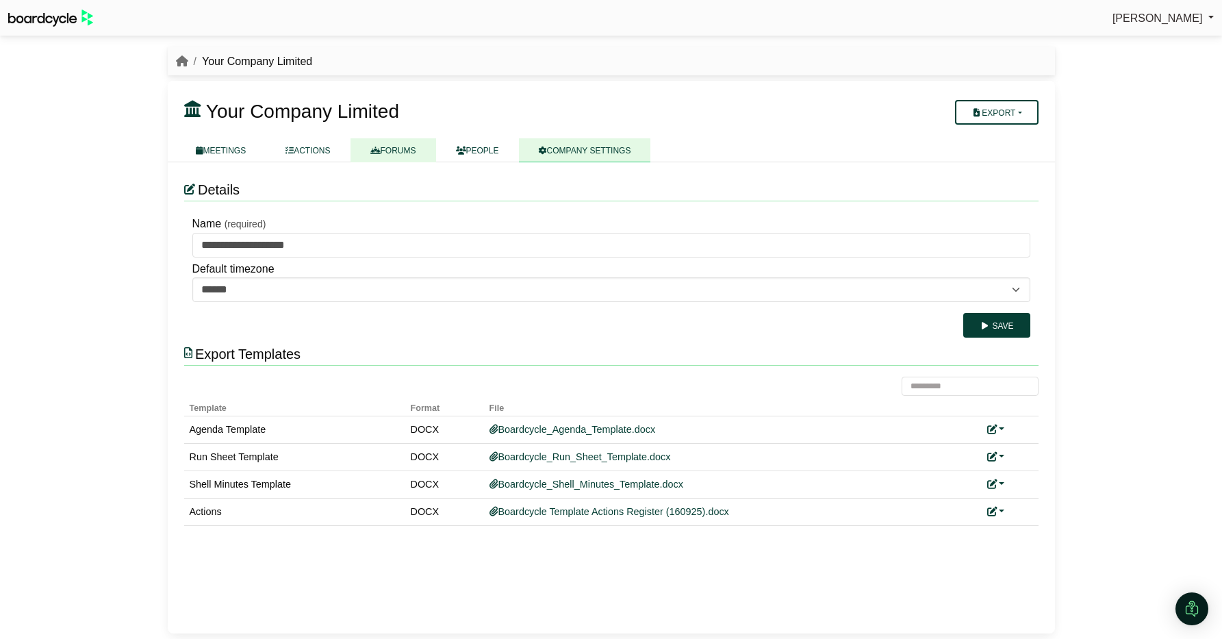
drag, startPoint x: 311, startPoint y: 142, endPoint x: 409, endPoint y: 144, distance: 97.9
click at [312, 142] on link "ACTIONS" at bounding box center [308, 150] width 84 height 24
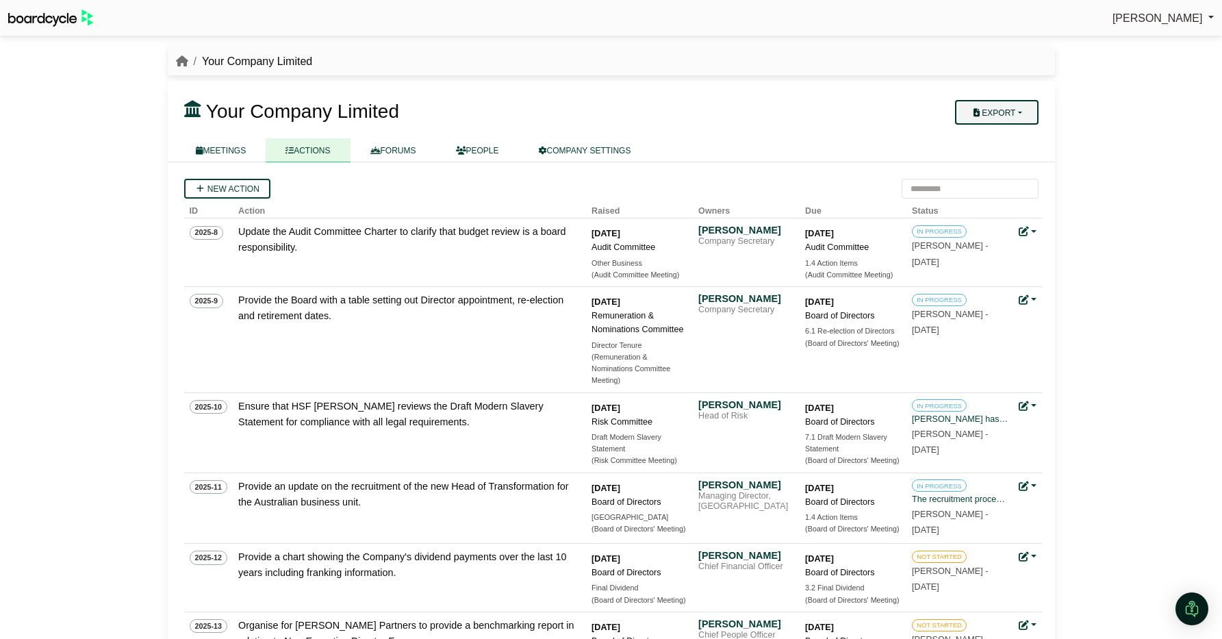
click at [1011, 111] on button "Export" at bounding box center [996, 112] width 83 height 25
click at [1013, 131] on link "Company Actions" at bounding box center [1005, 136] width 110 height 21
click at [608, 142] on link "COMPANY SETTINGS" at bounding box center [585, 150] width 132 height 24
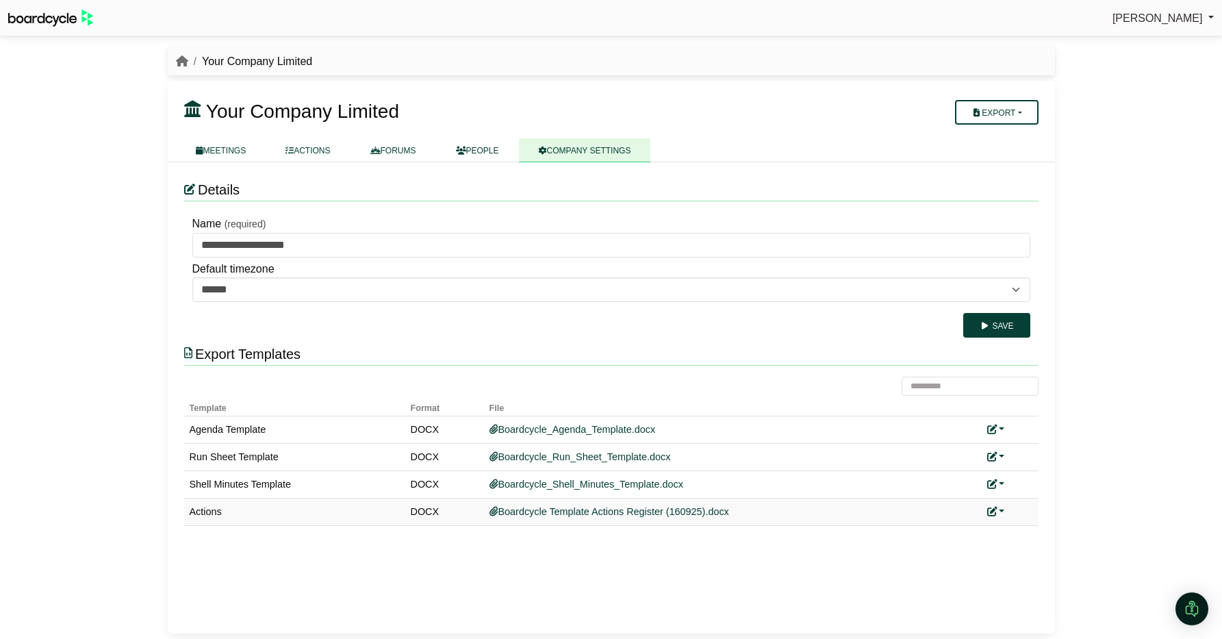
click at [994, 512] on icon at bounding box center [992, 512] width 10 height 10
click at [1018, 536] on link "Replace custom template" at bounding box center [1057, 531] width 140 height 26
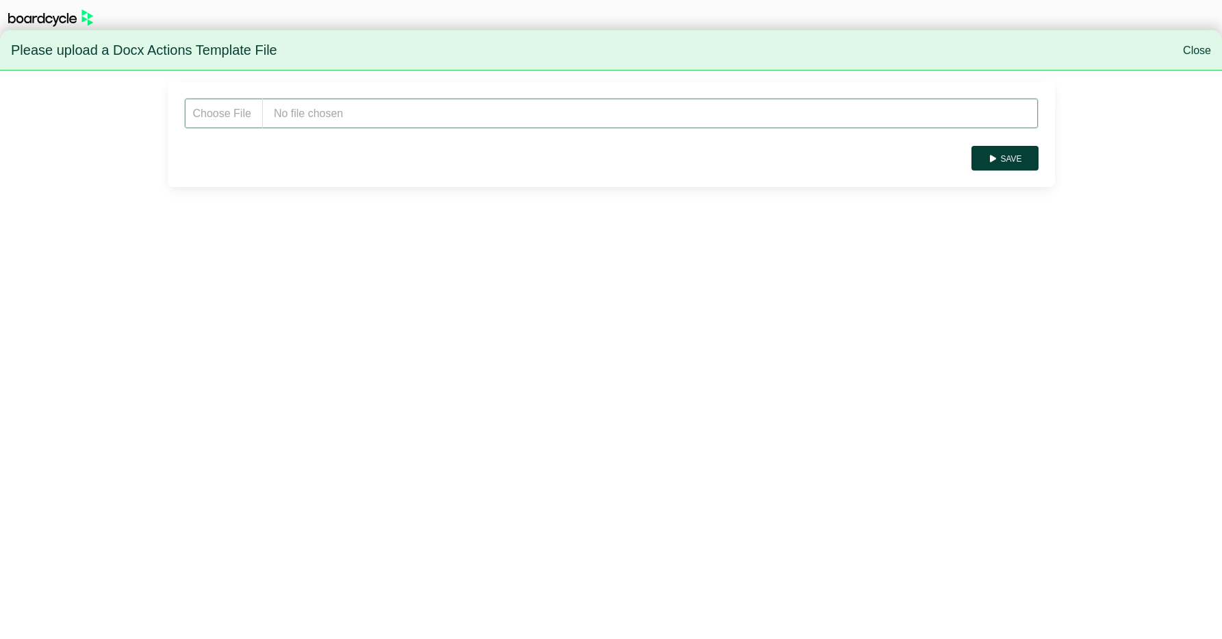
click at [420, 109] on input "file" at bounding box center [611, 113] width 855 height 31
click at [352, 114] on input "file" at bounding box center [611, 113] width 855 height 31
type input "**********"
click at [1018, 154] on button "Save" at bounding box center [1005, 158] width 66 height 25
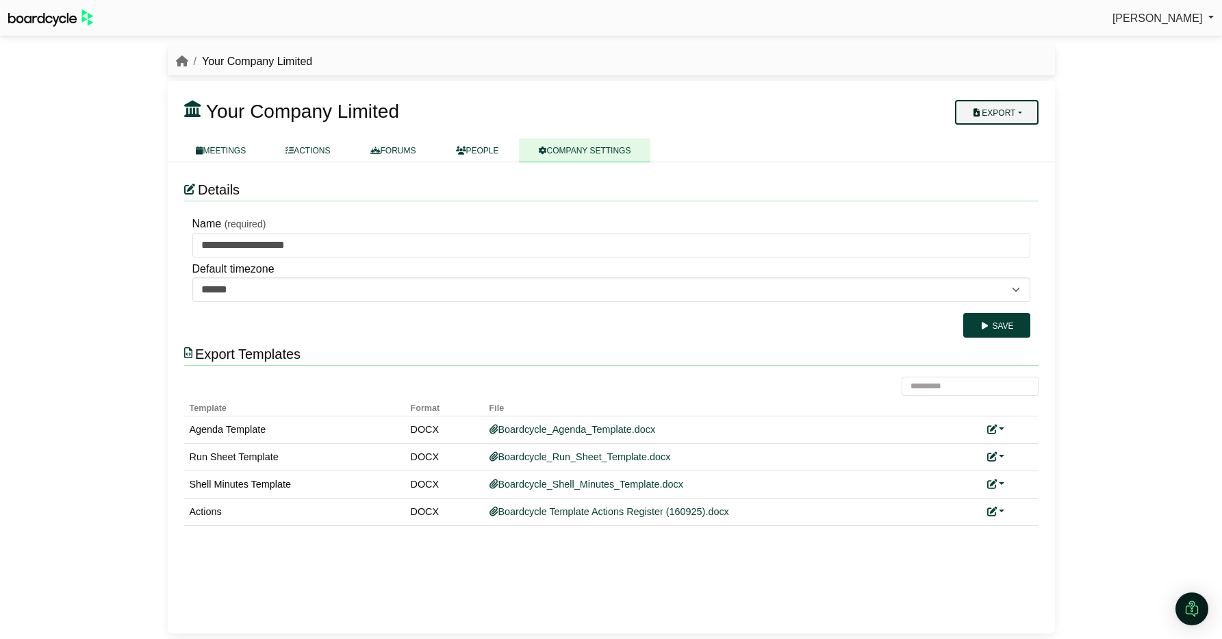
click at [1017, 105] on button "Export" at bounding box center [996, 112] width 83 height 25
click at [1014, 137] on link "Company Actions" at bounding box center [1005, 136] width 110 height 21
click at [179, 60] on icon "breadcrumb" at bounding box center [182, 60] width 12 height 11
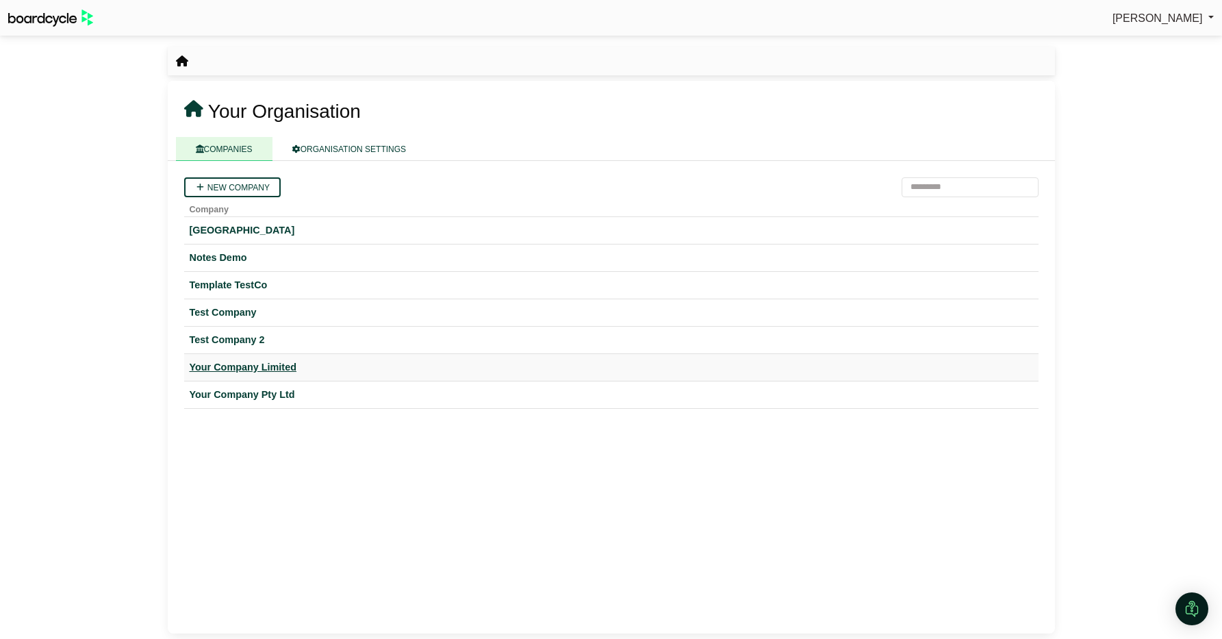
click at [275, 366] on div "Your Company Limited" at bounding box center [612, 368] width 844 height 16
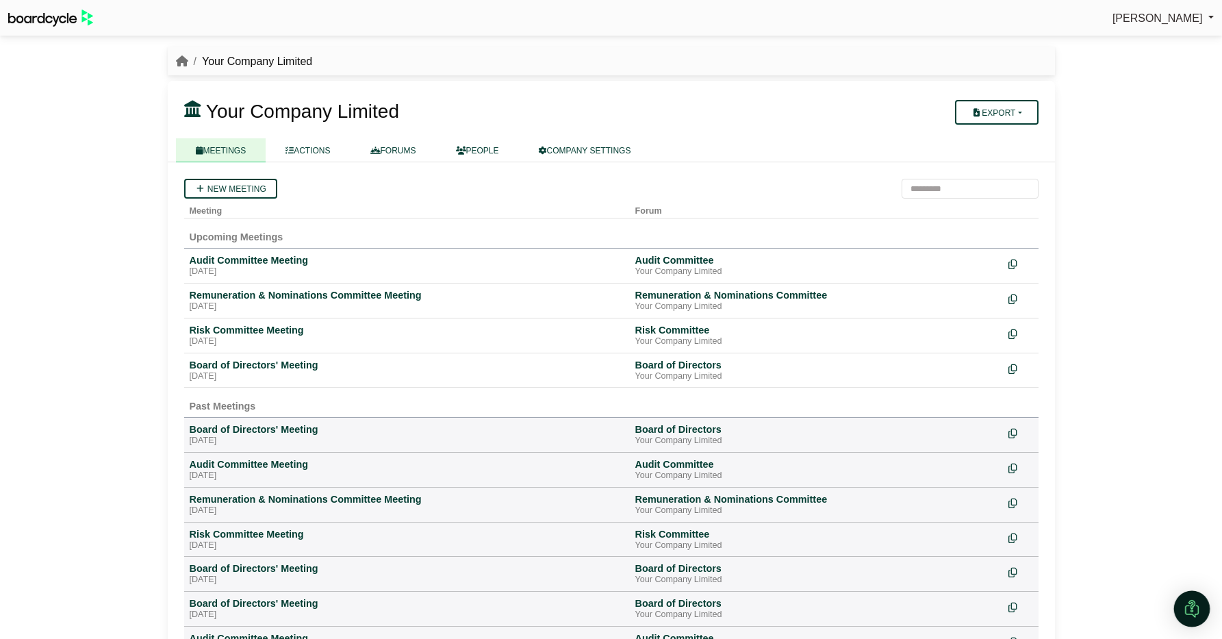
click at [1192, 610] on img "Open Intercom Messenger" at bounding box center [1192, 609] width 18 height 18
click at [1192, 610] on icon "Open Intercom Messenger" at bounding box center [1192, 608] width 10 height 11
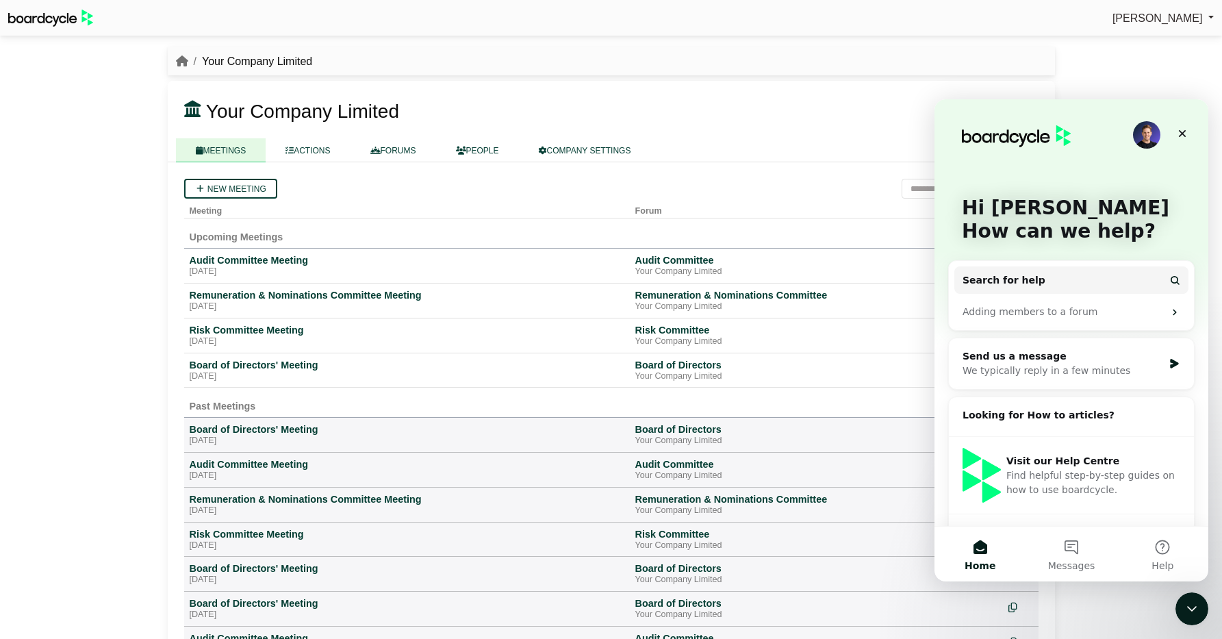
click at [994, 460] on img "Intercom messenger" at bounding box center [982, 475] width 38 height 55
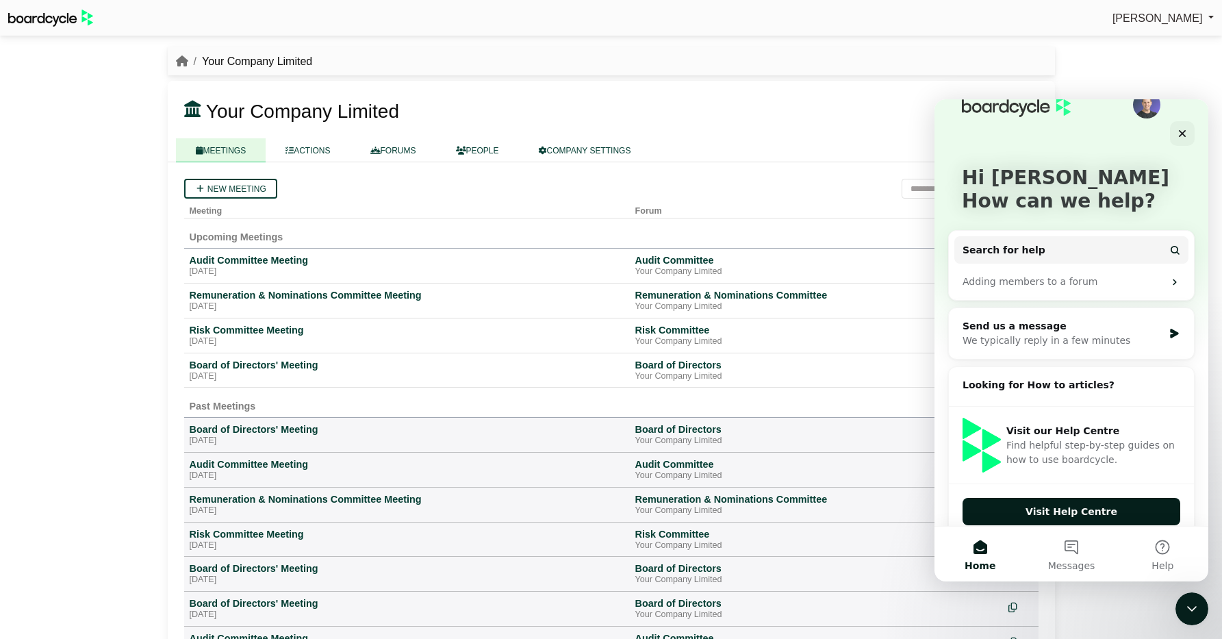
scroll to position [47, 0]
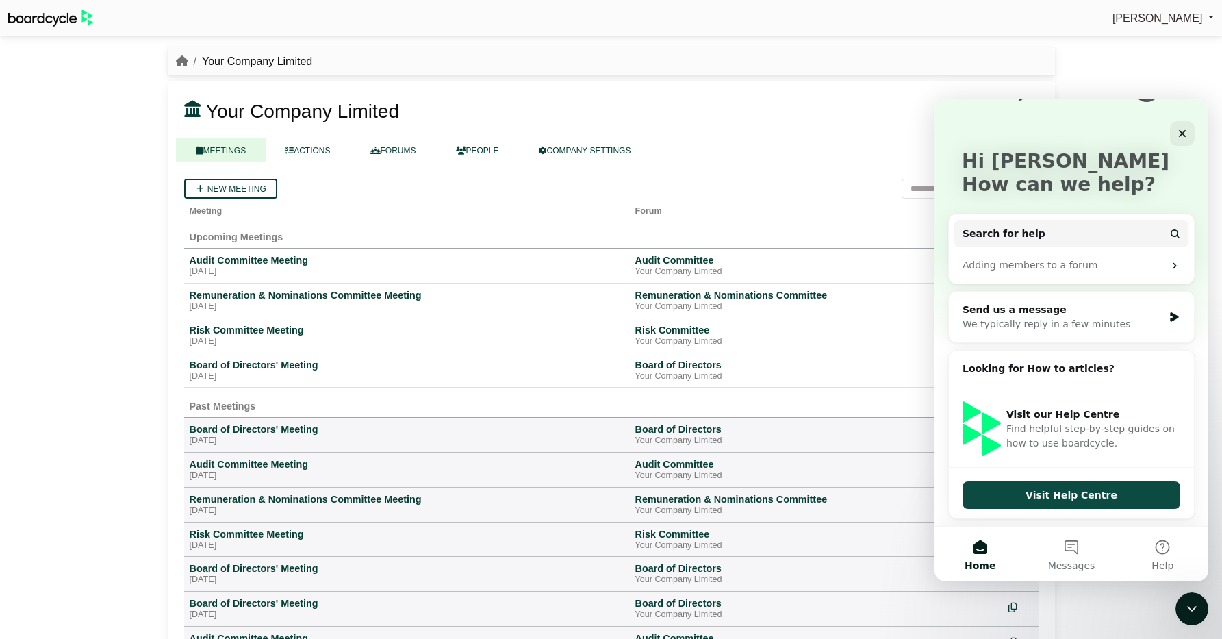
click at [1053, 490] on button "Visit Help Centre" at bounding box center [1072, 494] width 218 height 27
drag, startPoint x: 1189, startPoint y: 603, endPoint x: 1203, endPoint y: 607, distance: 14.8
click at [1188, 603] on icon "Close Intercom Messenger" at bounding box center [1190, 606] width 16 height 16
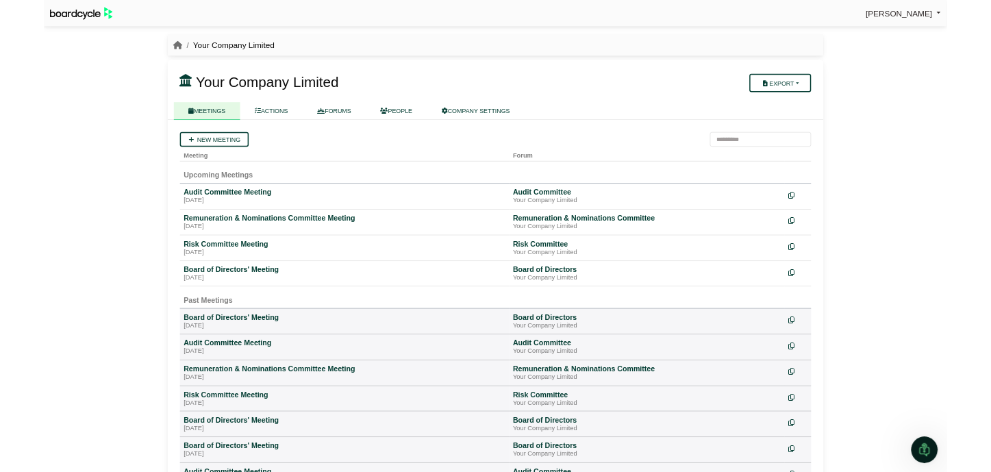
scroll to position [0, 0]
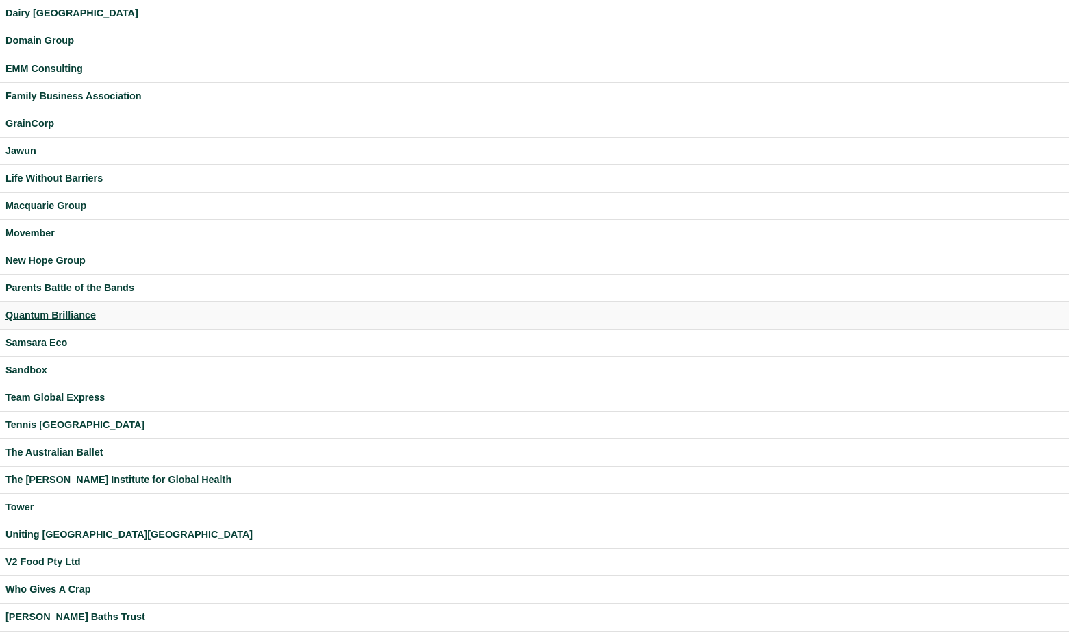
scroll to position [240, 0]
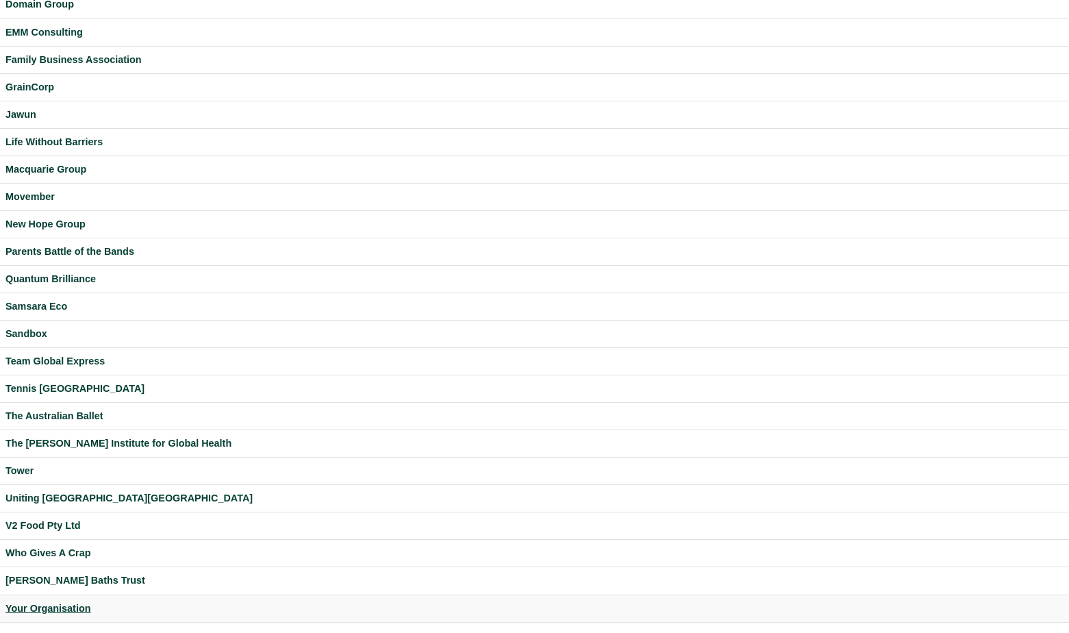
click at [67, 604] on div "Your Organisation" at bounding box center [534, 609] width 1058 height 16
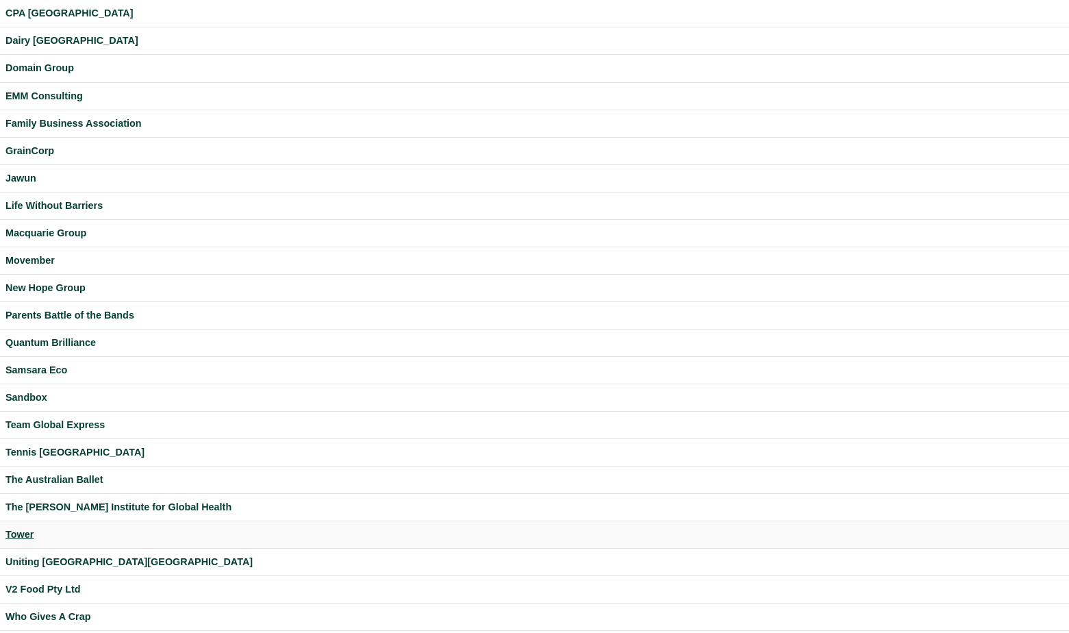
scroll to position [181, 0]
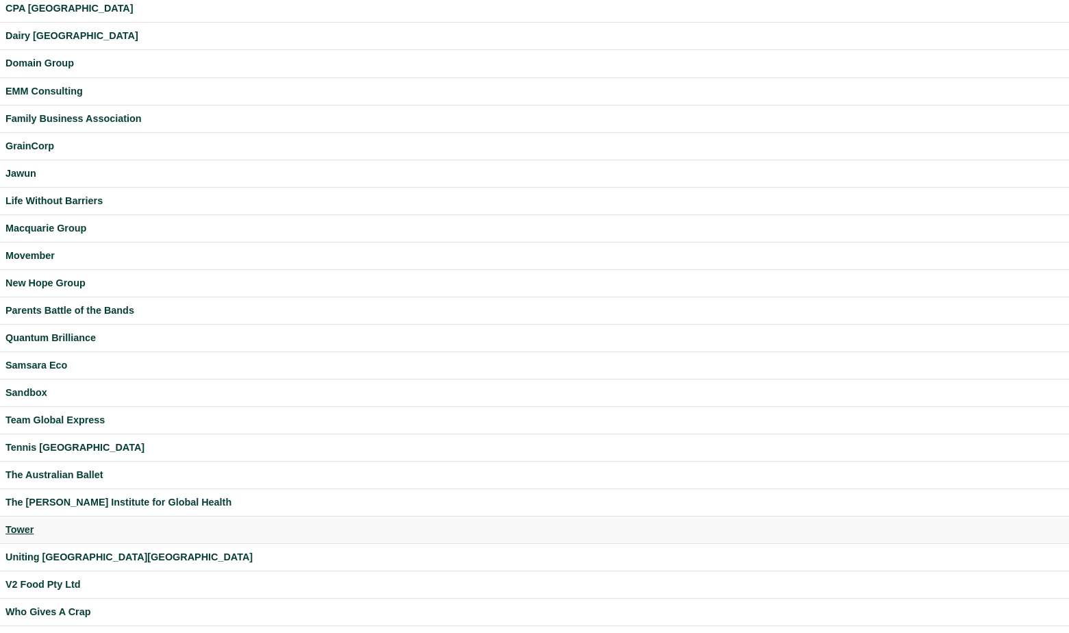
click at [29, 529] on div "Tower" at bounding box center [534, 530] width 1058 height 16
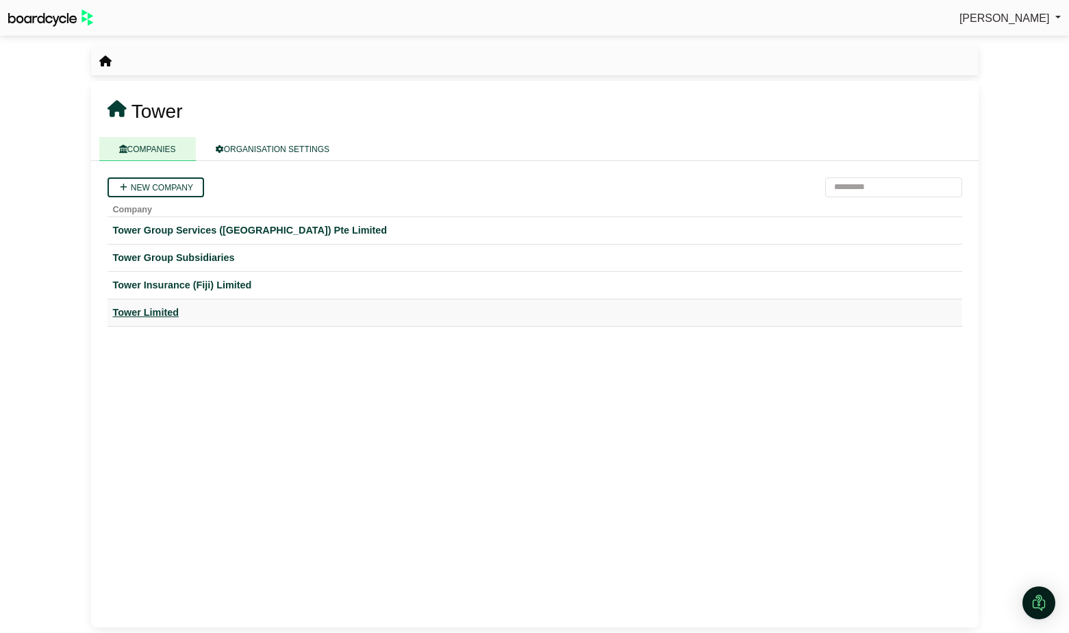
click at [170, 310] on div "Tower Limited" at bounding box center [535, 313] width 844 height 16
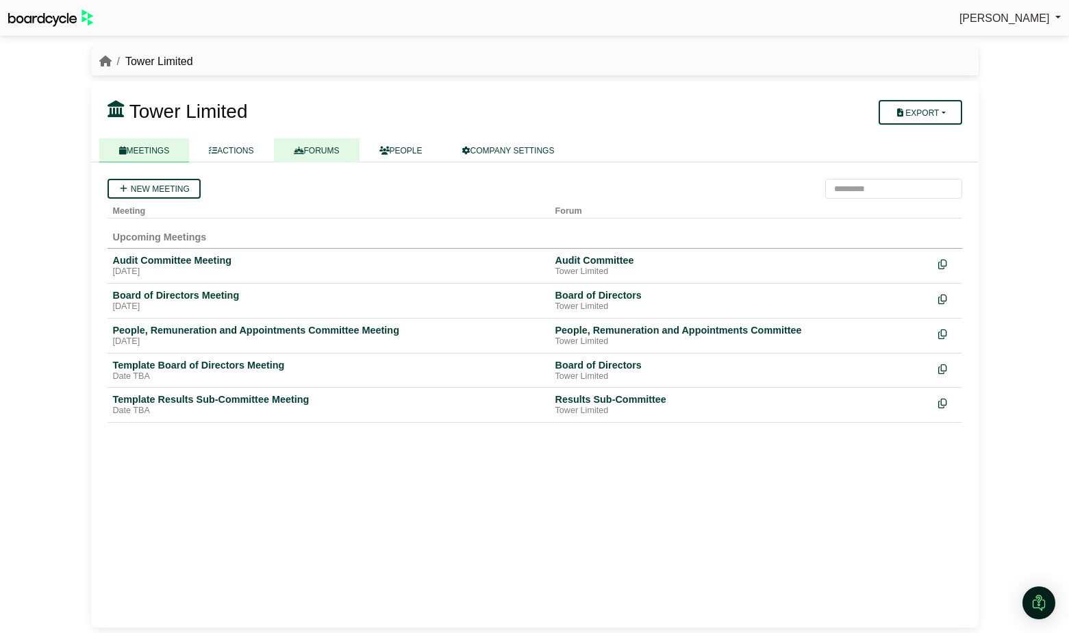
click at [319, 156] on link "FORUMS" at bounding box center [317, 150] width 86 height 24
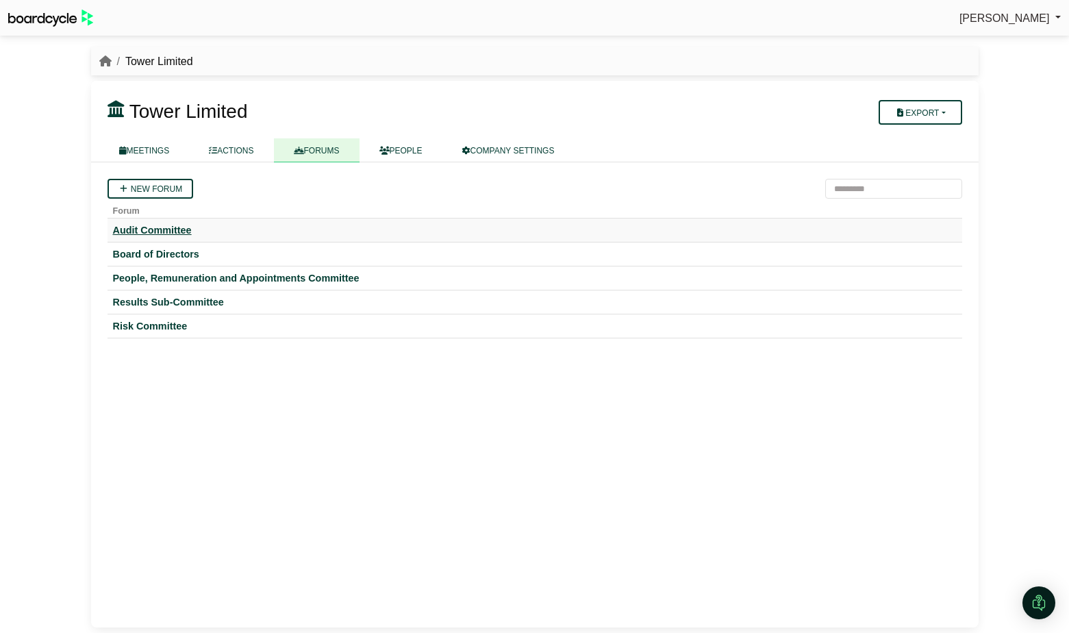
click at [161, 228] on div "Audit Committee" at bounding box center [535, 230] width 844 height 12
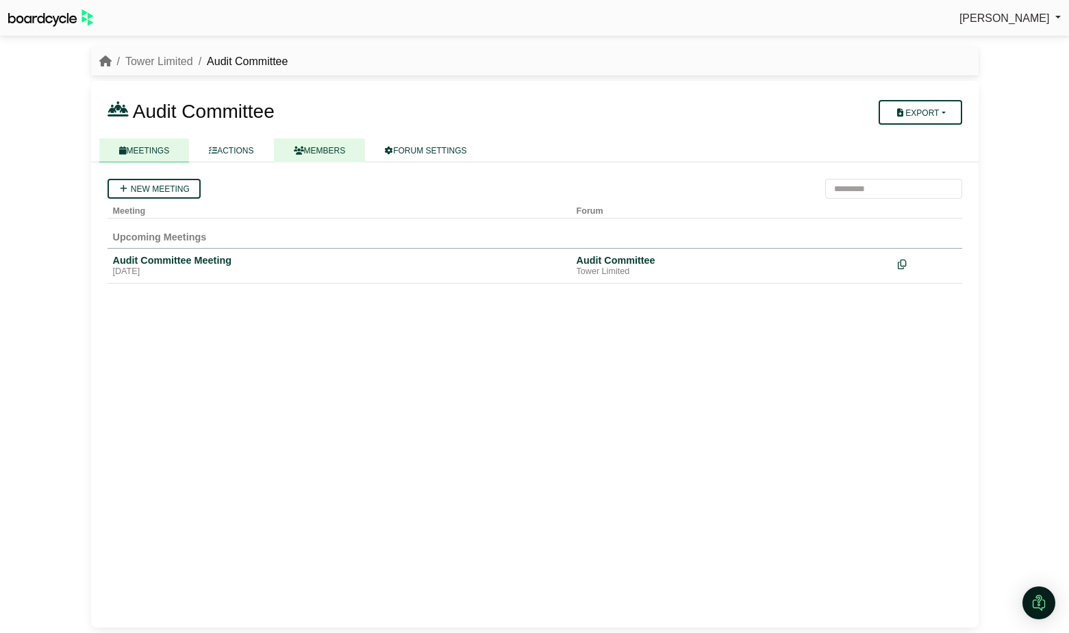
click at [337, 153] on link "MEMBERS" at bounding box center [320, 150] width 92 height 24
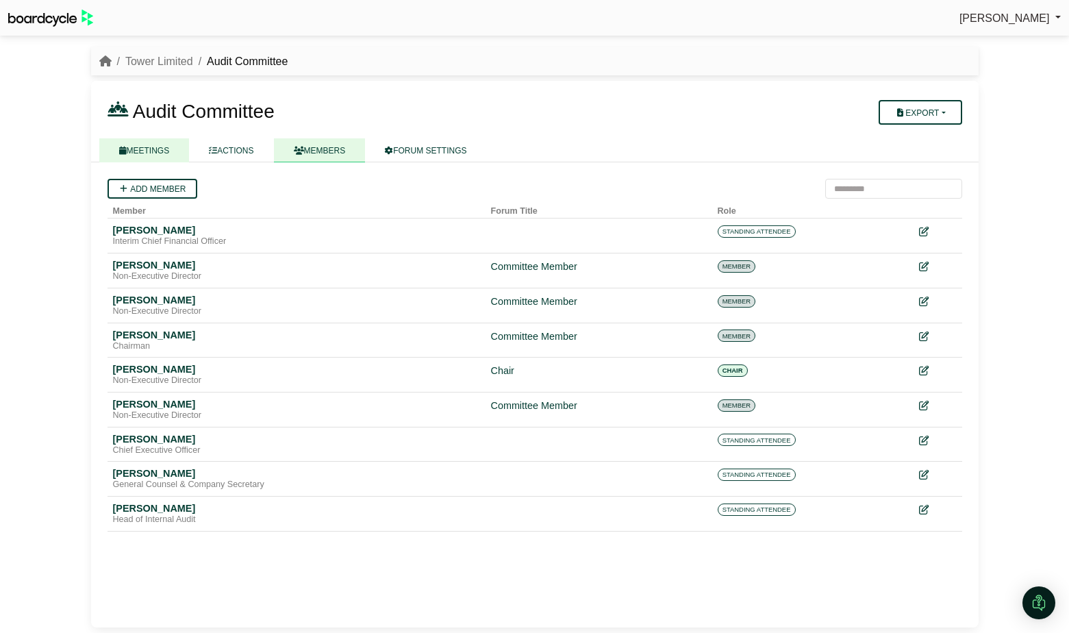
click at [144, 146] on link "MEETINGS" at bounding box center [144, 150] width 90 height 24
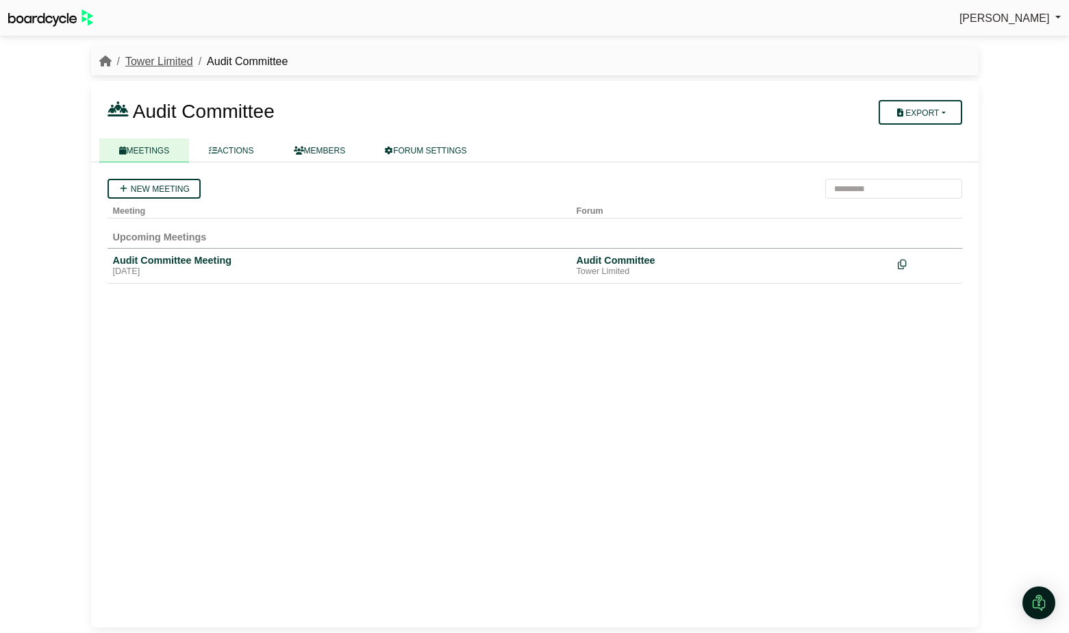
click at [169, 64] on link "Tower Limited" at bounding box center [159, 61] width 68 height 12
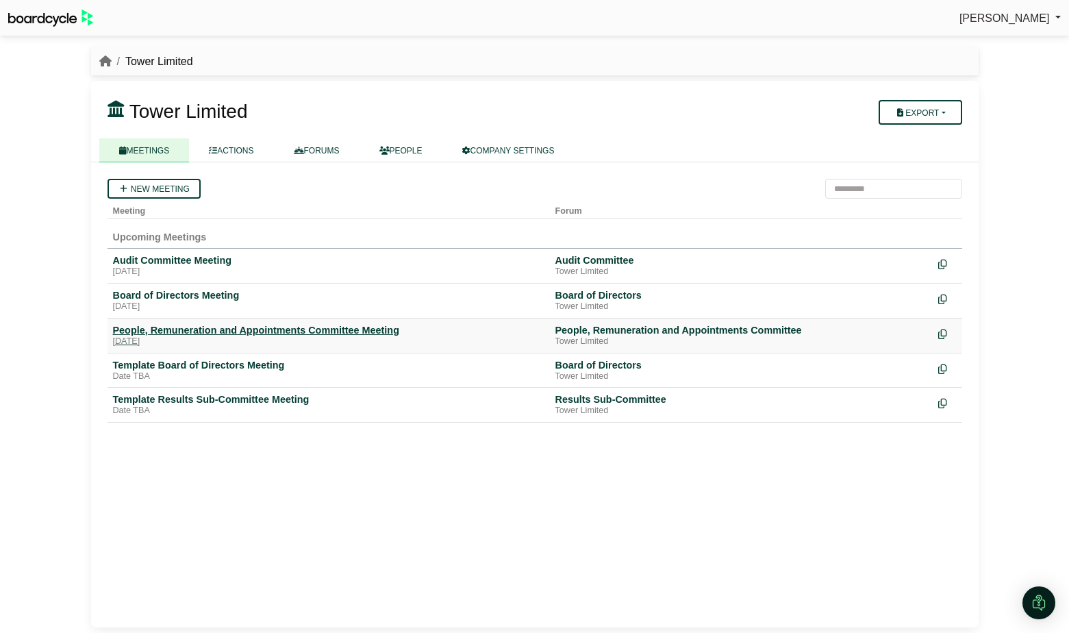
click at [221, 331] on div "People, Remuneration and Appointments Committee Meeting" at bounding box center [328, 330] width 431 height 12
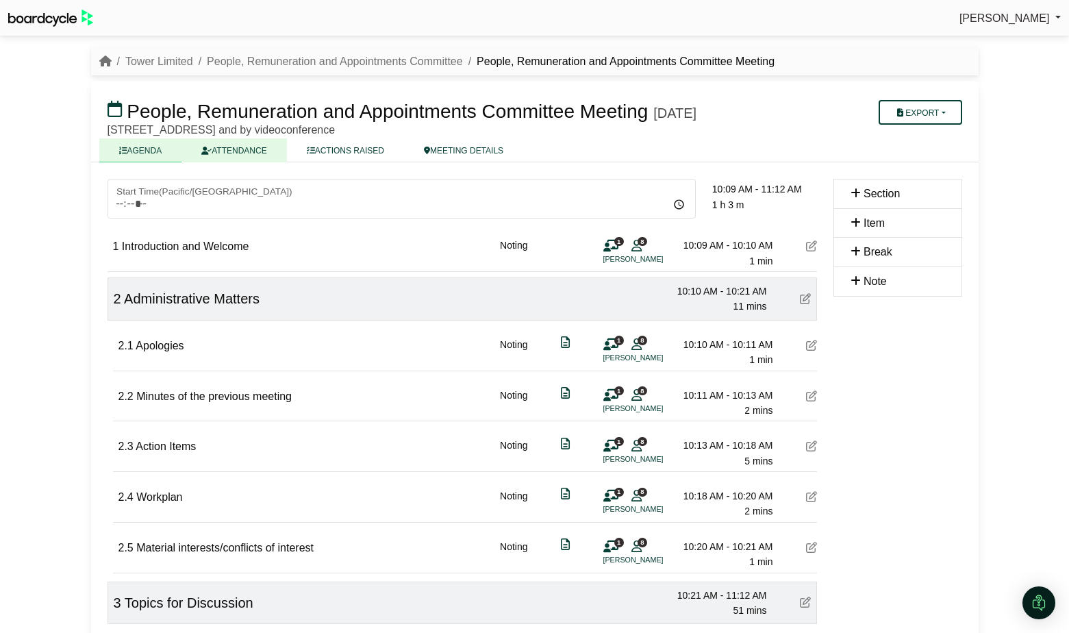
click at [238, 162] on link "ATTENDANCE" at bounding box center [233, 150] width 105 height 24
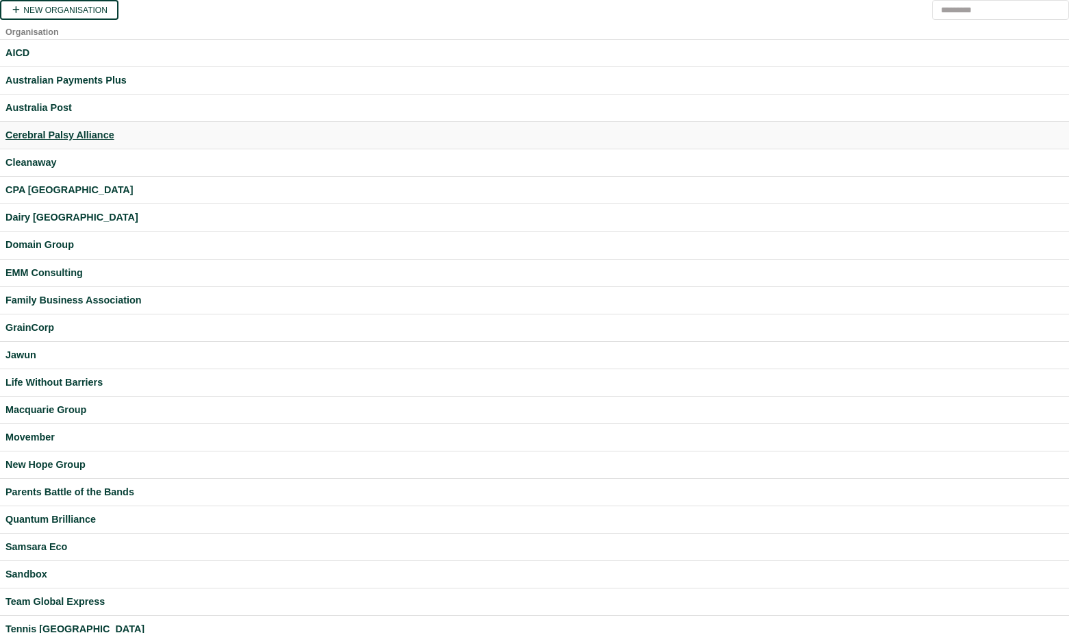
click at [75, 138] on div "Cerebral Palsy Alliance" at bounding box center [534, 135] width 1058 height 16
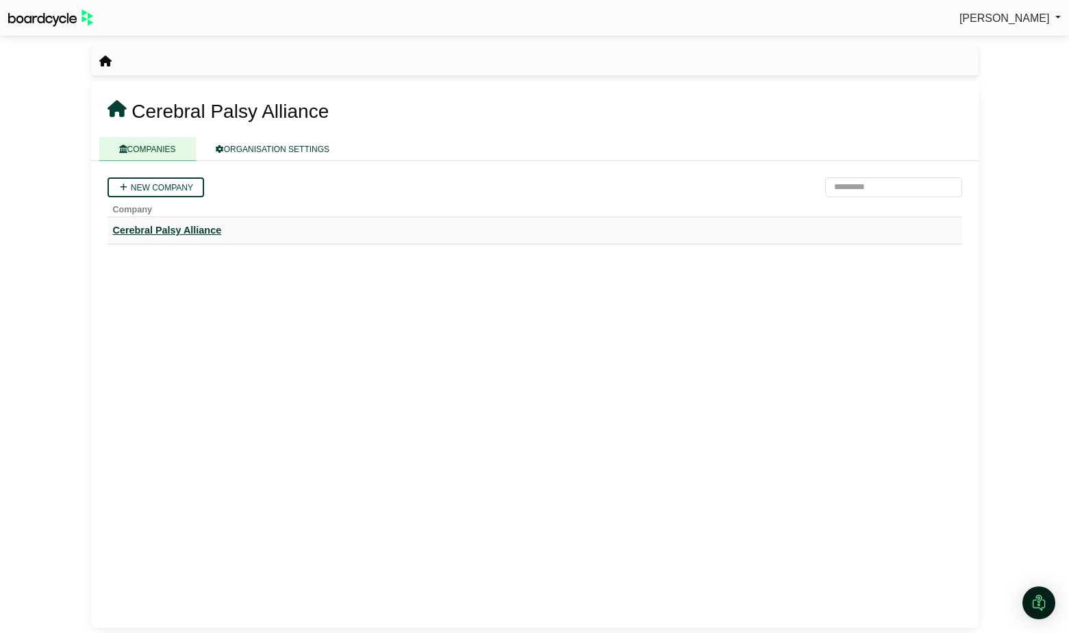
click at [195, 227] on div "Cerebral Palsy Alliance" at bounding box center [535, 231] width 844 height 16
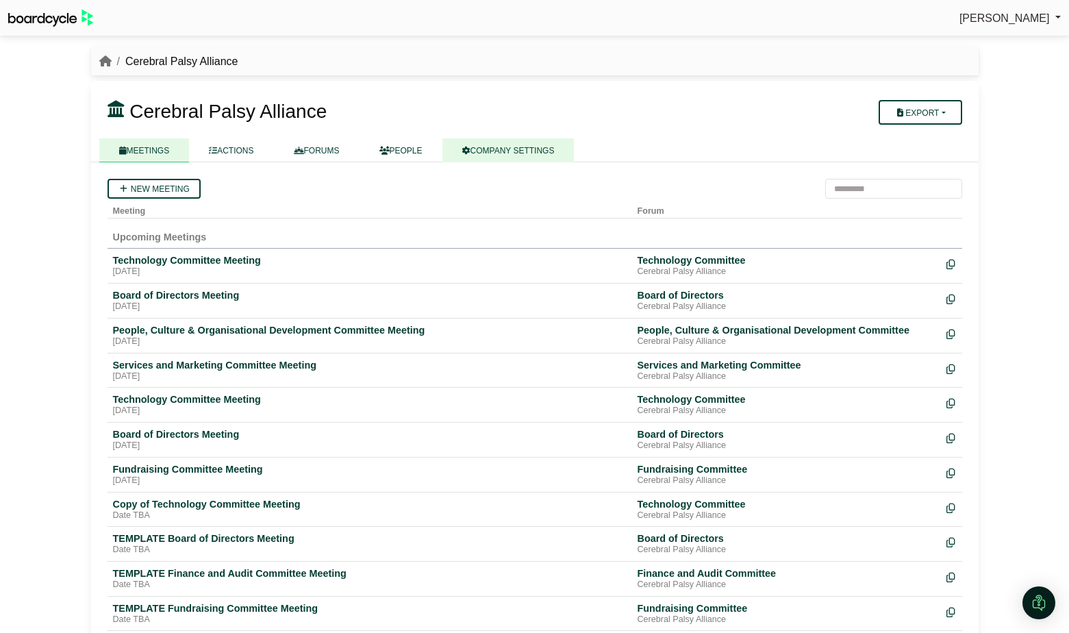
click at [508, 149] on link "COMPANY SETTINGS" at bounding box center [508, 150] width 132 height 24
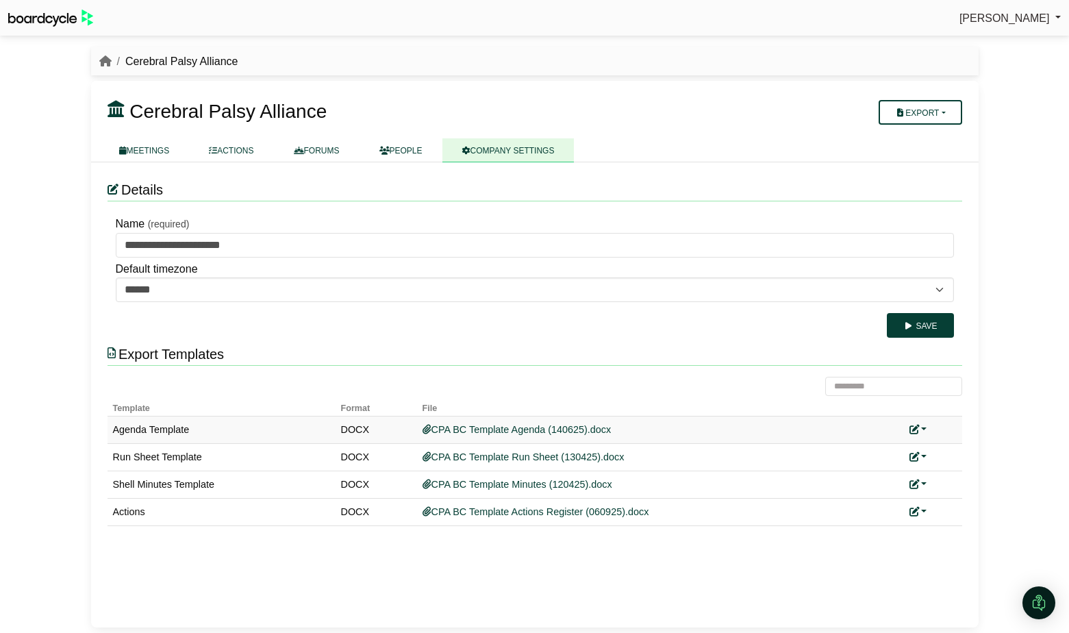
click at [923, 431] on link at bounding box center [918, 429] width 18 height 11
click at [943, 449] on link "Replace custom template" at bounding box center [979, 449] width 140 height 26
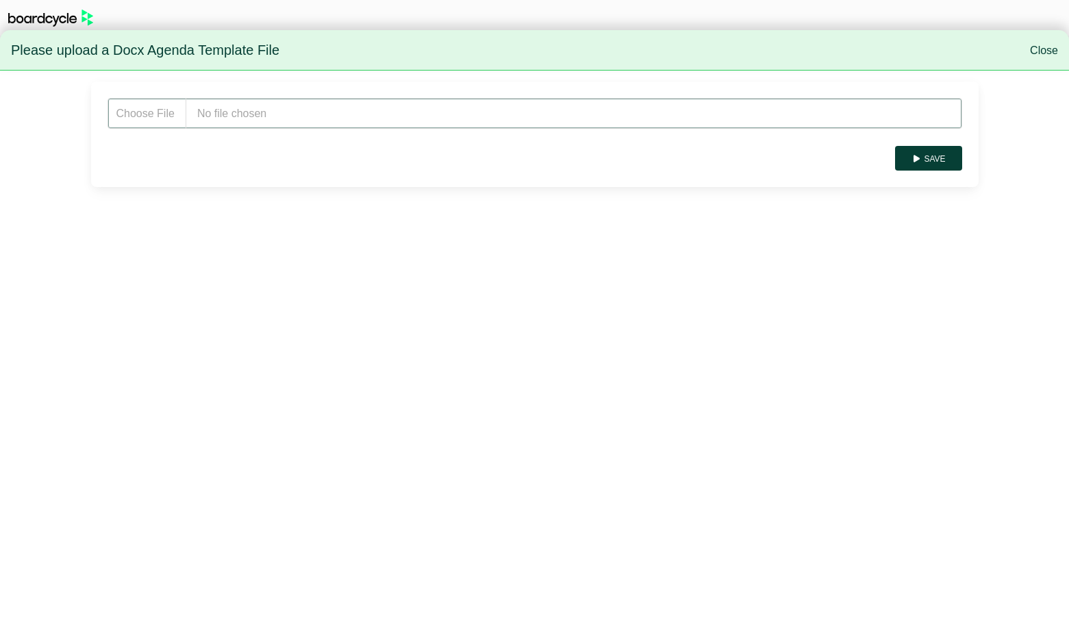
click at [270, 99] on input "file" at bounding box center [535, 113] width 855 height 31
click at [373, 122] on input "file" at bounding box center [535, 113] width 855 height 31
click at [264, 117] on input "file" at bounding box center [535, 113] width 855 height 31
type input "**********"
click at [937, 158] on button "Save" at bounding box center [928, 158] width 66 height 25
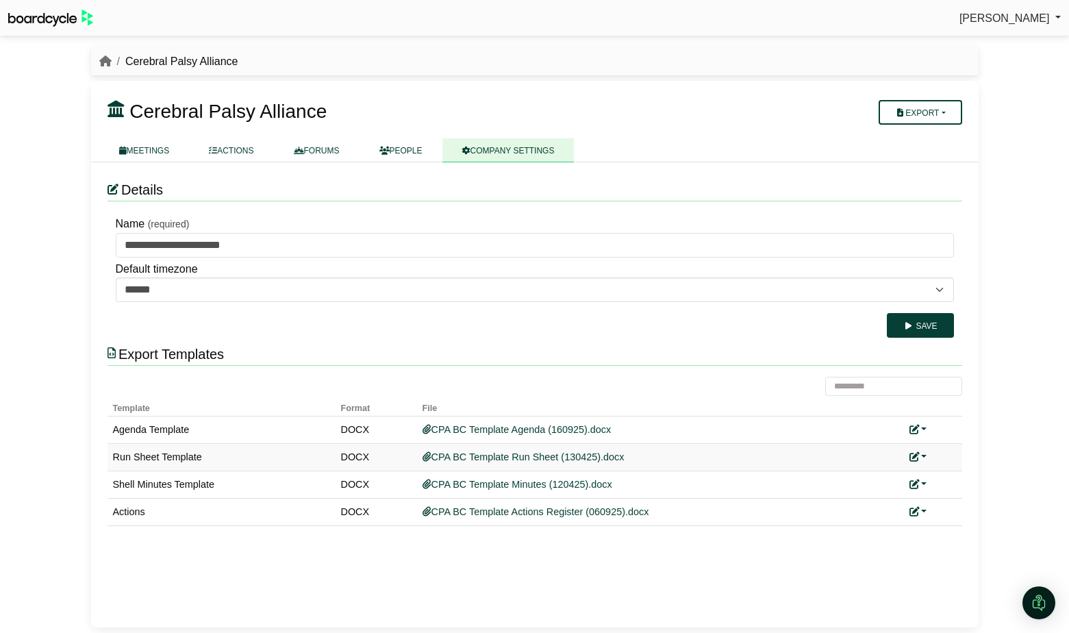
click at [924, 456] on link at bounding box center [918, 456] width 18 height 11
click at [961, 478] on link "Replace custom template" at bounding box center [979, 477] width 140 height 26
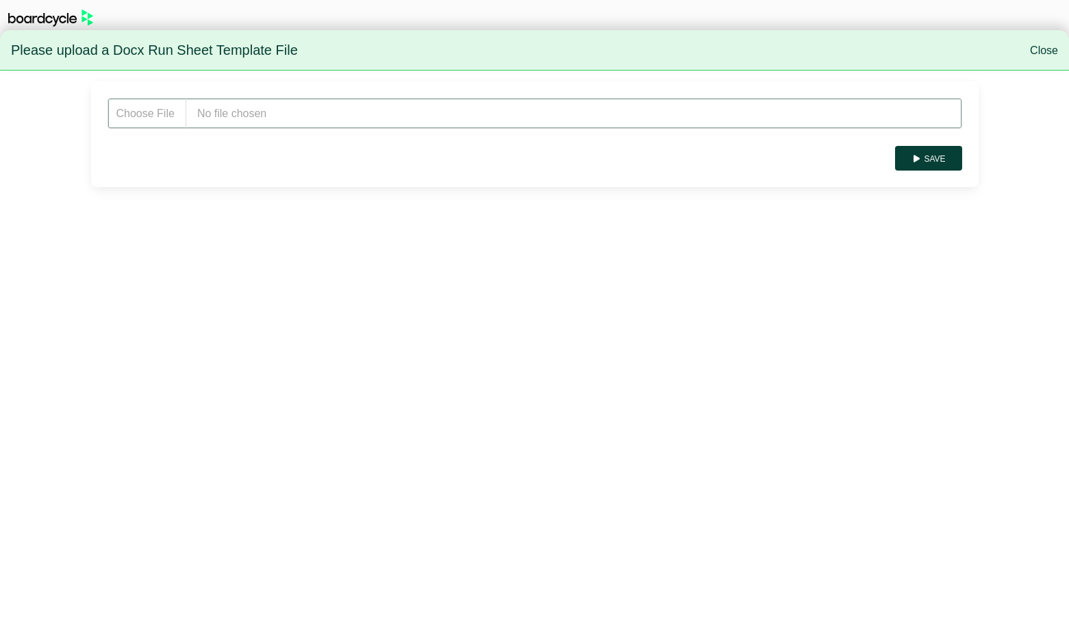
click at [261, 116] on input "file" at bounding box center [535, 113] width 855 height 31
type input "**********"
click at [937, 160] on button "Save" at bounding box center [928, 158] width 66 height 25
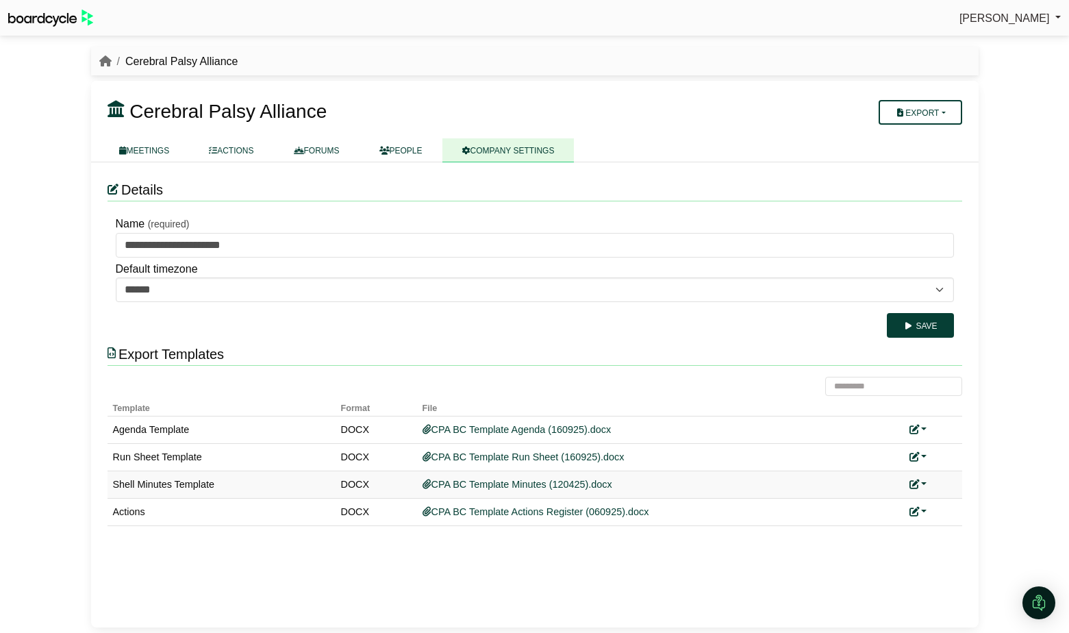
click at [922, 481] on link at bounding box center [918, 484] width 18 height 11
click at [936, 502] on link "Replace custom template" at bounding box center [979, 504] width 140 height 26
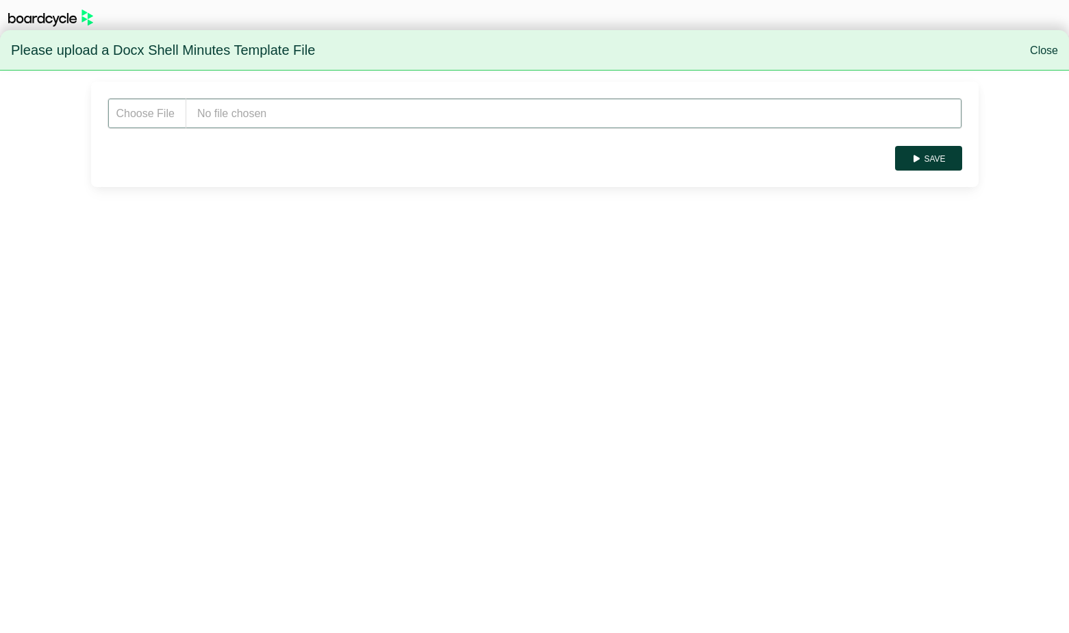
click at [318, 112] on input "file" at bounding box center [535, 113] width 855 height 31
type input "**********"
click at [933, 169] on button "Save" at bounding box center [928, 158] width 66 height 25
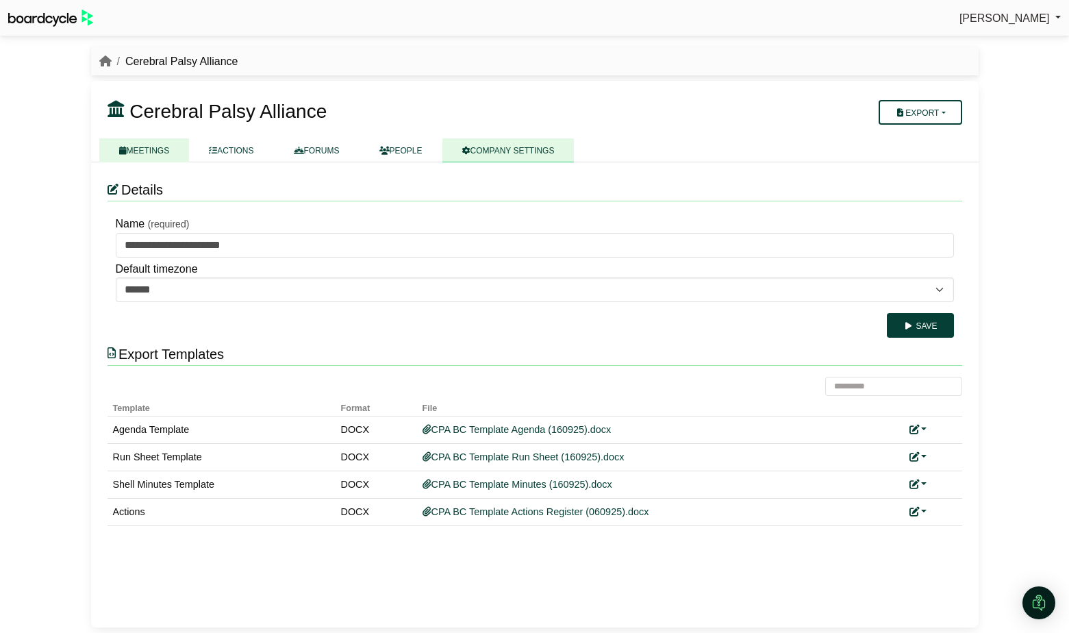
click at [143, 147] on link "MEETINGS" at bounding box center [144, 150] width 90 height 24
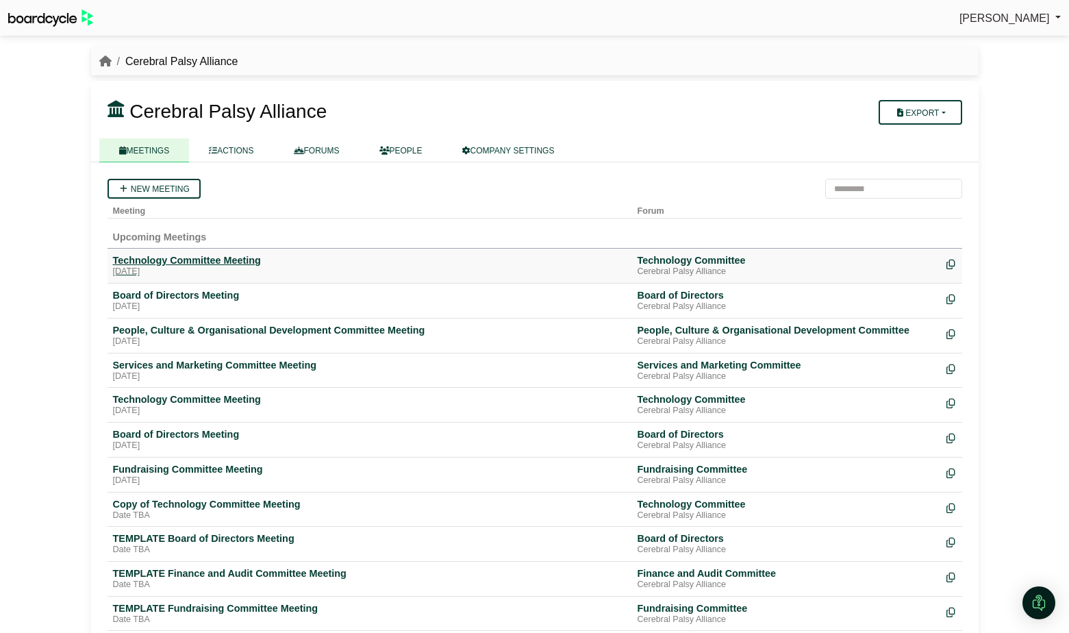
click at [153, 257] on div "Technology Committee Meeting" at bounding box center [370, 260] width 514 height 12
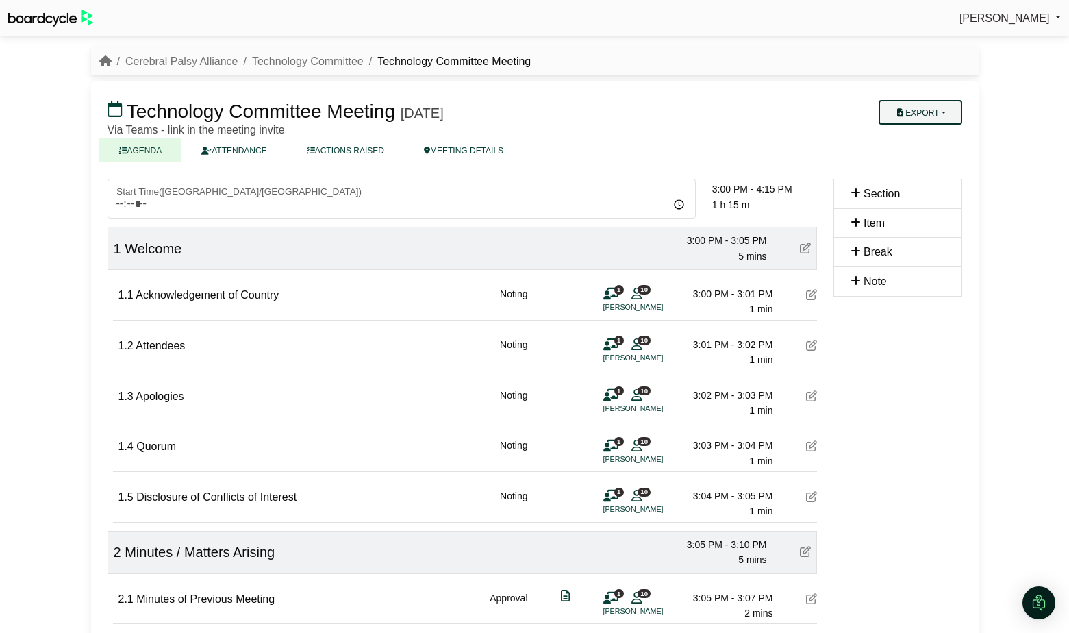
drag, startPoint x: 935, startPoint y: 110, endPoint x: 933, endPoint y: 118, distance: 8.3
click at [935, 110] on button "Export" at bounding box center [920, 112] width 83 height 25
click at [934, 129] on link "Agenda" at bounding box center [933, 136] width 119 height 21
click at [938, 111] on button "Export" at bounding box center [920, 112] width 83 height 25
click at [931, 151] on link "Run Sheet" at bounding box center [933, 157] width 119 height 21
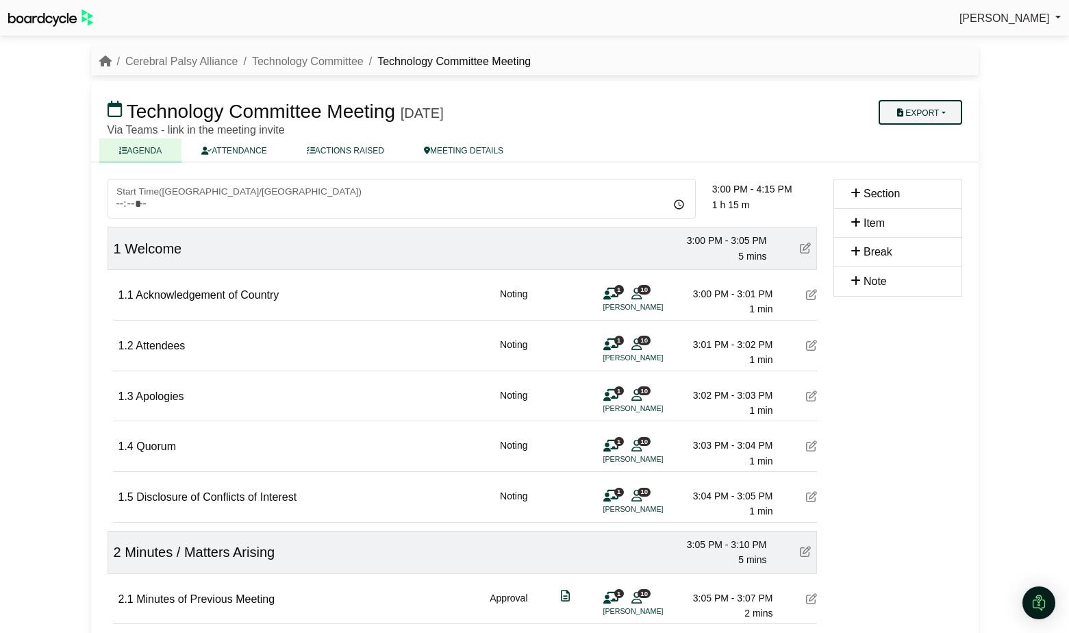
click at [943, 111] on button "Export" at bounding box center [920, 112] width 83 height 25
click at [929, 180] on link "Shell Minutes" at bounding box center [933, 177] width 119 height 21
click at [170, 62] on link "Cerebral Palsy Alliance" at bounding box center [181, 61] width 113 height 12
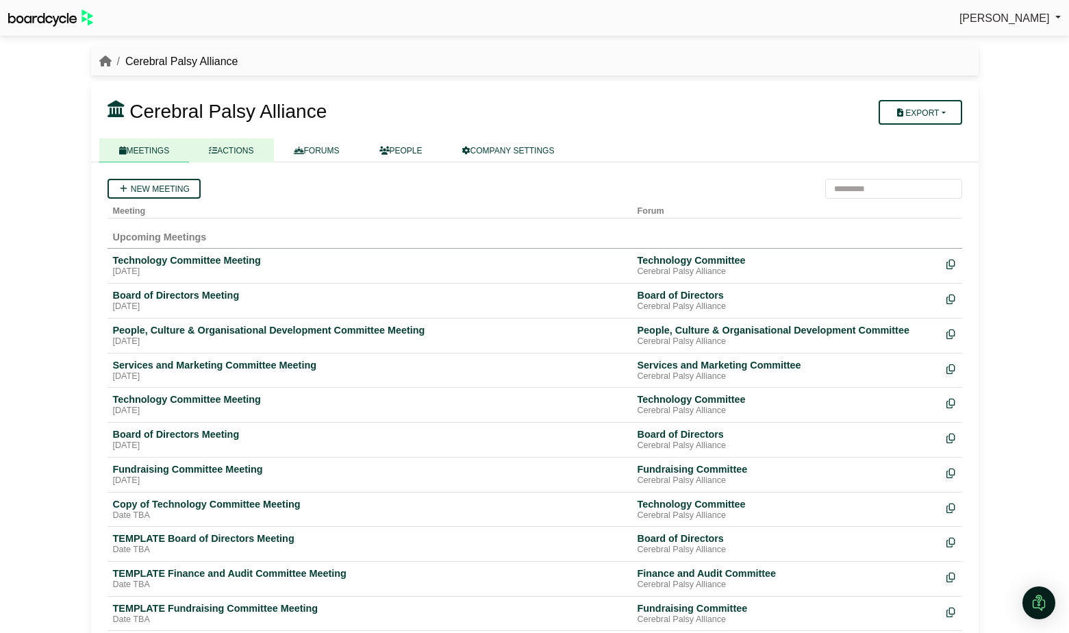
click at [240, 155] on link "ACTIONS" at bounding box center [231, 150] width 84 height 24
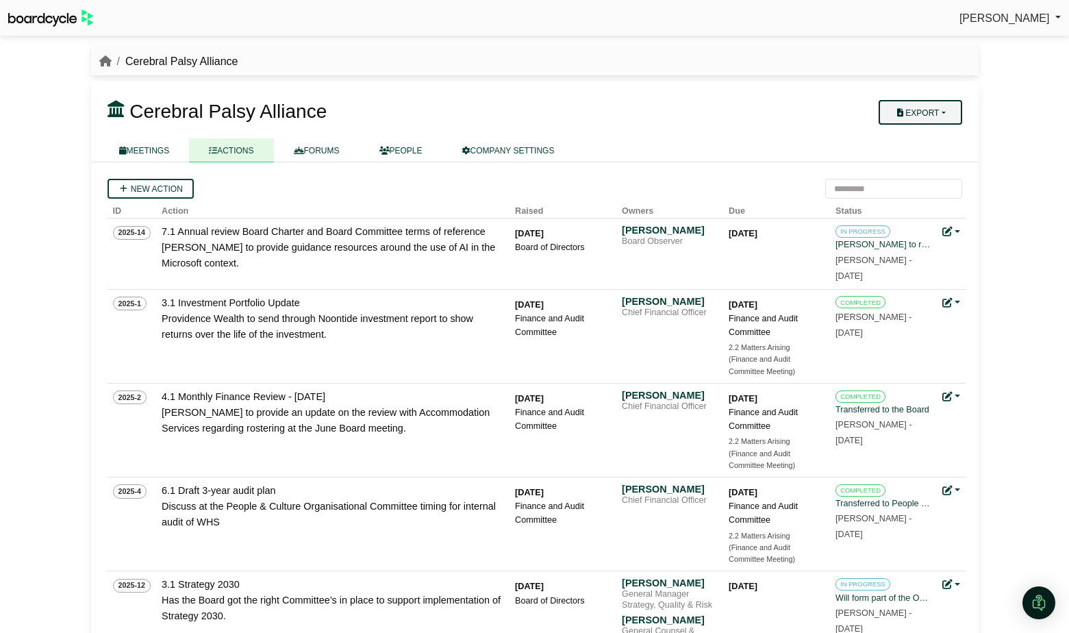
click at [939, 108] on button "Export" at bounding box center [920, 112] width 83 height 25
click at [933, 134] on link "Company Actions" at bounding box center [929, 136] width 110 height 21
click at [103, 66] on icon "breadcrumb" at bounding box center [105, 60] width 12 height 11
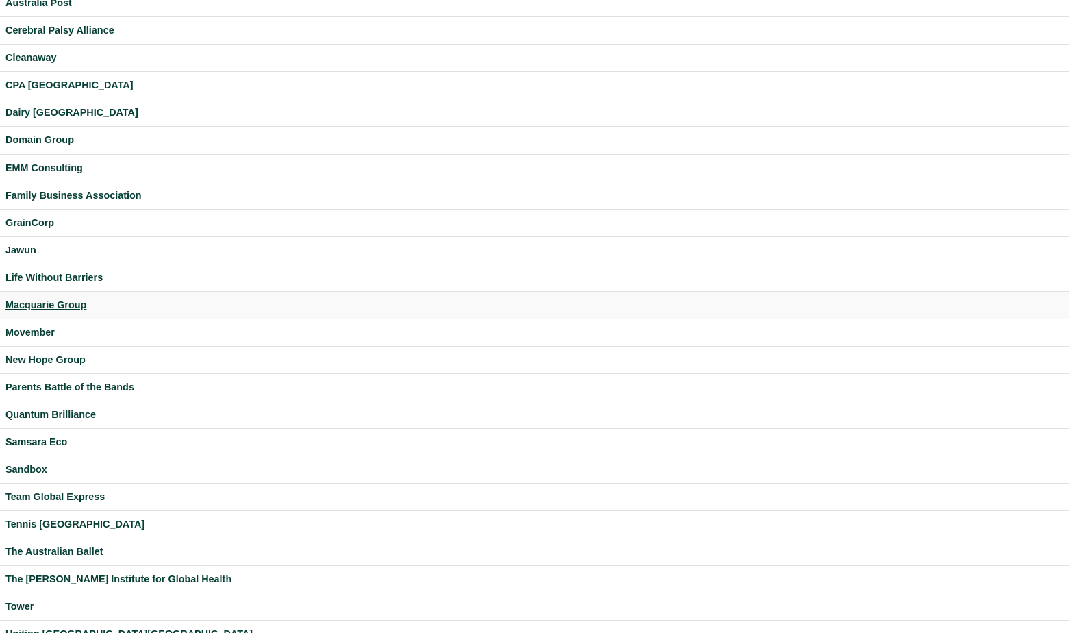
scroll to position [118, 0]
